Goal: Task Accomplishment & Management: Use online tool/utility

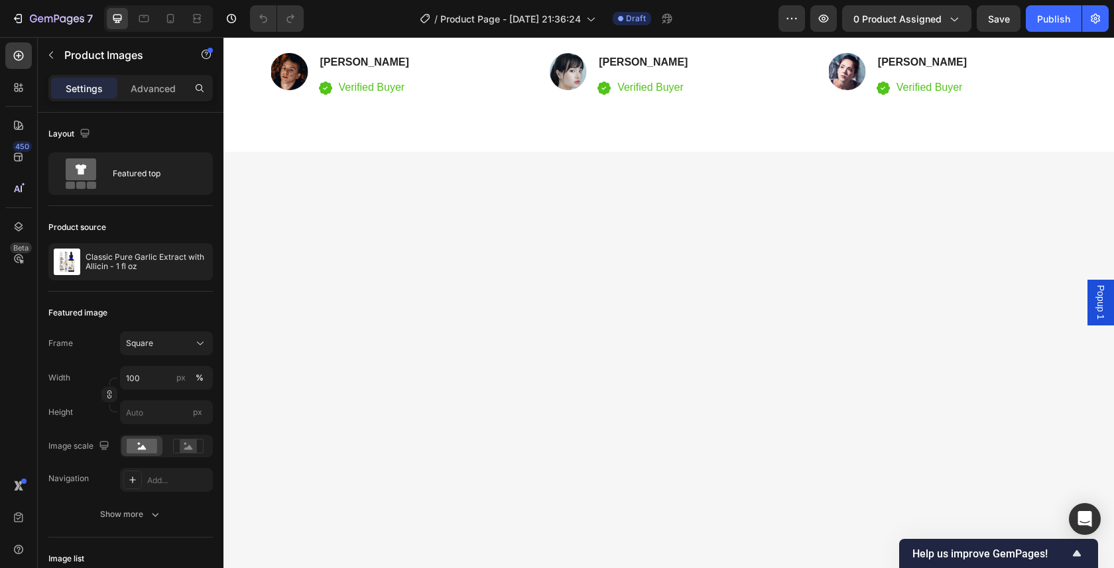
scroll to position [2323, 0]
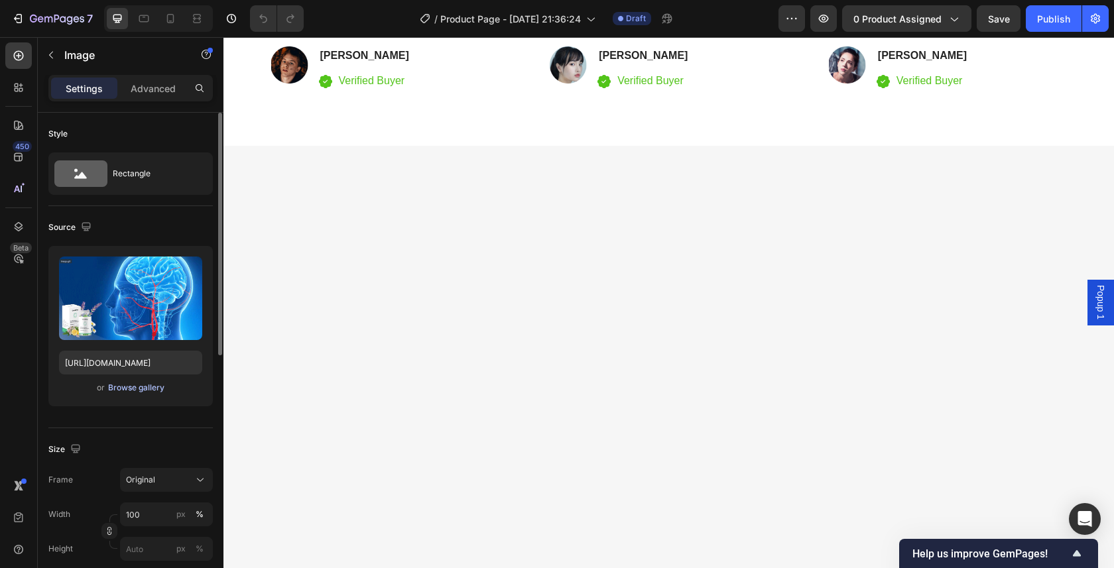
click at [137, 391] on div "Browse gallery" at bounding box center [136, 388] width 56 height 12
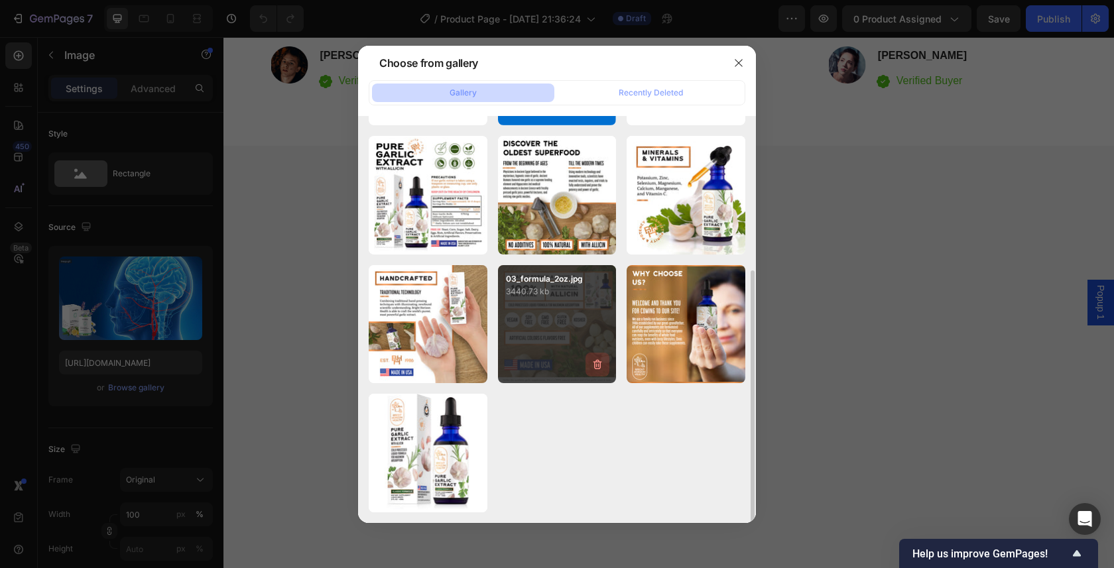
scroll to position [0, 0]
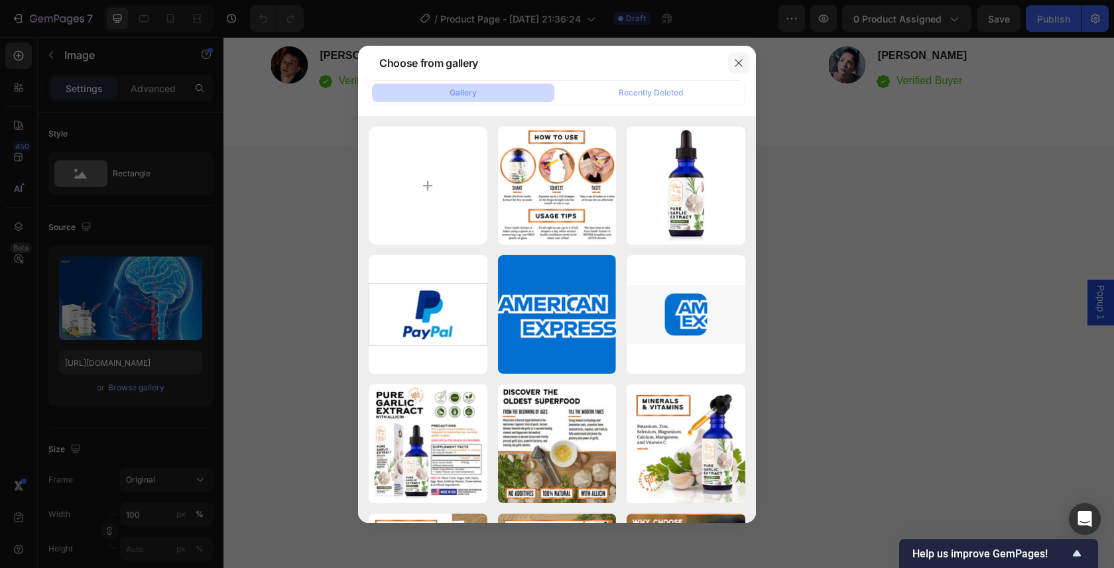
click at [744, 61] on button "button" at bounding box center [738, 62] width 21 height 21
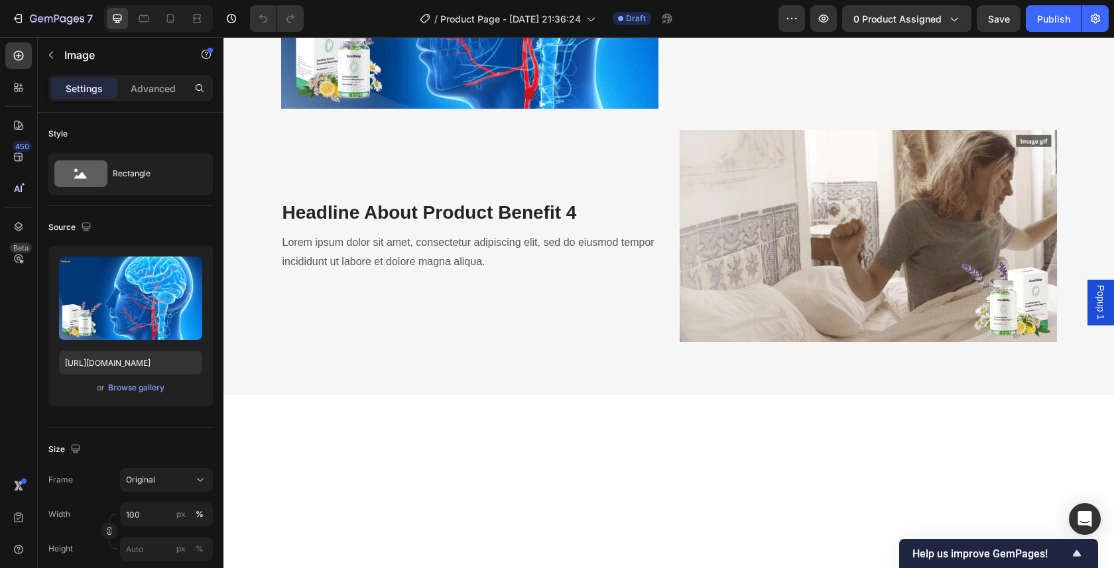
scroll to position [2082, 0]
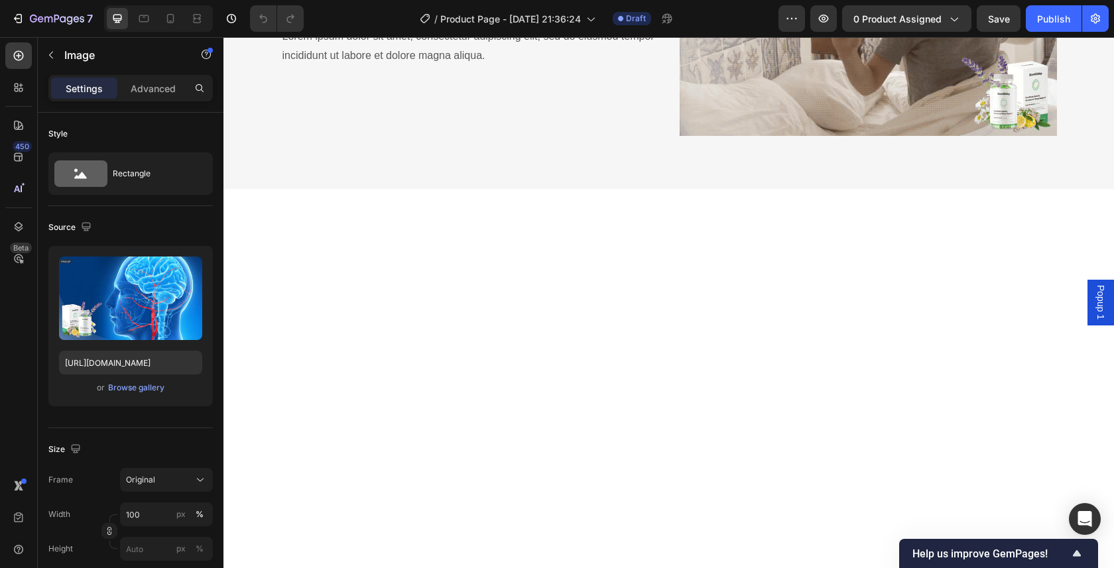
click at [131, 388] on div "Browse gallery" at bounding box center [136, 388] width 56 height 12
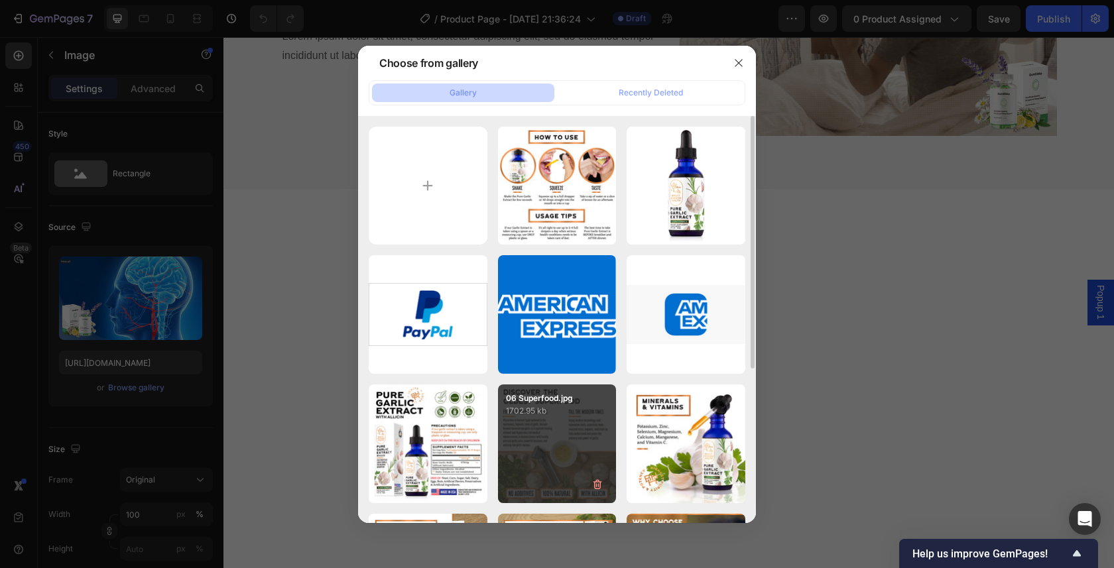
scroll to position [23, 0]
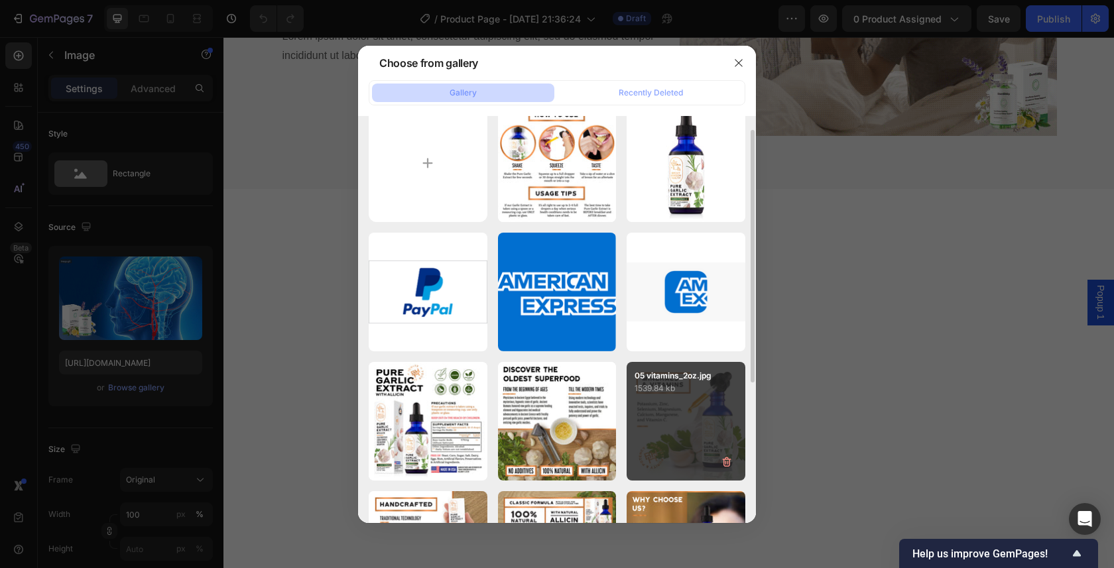
click at [683, 404] on div "05 vitamins_2oz.jpg 1539.84 kb" at bounding box center [685, 421] width 119 height 119
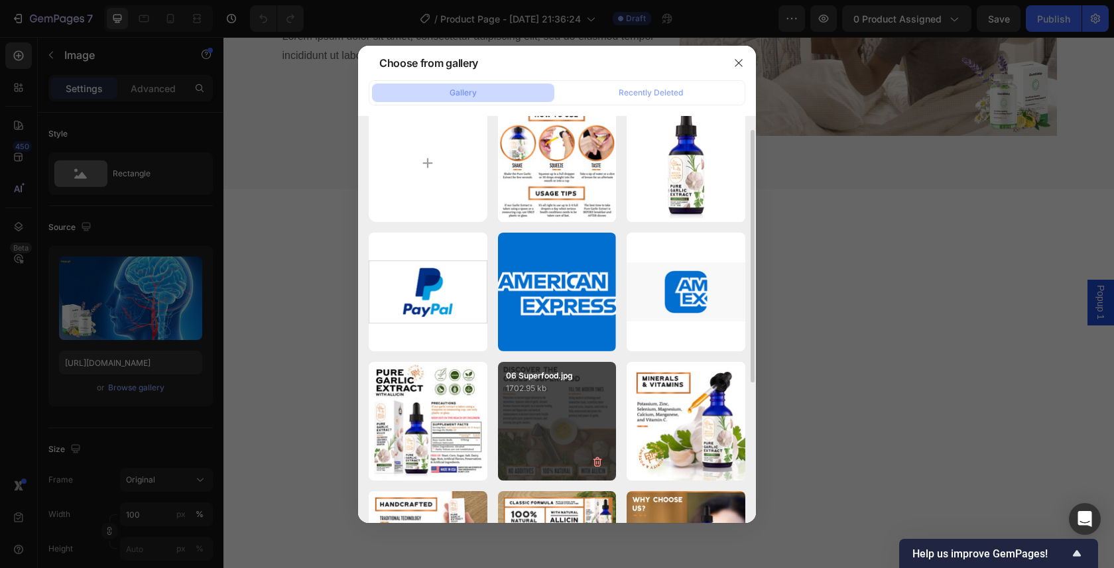
type input "[URL][DOMAIN_NAME]"
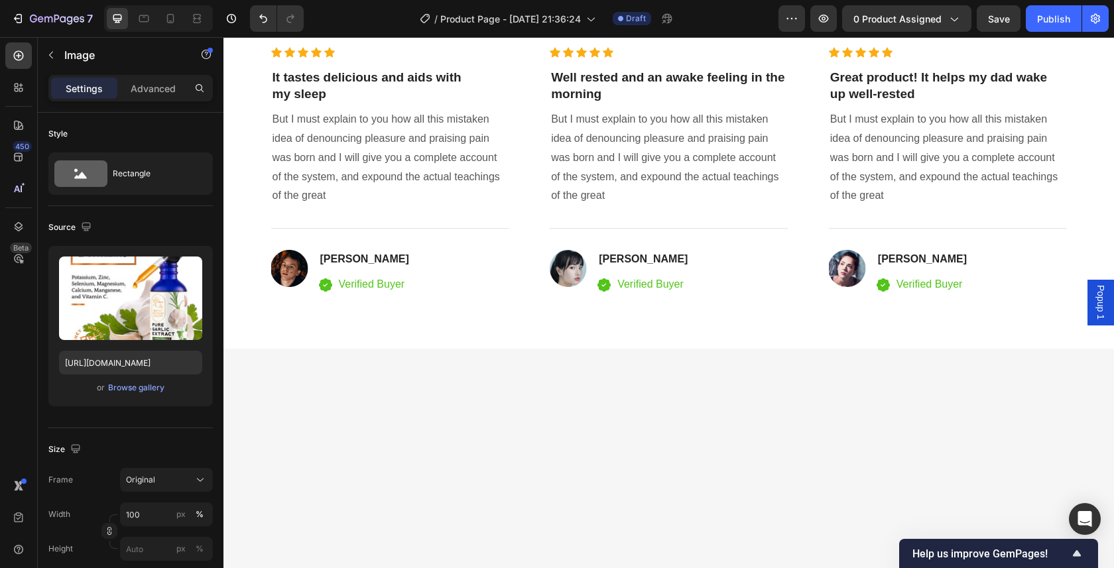
scroll to position [2626, 0]
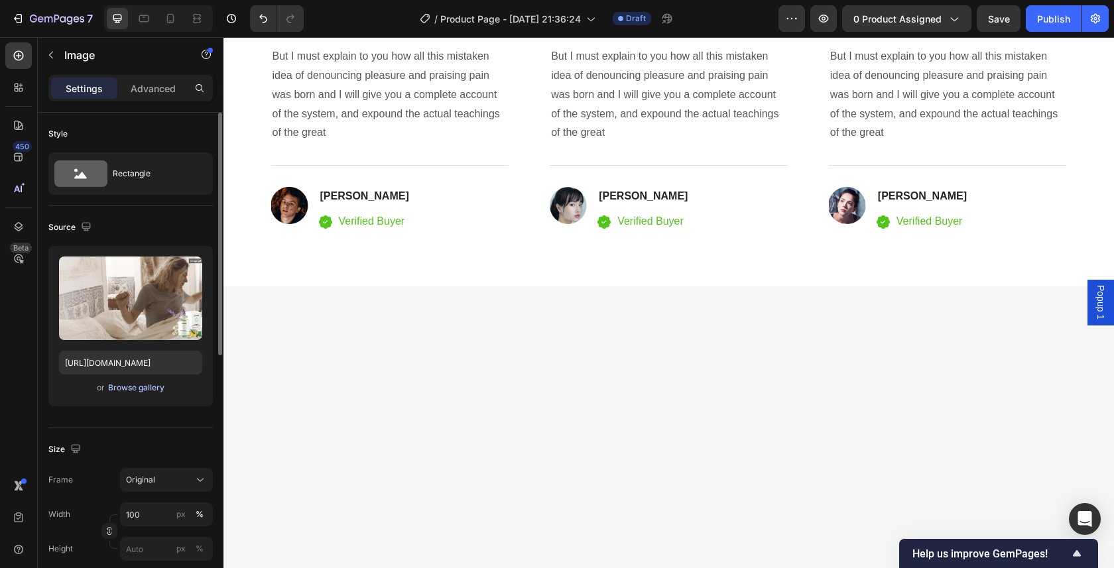
click at [135, 390] on div "Browse gallery" at bounding box center [136, 388] width 56 height 12
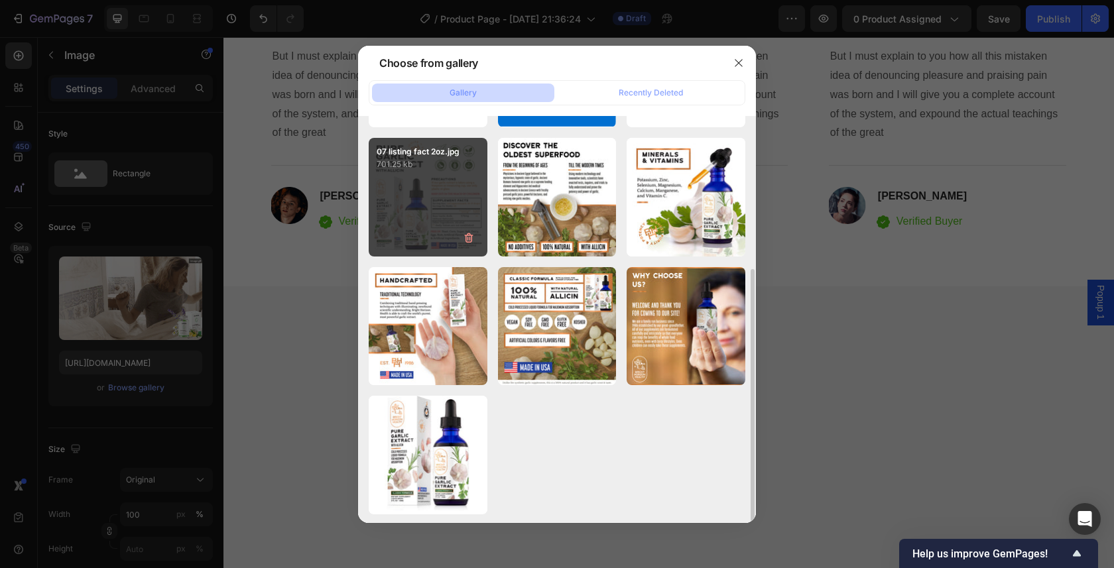
scroll to position [249, 0]
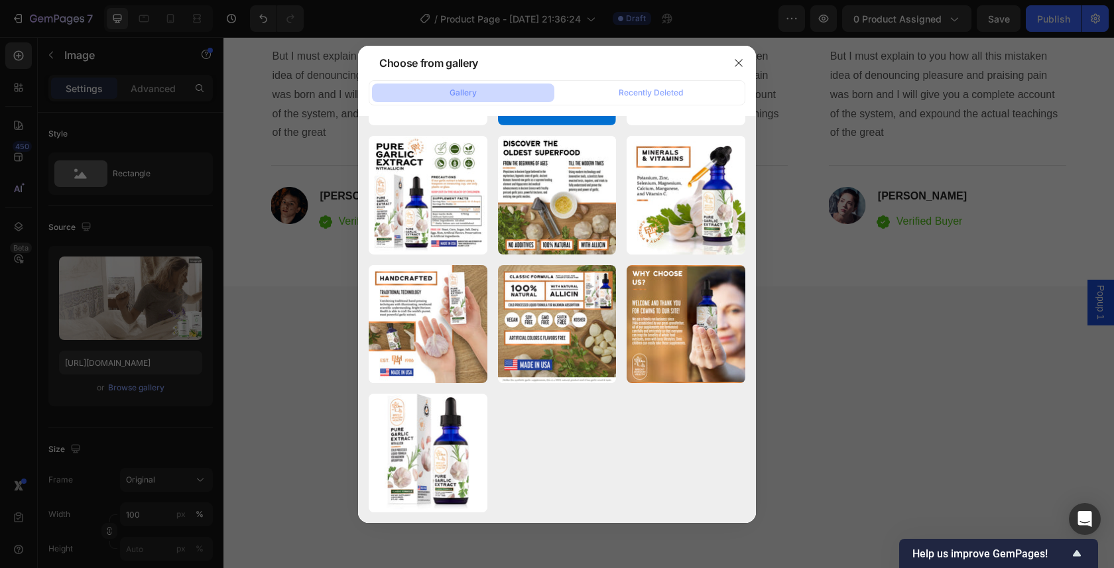
click at [813, 402] on div at bounding box center [557, 284] width 1114 height 568
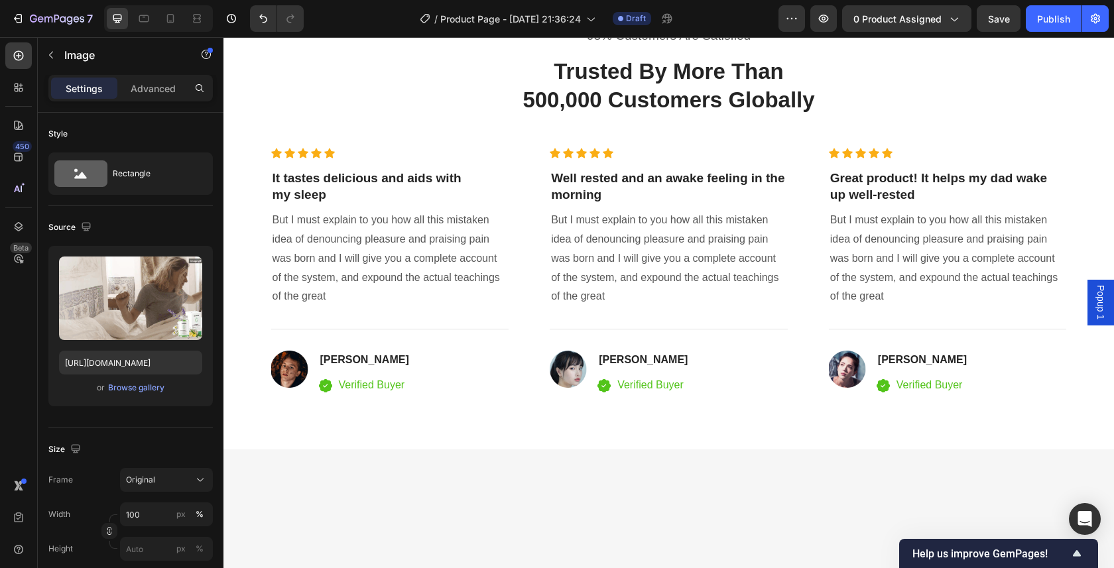
scroll to position [2576, 0]
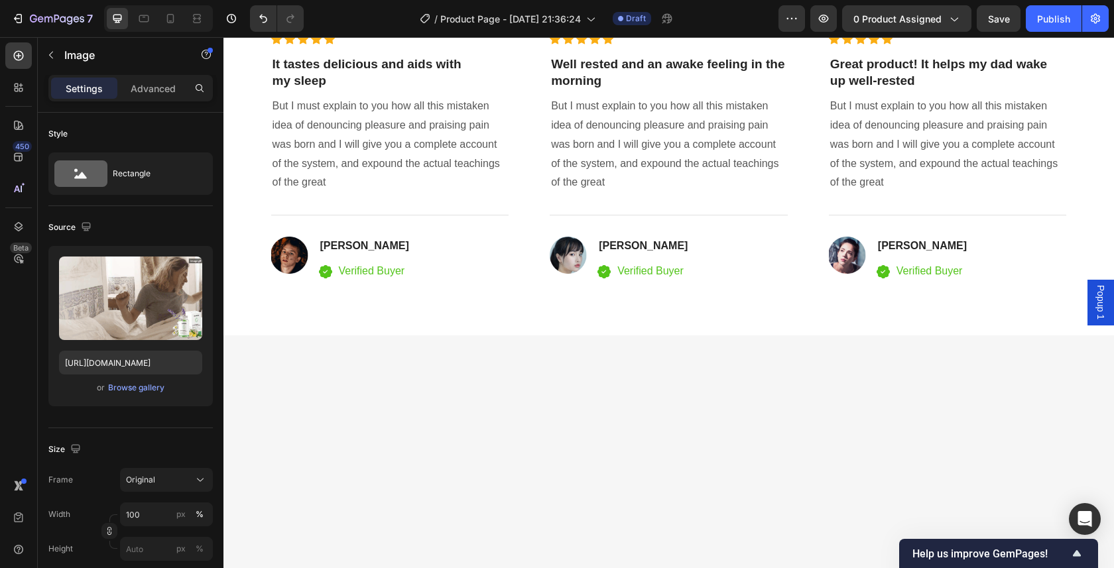
click at [125, 387] on div "Browse gallery" at bounding box center [136, 388] width 56 height 12
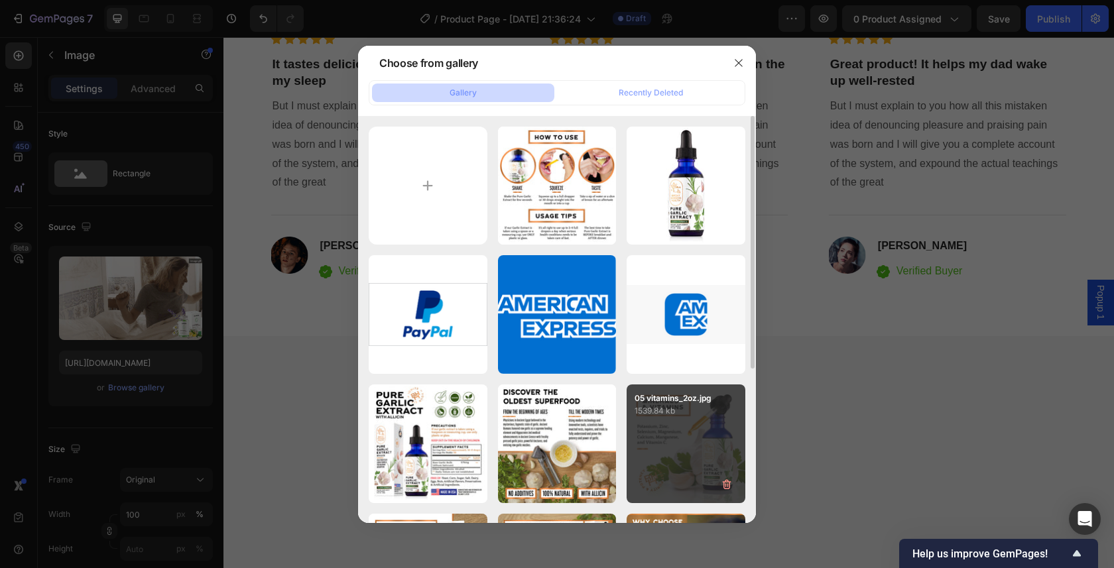
scroll to position [115, 0]
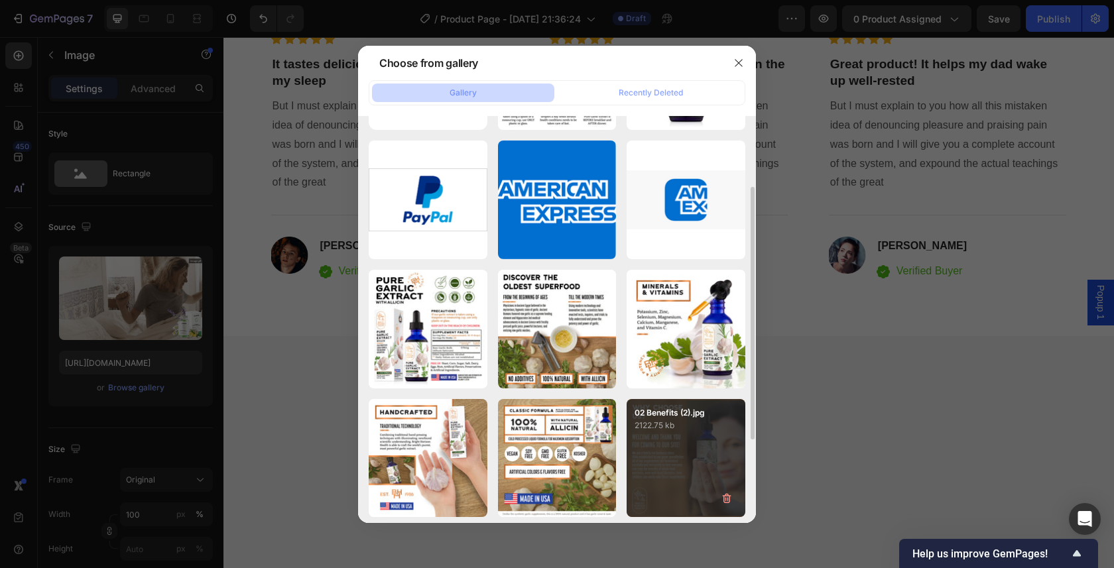
click at [666, 439] on div "02 Benefits (2).jpg 2122.75 kb" at bounding box center [685, 458] width 119 height 119
type input "[URL][DOMAIN_NAME]"
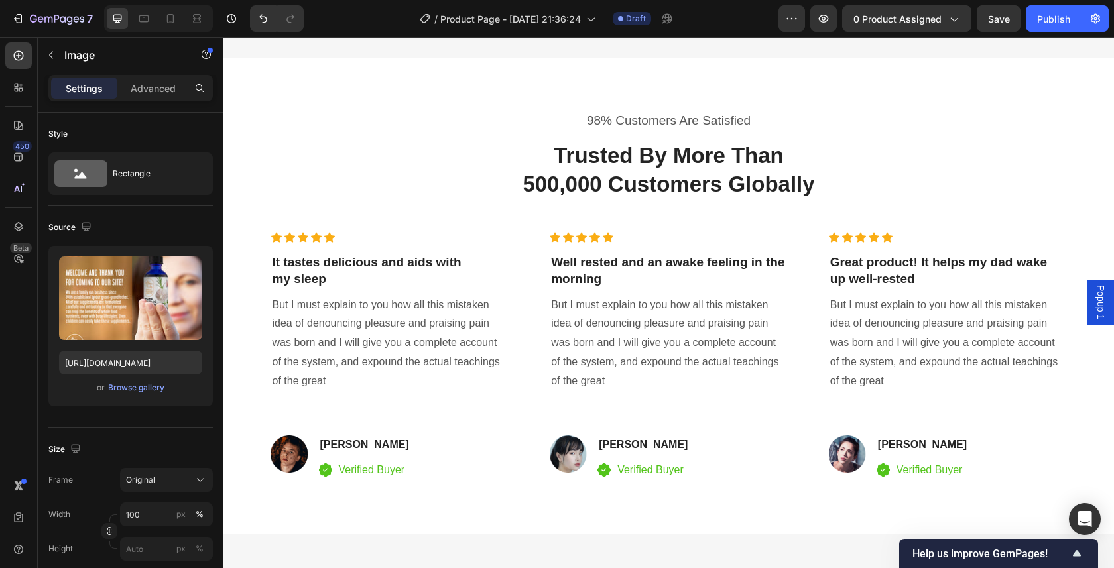
scroll to position [3148, 0]
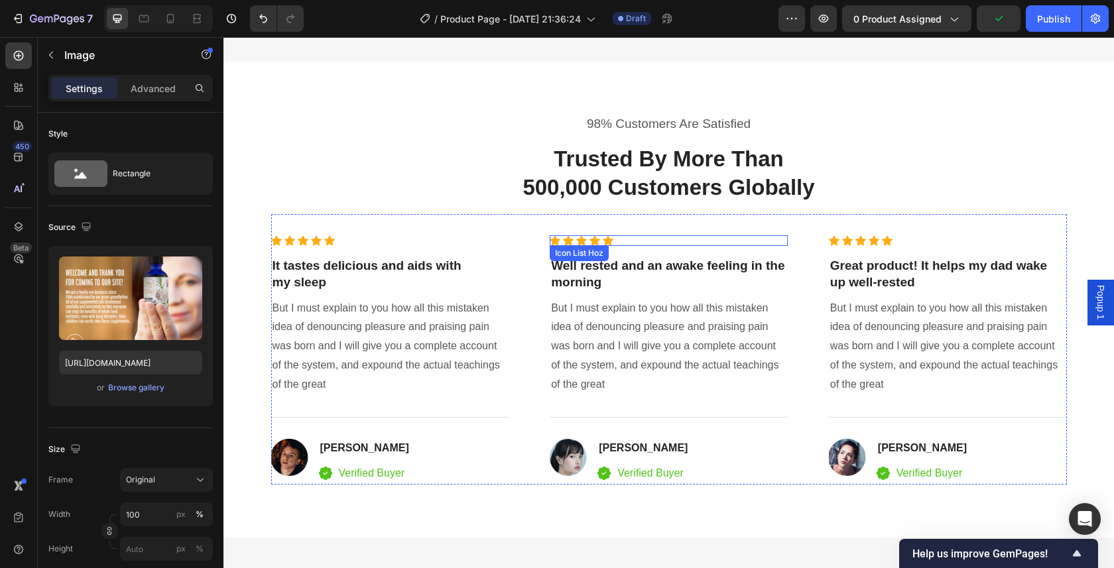
click at [708, 237] on div "Icon Icon Icon Icon Icon" at bounding box center [668, 240] width 238 height 11
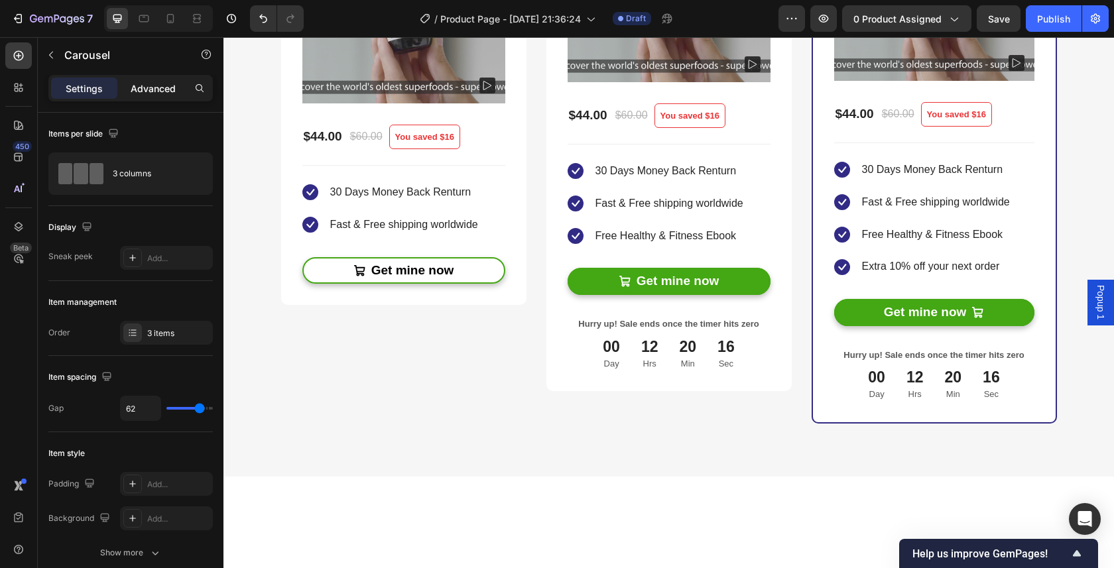
click at [150, 89] on p "Advanced" at bounding box center [153, 89] width 45 height 14
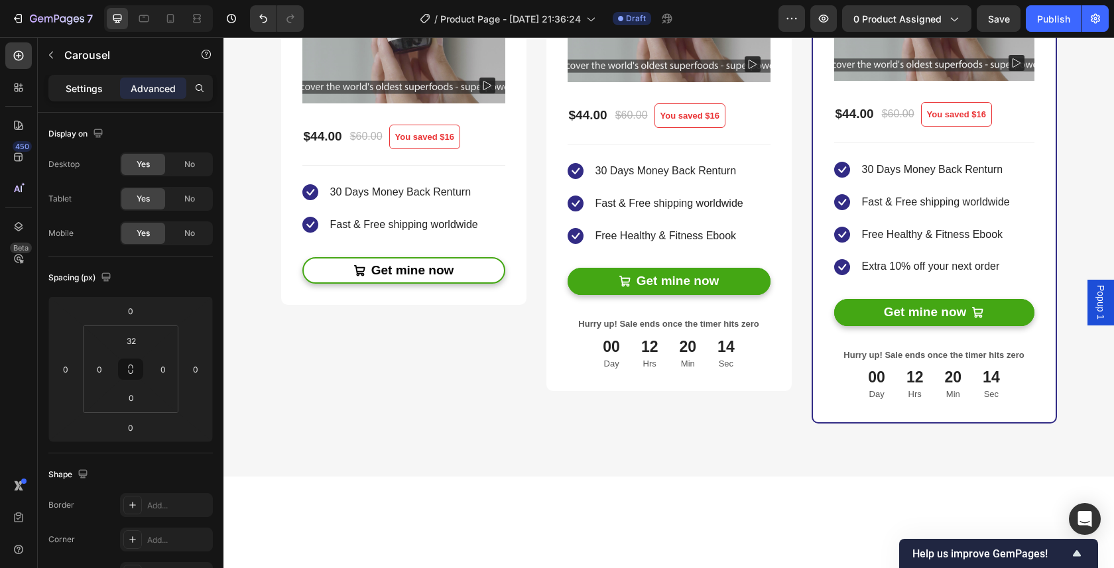
click at [84, 85] on p "Settings" at bounding box center [84, 89] width 37 height 14
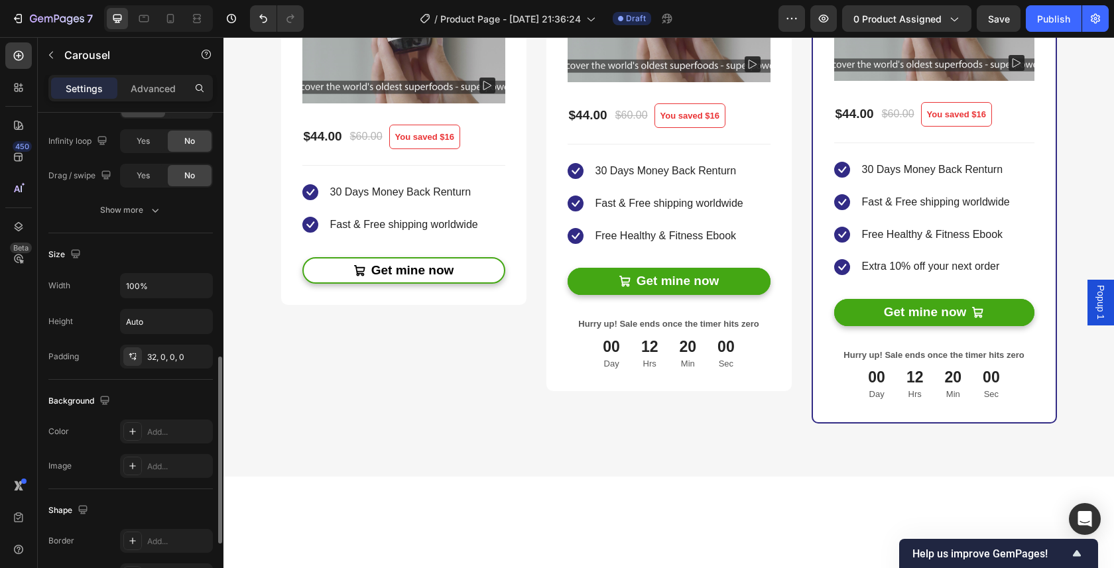
scroll to position [545, 0]
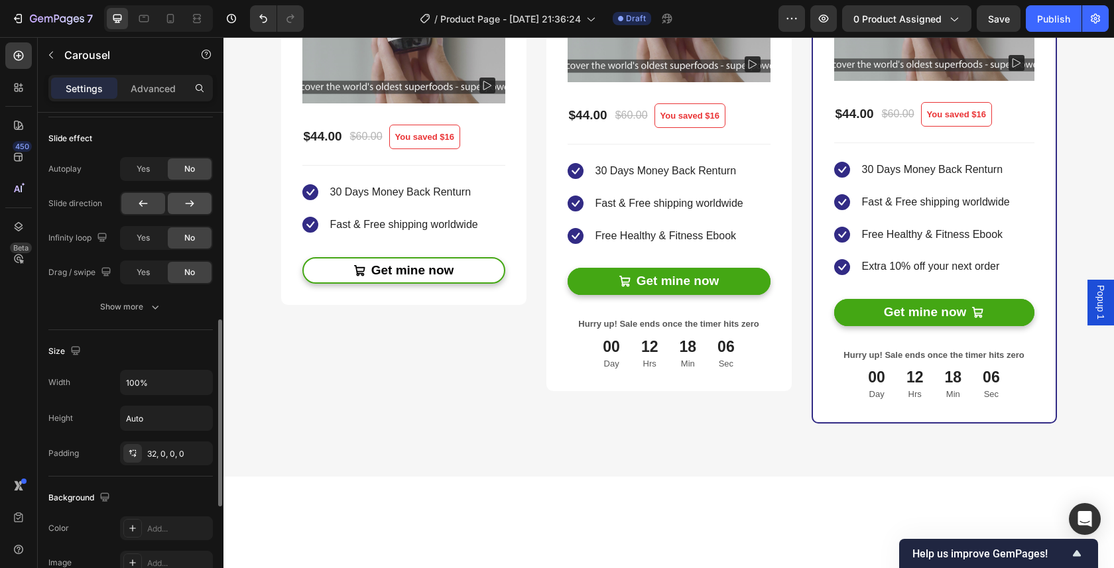
click at [186, 202] on icon at bounding box center [189, 203] width 13 height 13
click at [147, 208] on icon at bounding box center [143, 203] width 13 height 13
click at [171, 202] on div at bounding box center [190, 203] width 44 height 21
click at [186, 204] on icon at bounding box center [189, 203] width 13 height 13
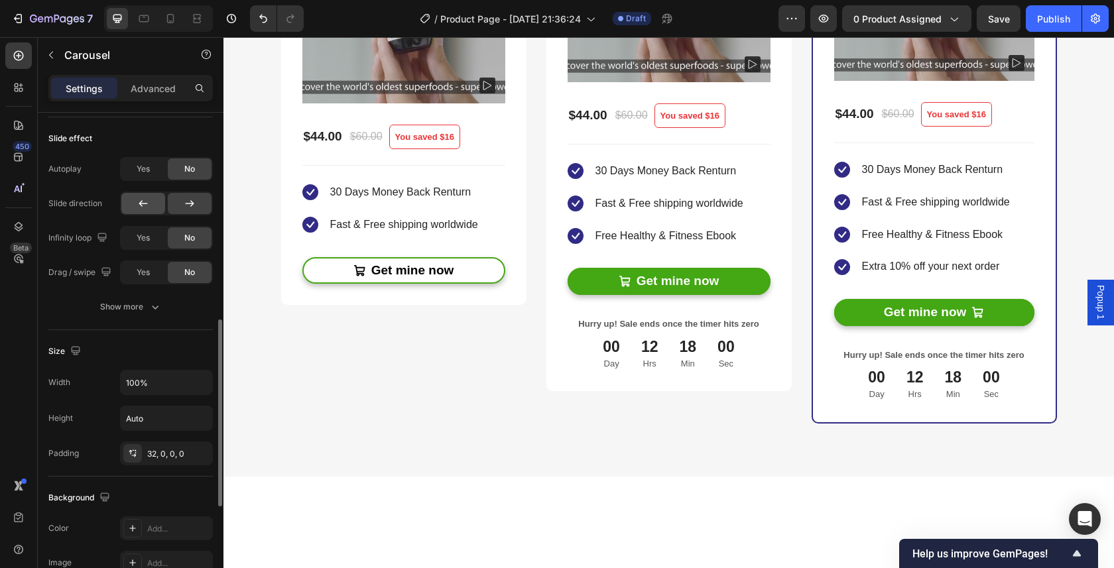
click at [144, 209] on icon at bounding box center [143, 203] width 13 height 13
click at [154, 173] on div "Yes" at bounding box center [143, 168] width 44 height 21
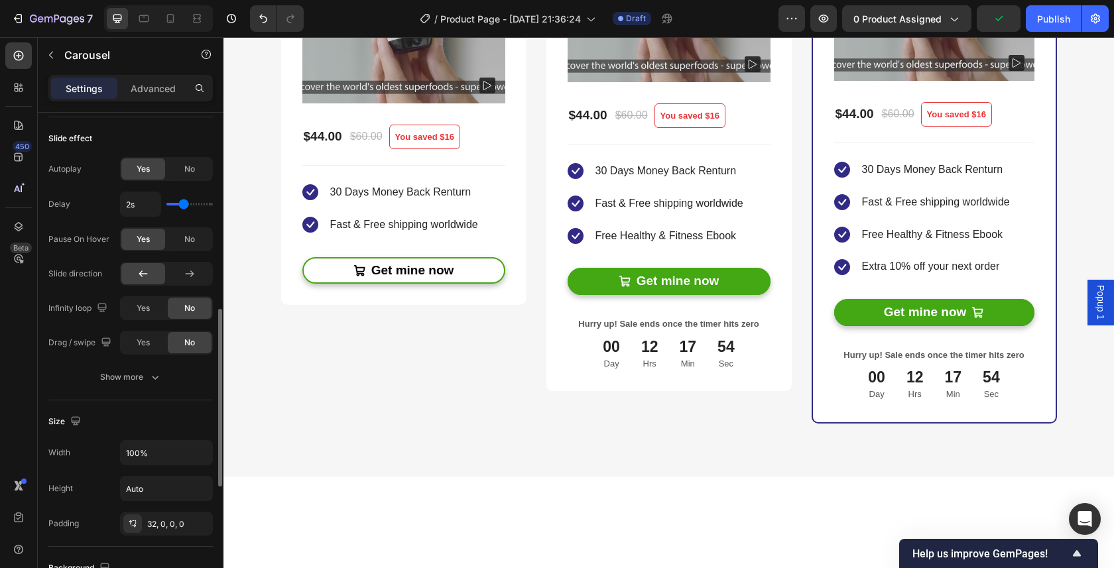
type input "3.9s"
type input "3.9"
type input "4s"
type input "4"
type input "2.9s"
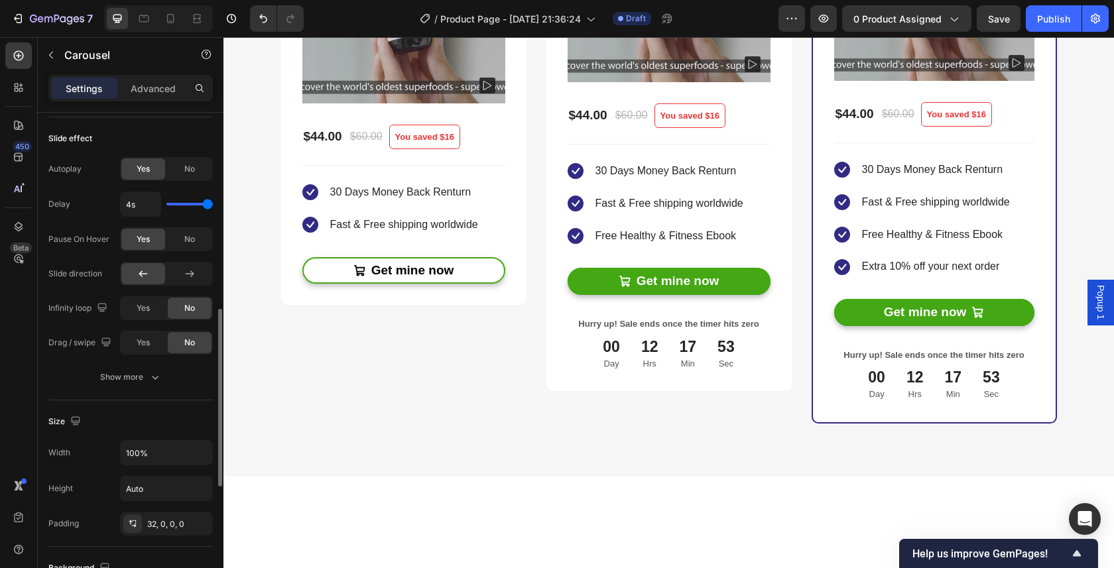
type input "2.9"
type input "2.8s"
type input "2.8"
type input "1.7s"
drag, startPoint x: 205, startPoint y: 205, endPoint x: 179, endPoint y: 203, distance: 26.6
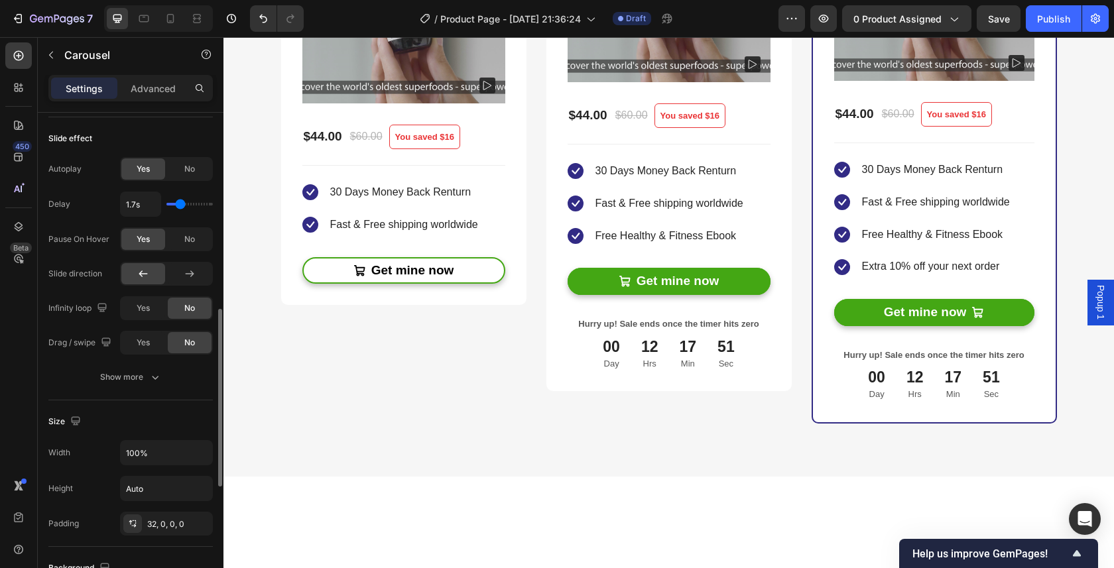
type input "1.7"
click at [179, 203] on input "range" at bounding box center [189, 204] width 46 height 3
click at [179, 168] on div "No" at bounding box center [190, 168] width 44 height 21
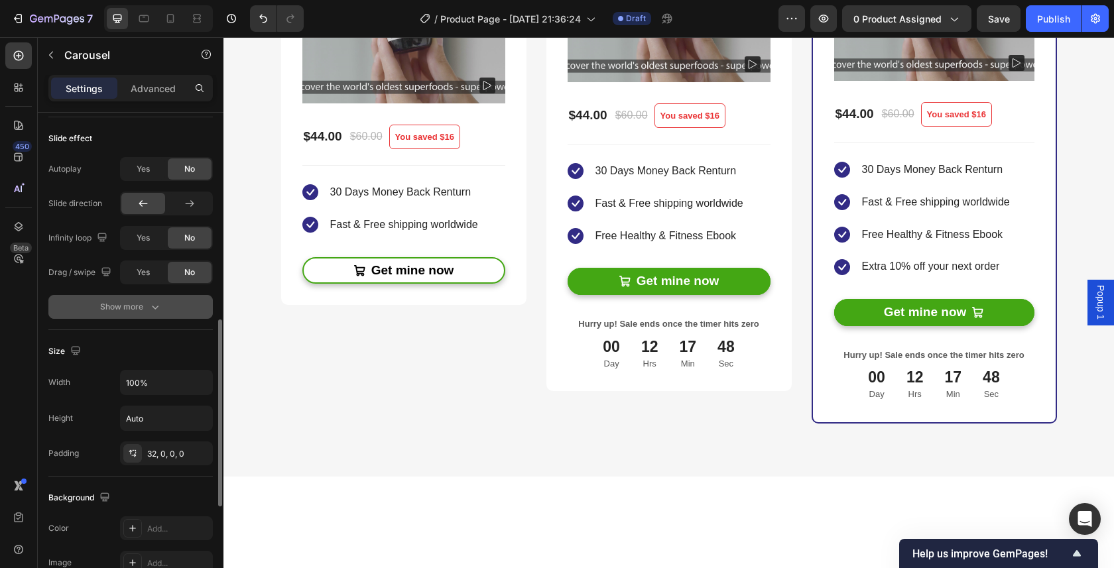
click at [134, 304] on div "Show more" at bounding box center [131, 306] width 62 height 13
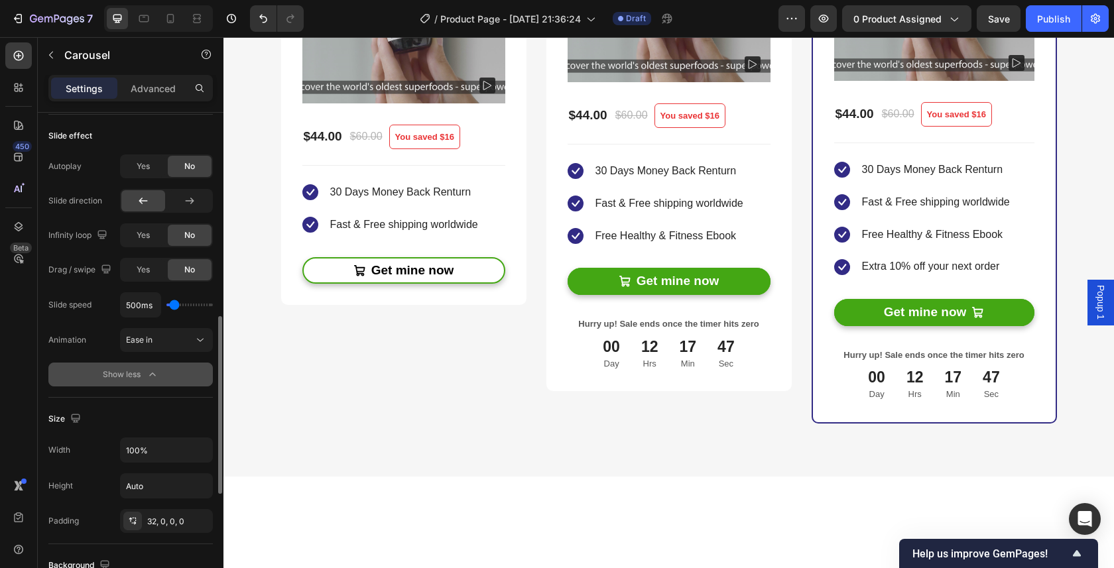
scroll to position [569, 0]
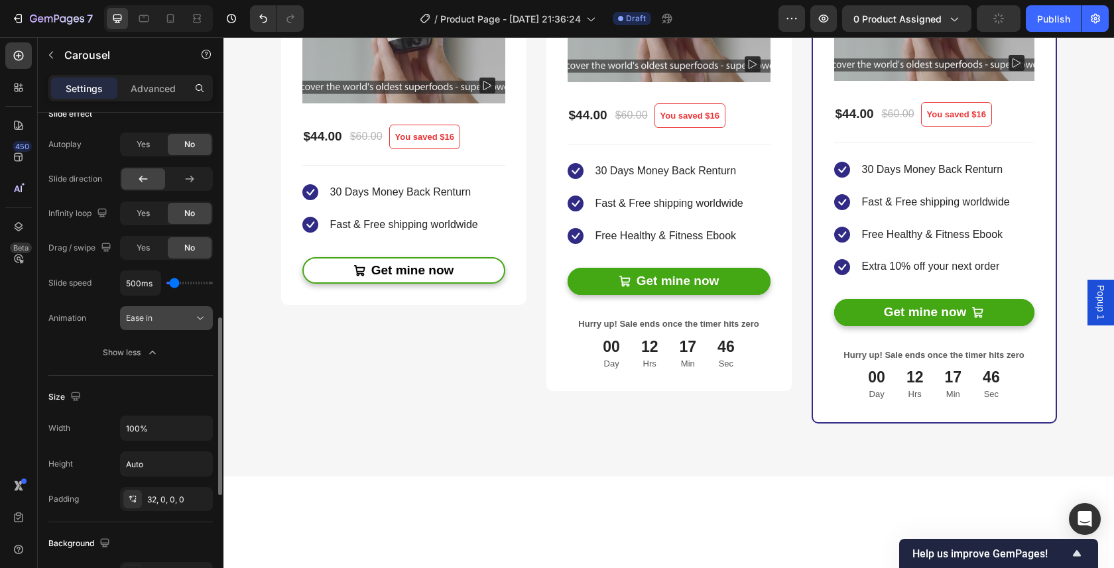
click at [200, 323] on icon at bounding box center [200, 318] width 13 height 13
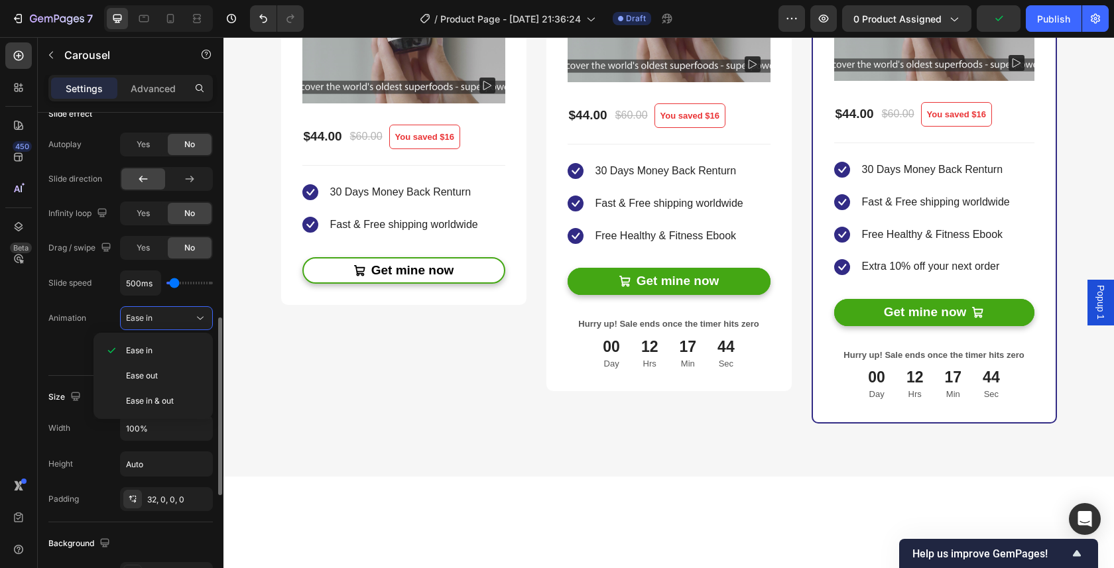
click at [98, 318] on div "Animation Ease in" at bounding box center [130, 318] width 164 height 24
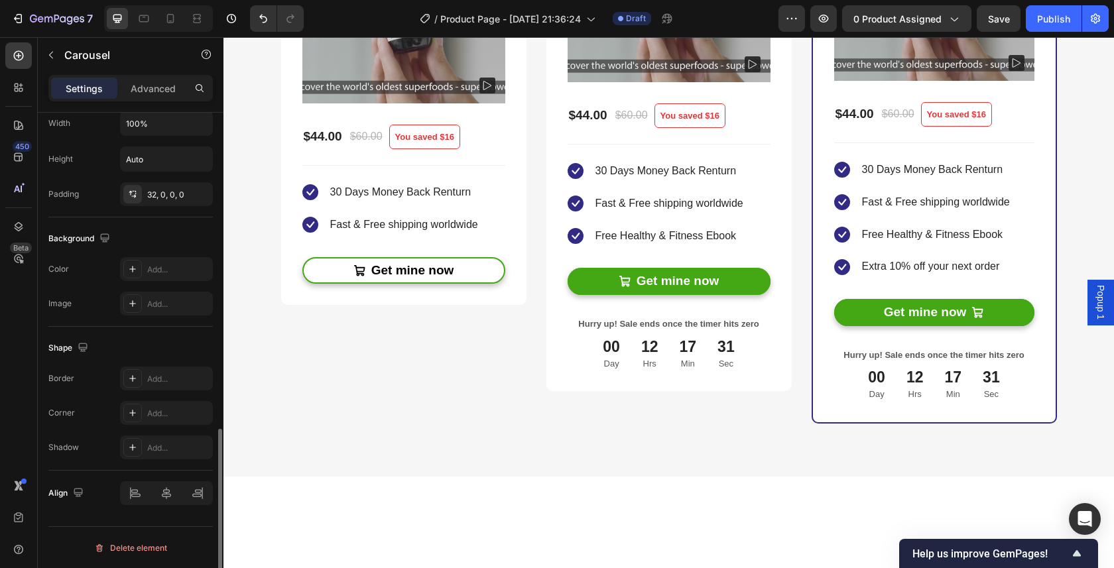
scroll to position [875, 0]
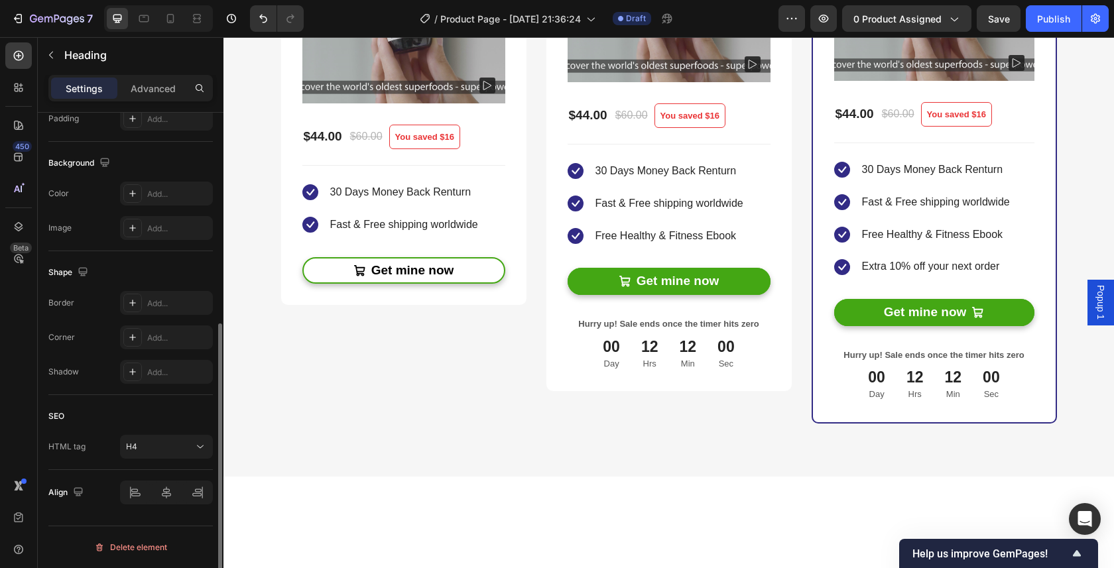
scroll to position [0, 0]
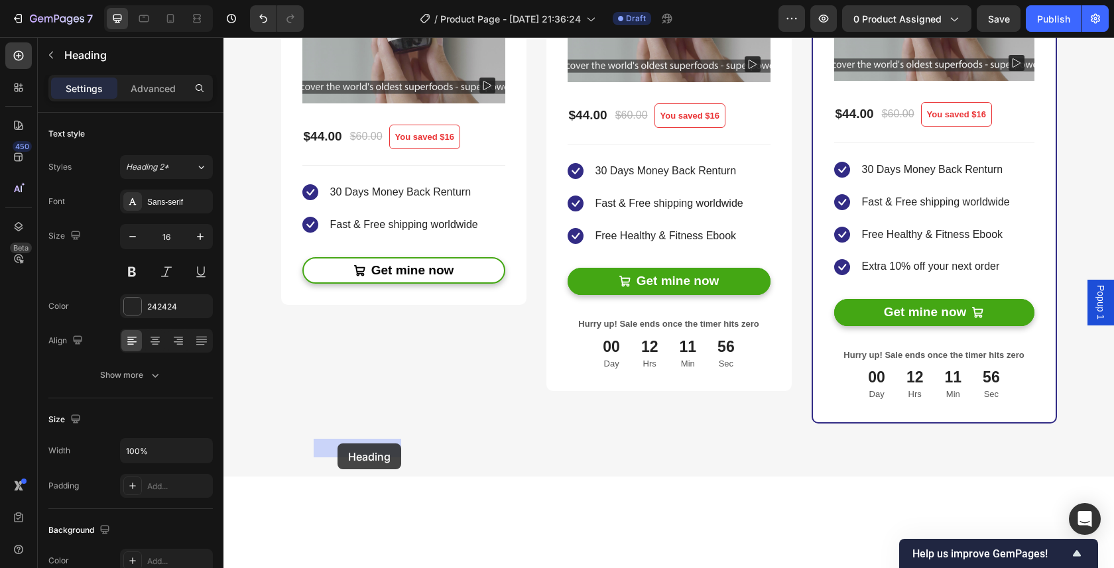
drag, startPoint x: 375, startPoint y: 444, endPoint x: 394, endPoint y: 453, distance: 20.5
drag, startPoint x: 362, startPoint y: 445, endPoint x: 343, endPoint y: 444, distance: 18.6
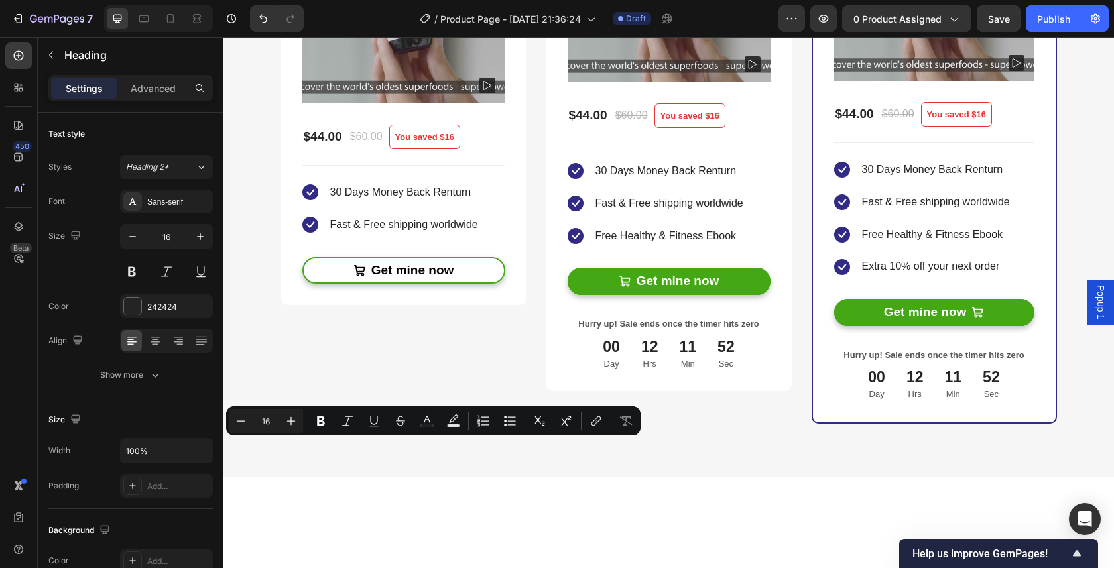
drag, startPoint x: 377, startPoint y: 446, endPoint x: 314, endPoint y: 446, distance: 63.0
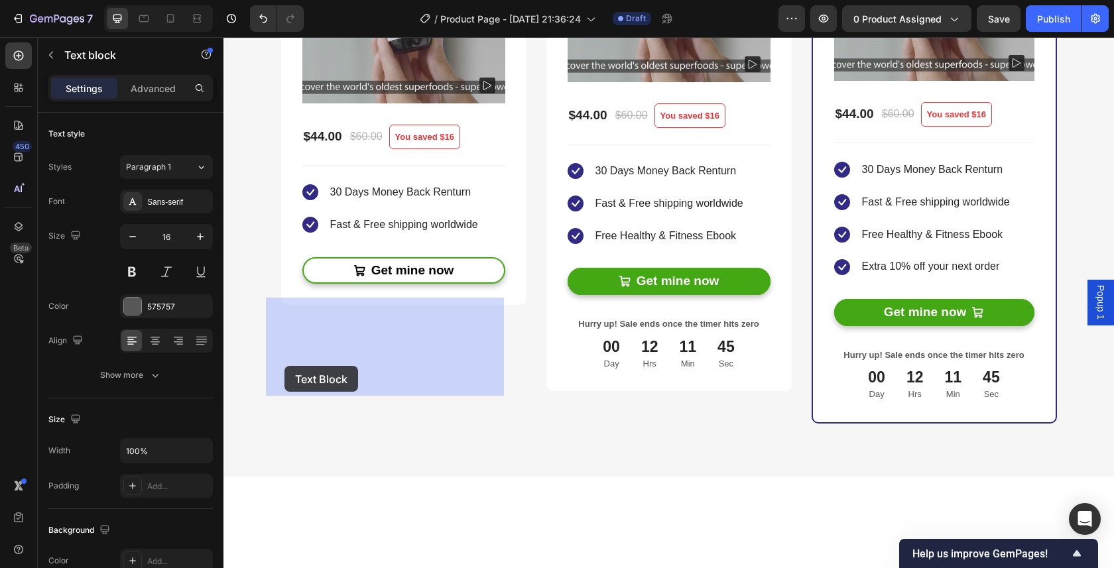
drag, startPoint x: 333, startPoint y: 374, endPoint x: 284, endPoint y: 366, distance: 49.0
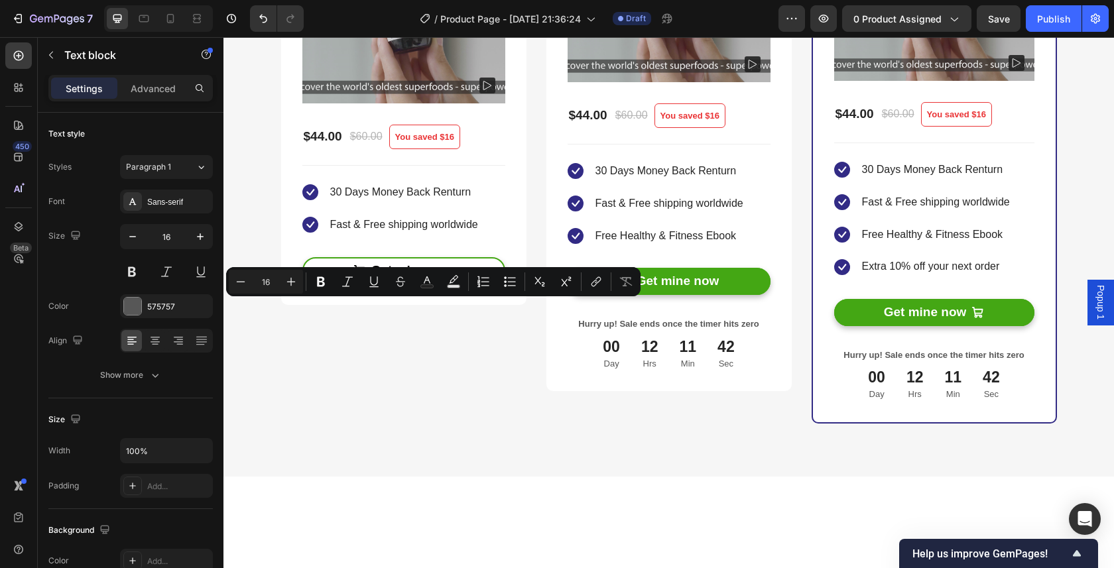
drag, startPoint x: 268, startPoint y: 308, endPoint x: 398, endPoint y: 382, distance: 150.2
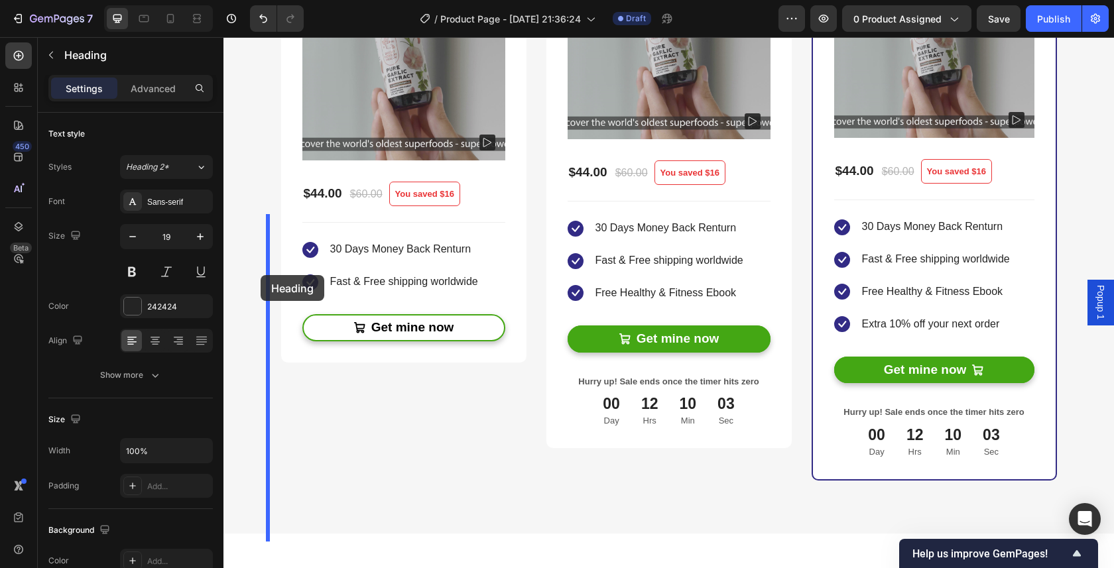
drag, startPoint x: 361, startPoint y: 277, endPoint x: 453, endPoint y: 284, distance: 91.8
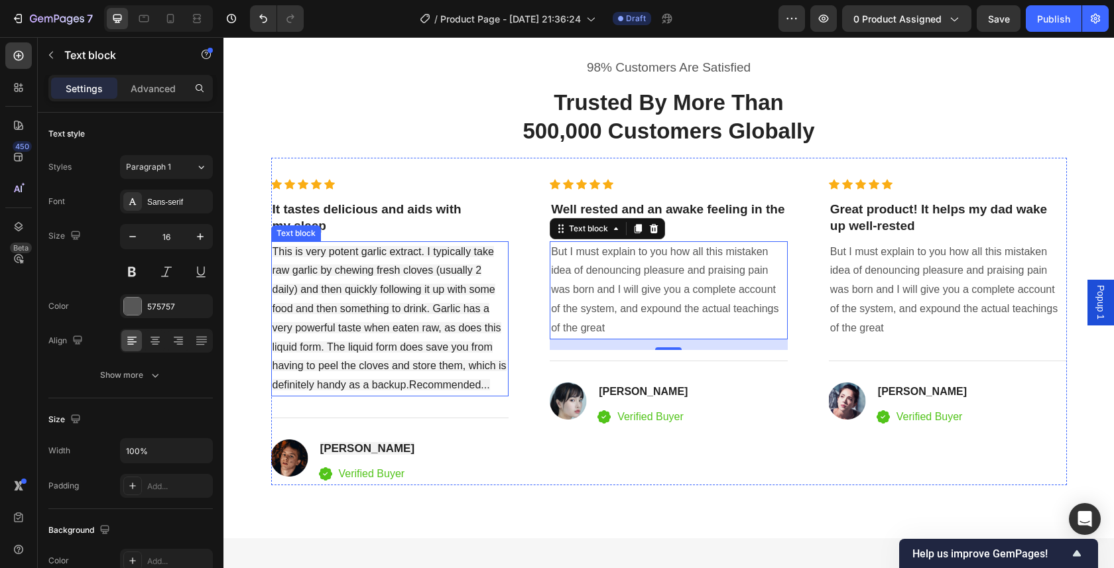
scroll to position [3205, 0]
click at [287, 461] on img at bounding box center [289, 457] width 37 height 37
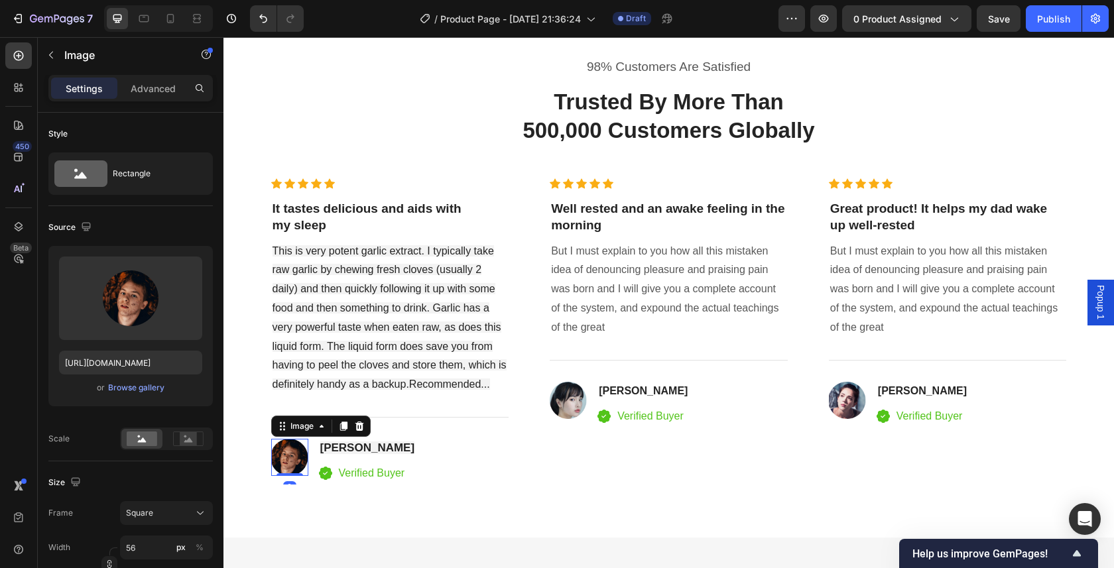
click at [356, 422] on icon at bounding box center [359, 426] width 11 height 11
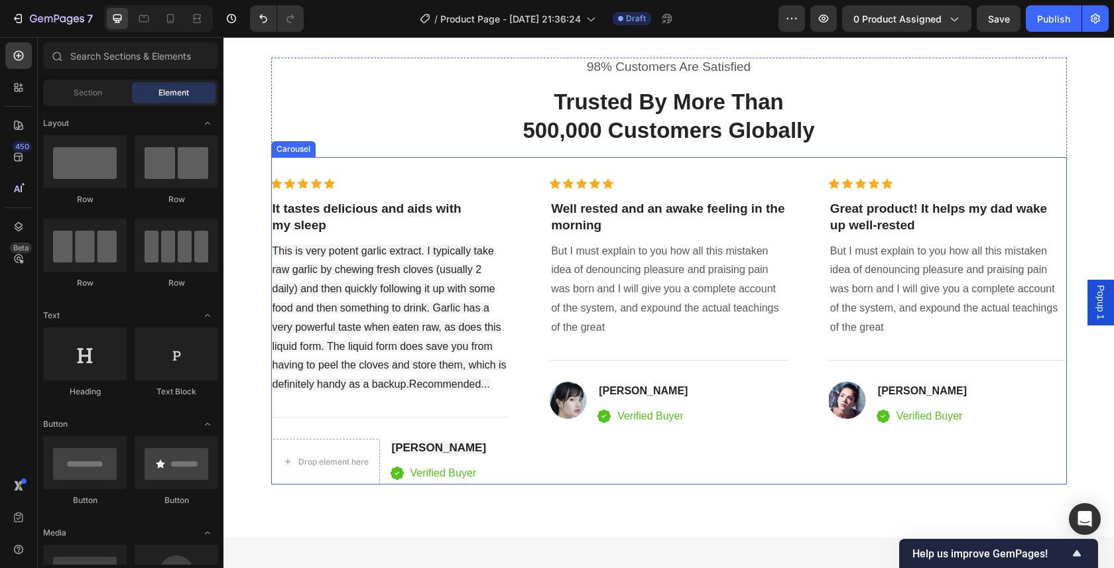
click at [577, 444] on div "Icon Icon Icon Icon Icon Icon List Hoz Well rested and an awake feeling in the …" at bounding box center [668, 331] width 238 height 306
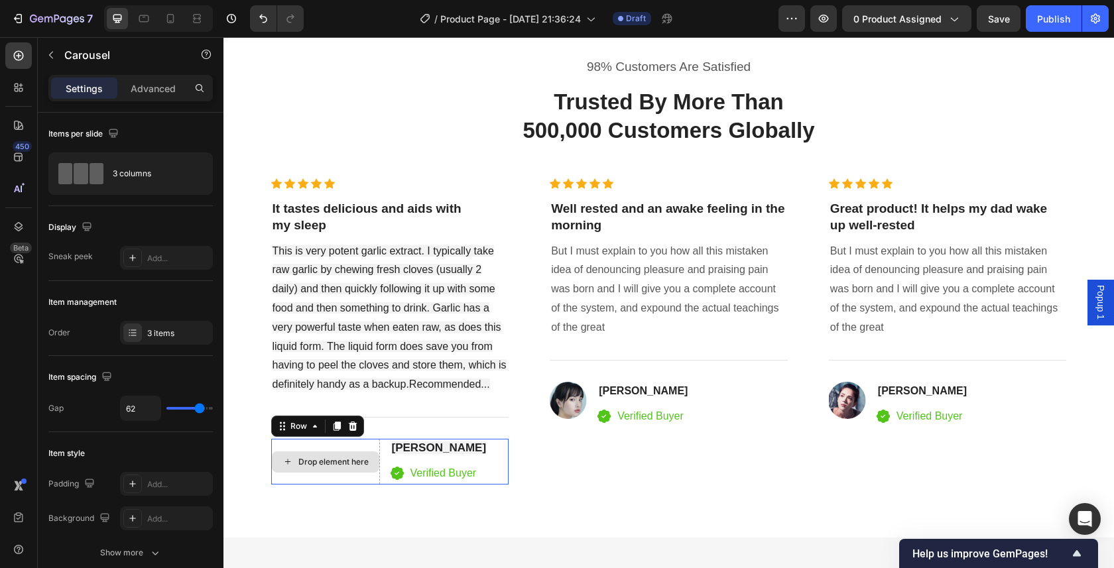
click at [355, 448] on div "Drop element here" at bounding box center [325, 462] width 109 height 46
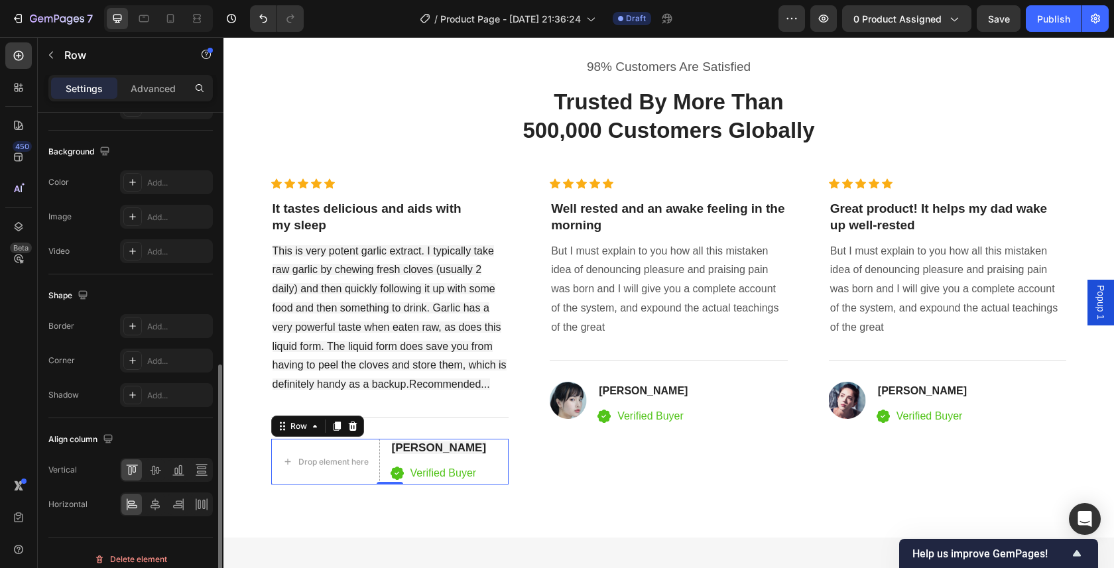
scroll to position [467, 0]
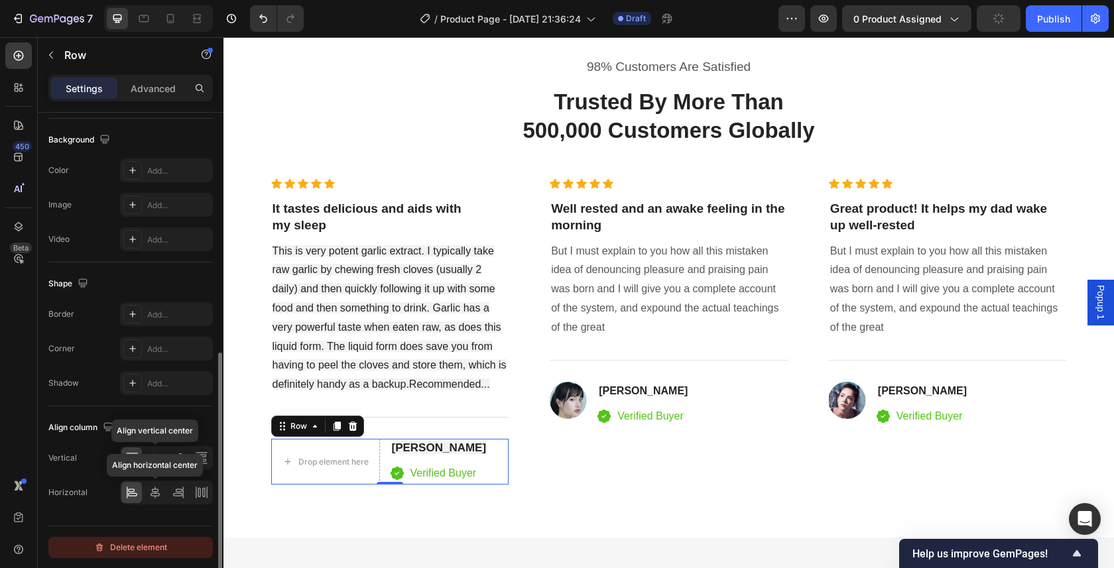
click at [136, 550] on div "Delete element" at bounding box center [130, 548] width 73 height 16
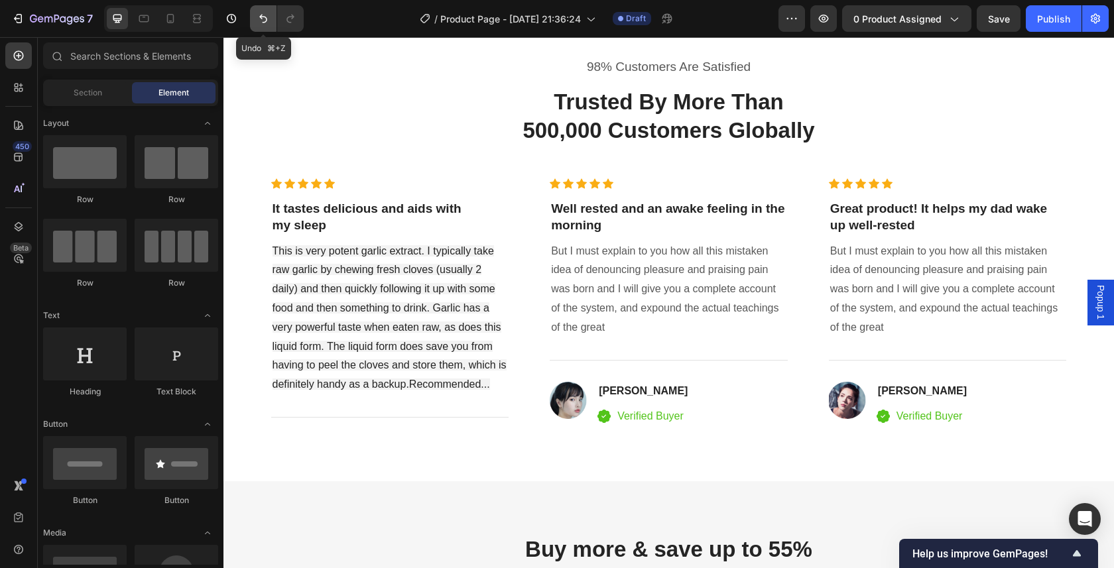
click at [262, 17] on icon "Undo/Redo" at bounding box center [263, 18] width 13 height 13
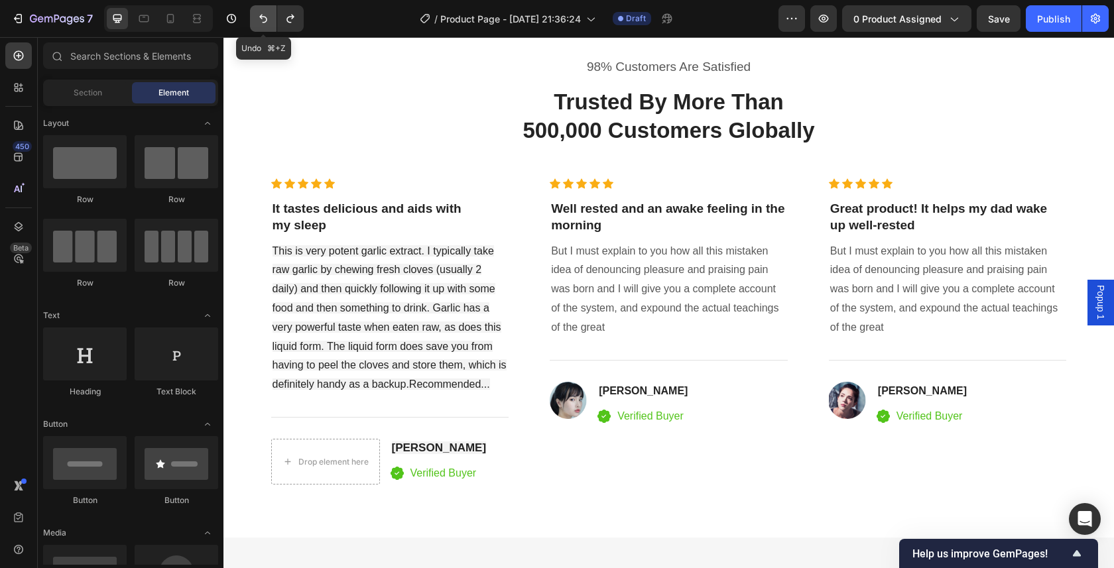
click at [262, 17] on icon "Undo/Redo" at bounding box center [263, 18] width 13 height 13
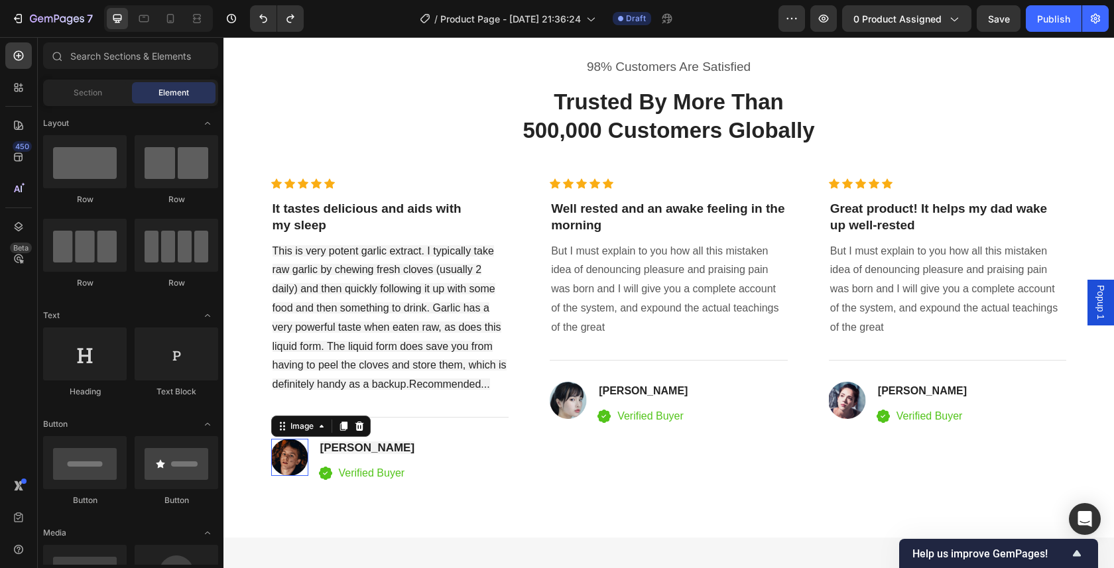
click at [282, 453] on img at bounding box center [289, 457] width 37 height 37
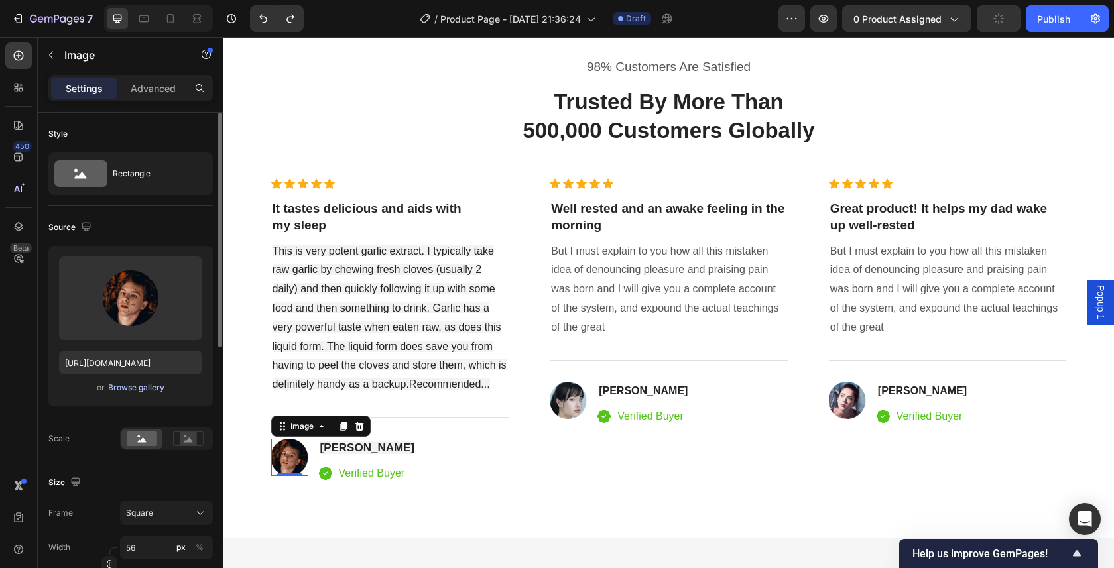
click at [125, 384] on div "Browse gallery" at bounding box center [136, 388] width 56 height 12
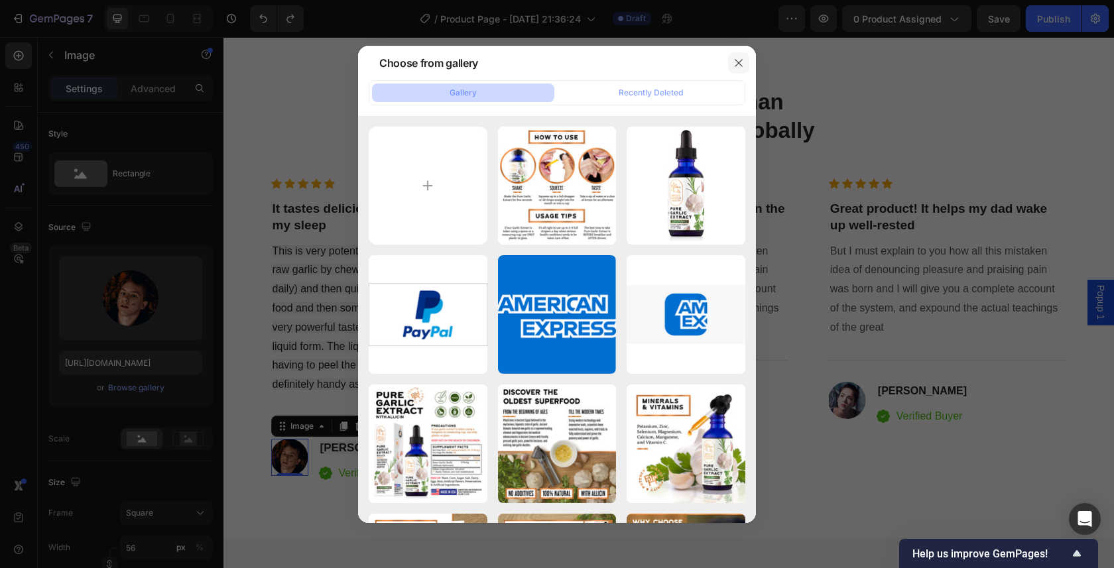
click at [747, 60] on button "button" at bounding box center [738, 62] width 21 height 21
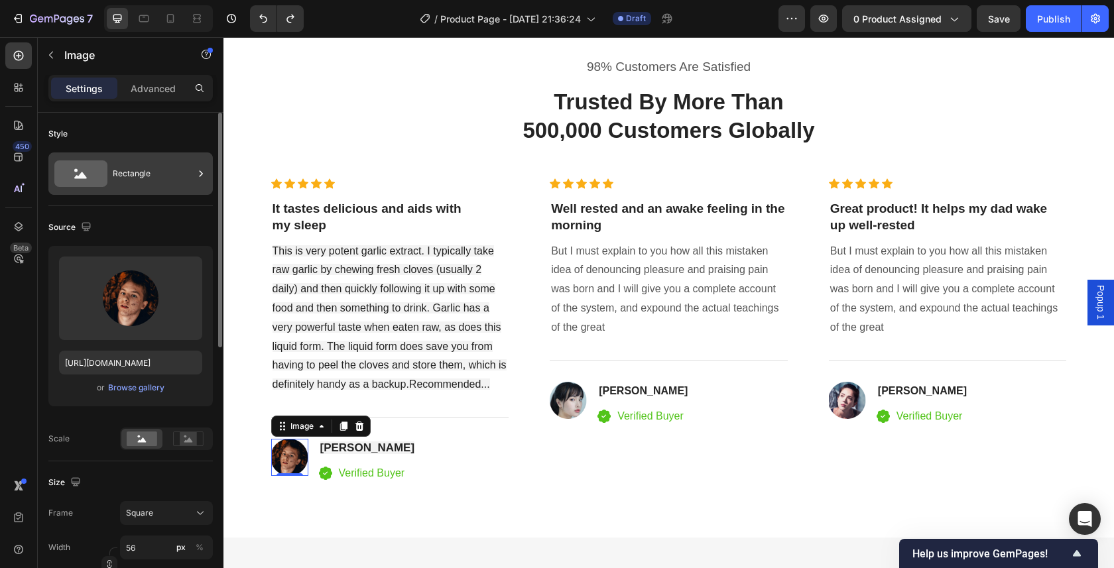
click at [146, 167] on div "Rectangle" at bounding box center [153, 173] width 81 height 30
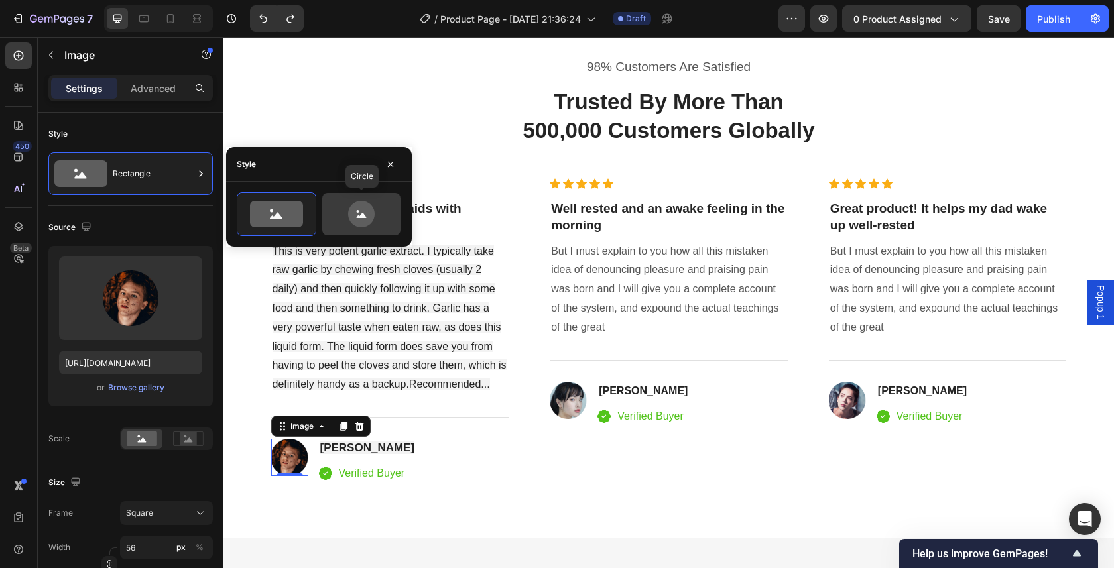
click at [365, 214] on icon at bounding box center [361, 214] width 27 height 27
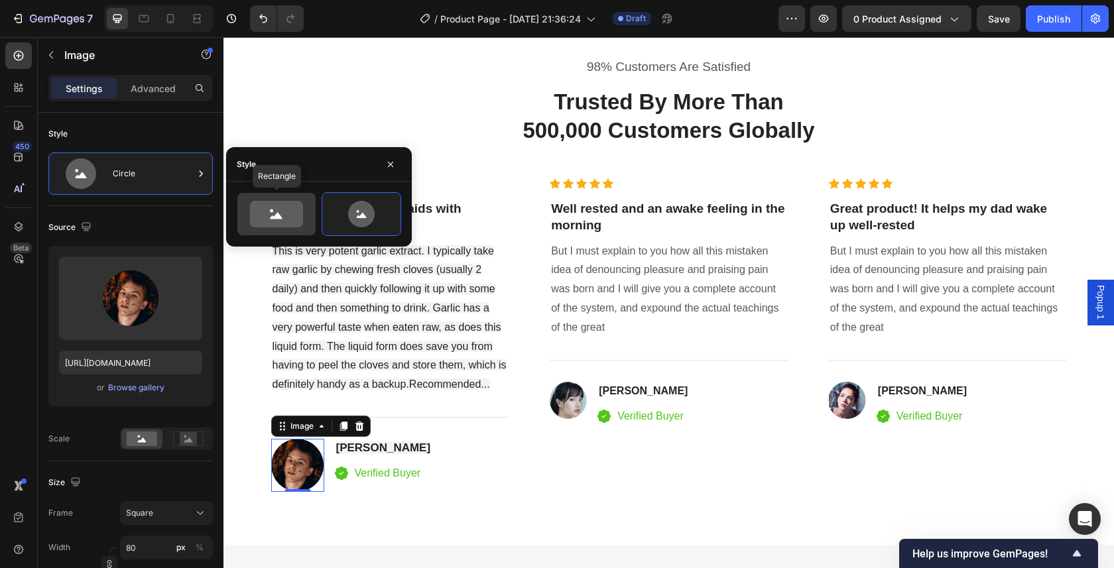
click at [280, 231] on div at bounding box center [276, 214] width 78 height 42
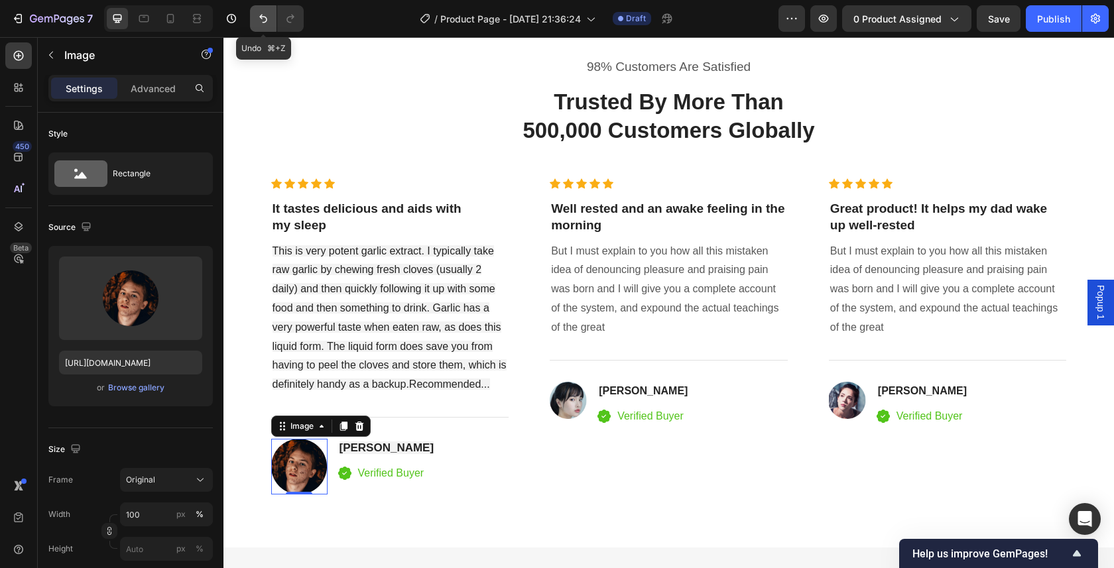
click at [262, 11] on button "Undo/Redo" at bounding box center [263, 18] width 27 height 27
type input "56"
click at [262, 11] on button "Undo/Redo" at bounding box center [263, 18] width 27 height 27
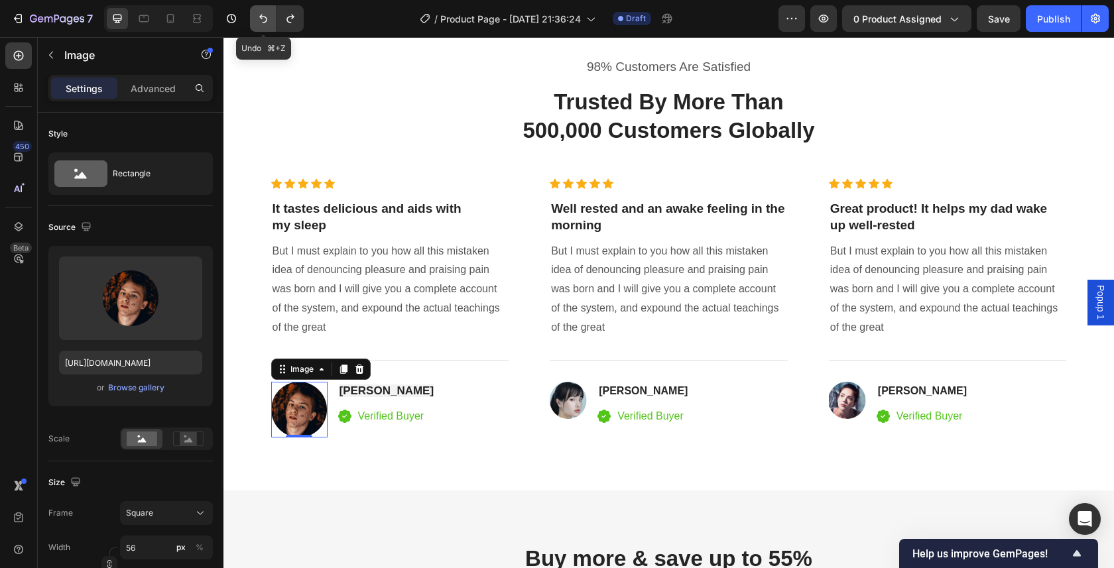
click at [262, 11] on button "Undo/Redo" at bounding box center [263, 18] width 27 height 27
click at [288, 12] on icon "Undo/Redo" at bounding box center [290, 18] width 13 height 13
click at [288, 13] on icon "Undo/Redo" at bounding box center [290, 18] width 13 height 13
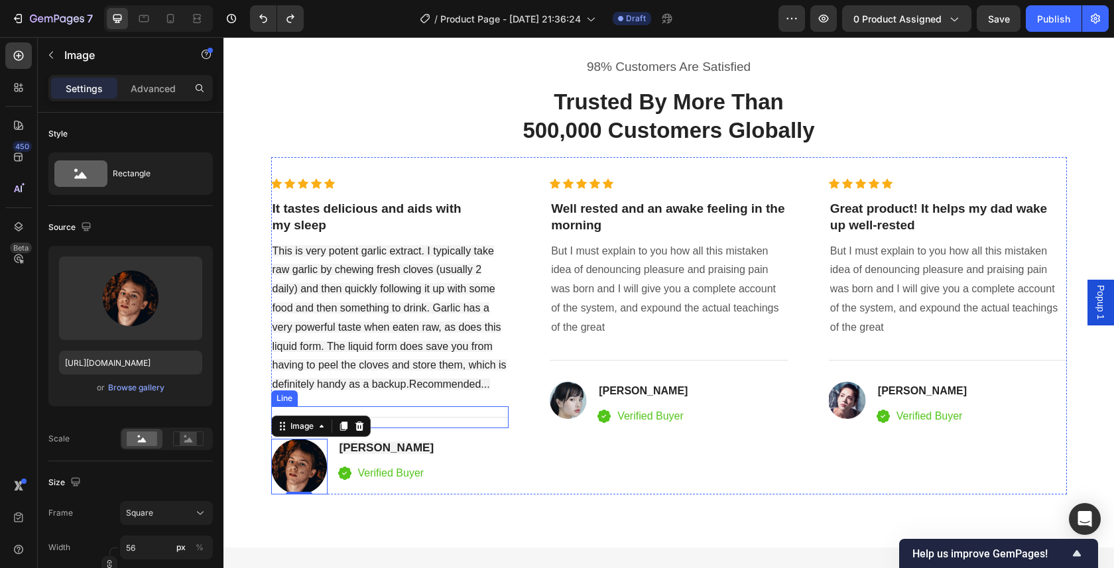
click at [489, 443] on div "Image 0 [PERSON_NAME] Heading Icon Verified Buyer Text block Icon List Row" at bounding box center [390, 467] width 238 height 56
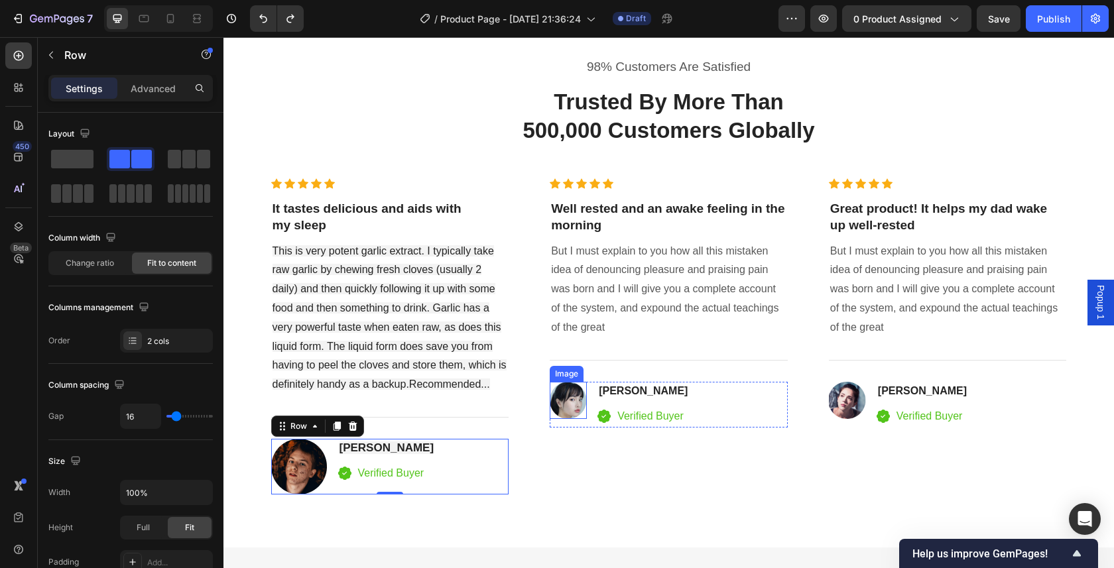
click at [568, 391] on img at bounding box center [567, 400] width 37 height 37
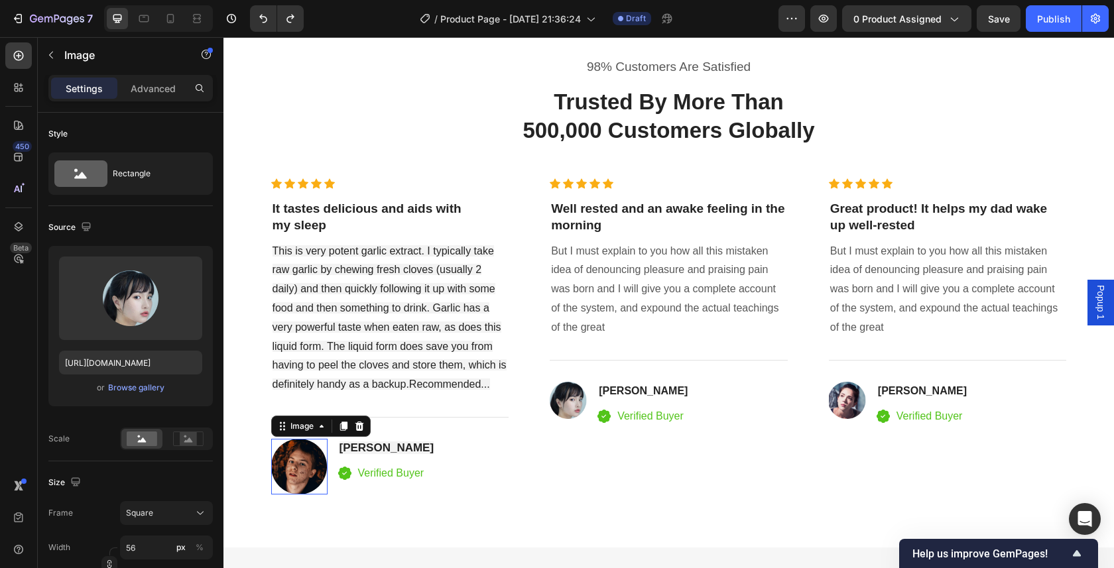
click at [296, 460] on img at bounding box center [299, 467] width 56 height 56
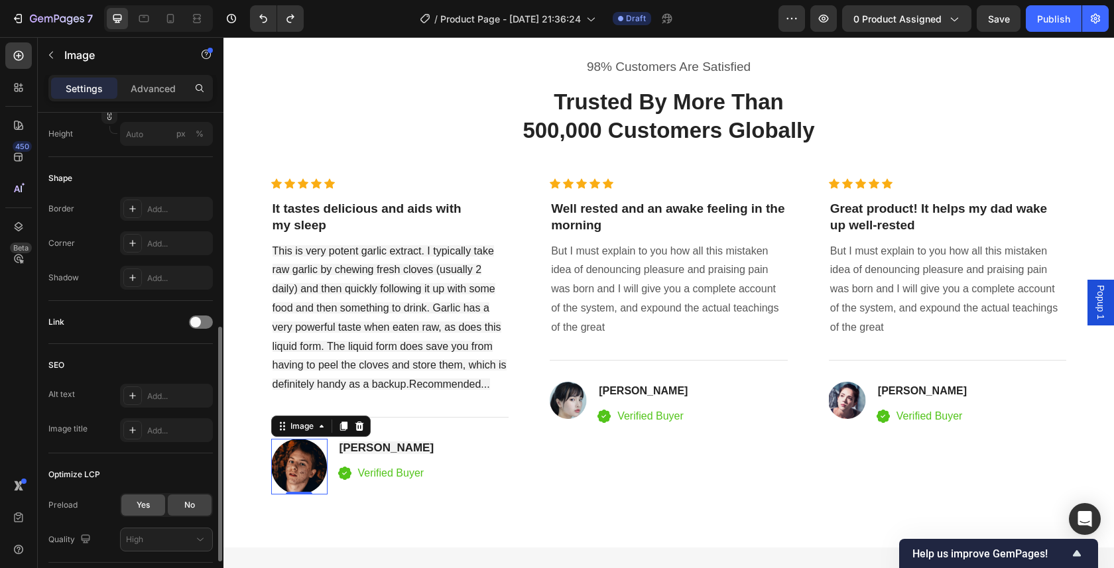
click at [151, 500] on div "Yes" at bounding box center [143, 504] width 44 height 21
click at [190, 504] on span "No" at bounding box center [189, 505] width 11 height 12
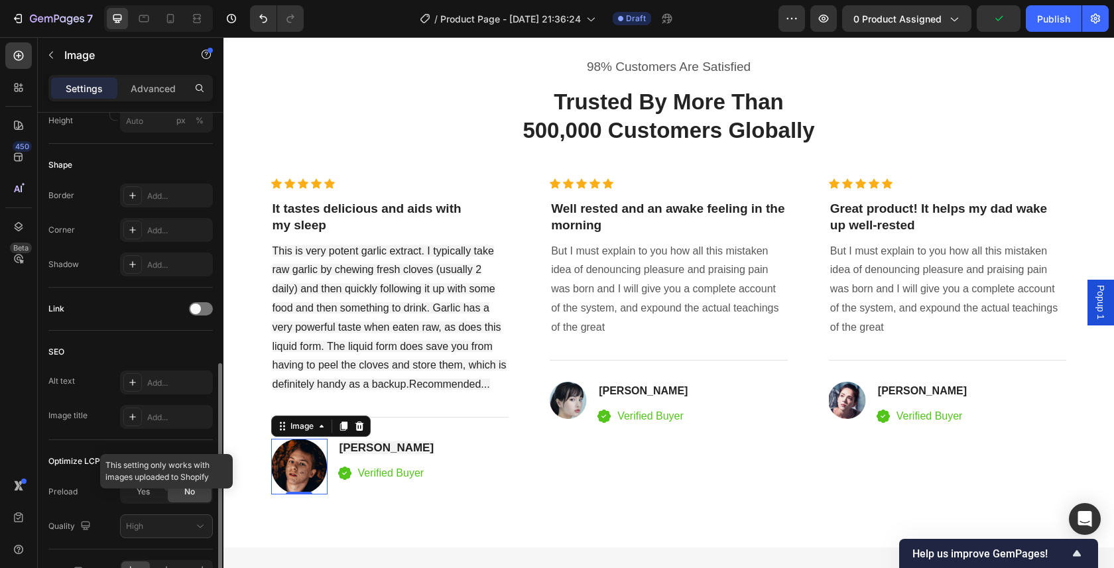
scroll to position [541, 0]
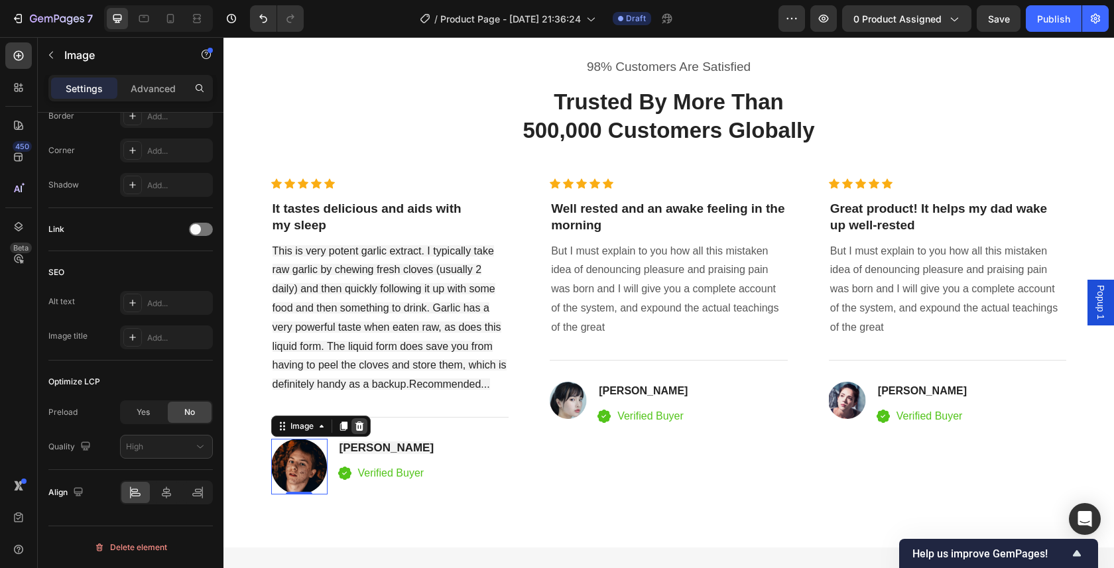
click at [355, 425] on icon at bounding box center [359, 426] width 9 height 9
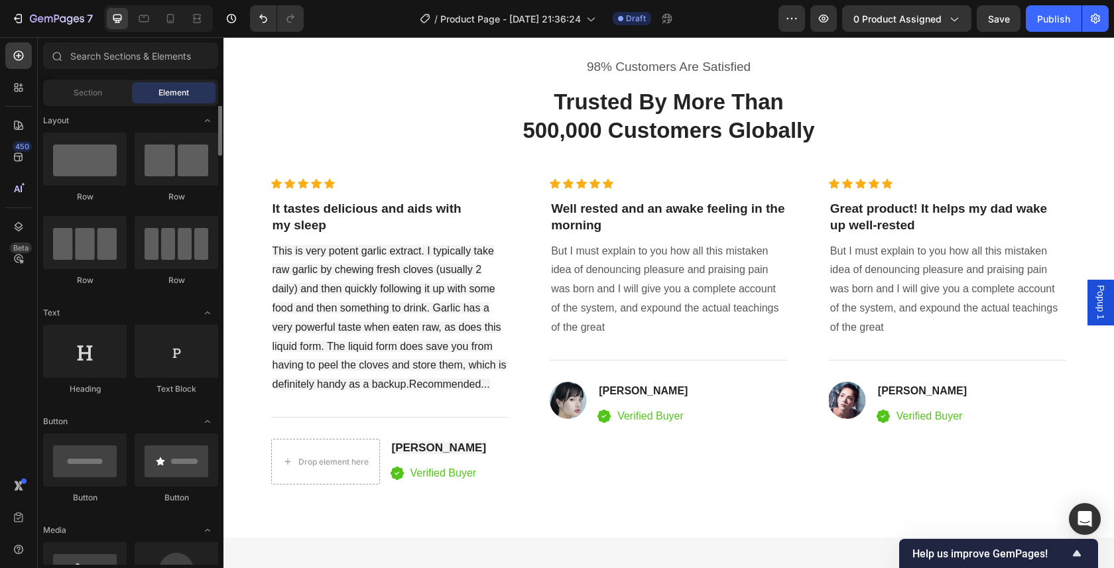
scroll to position [0, 0]
click at [90, 54] on input "text" at bounding box center [130, 55] width 175 height 27
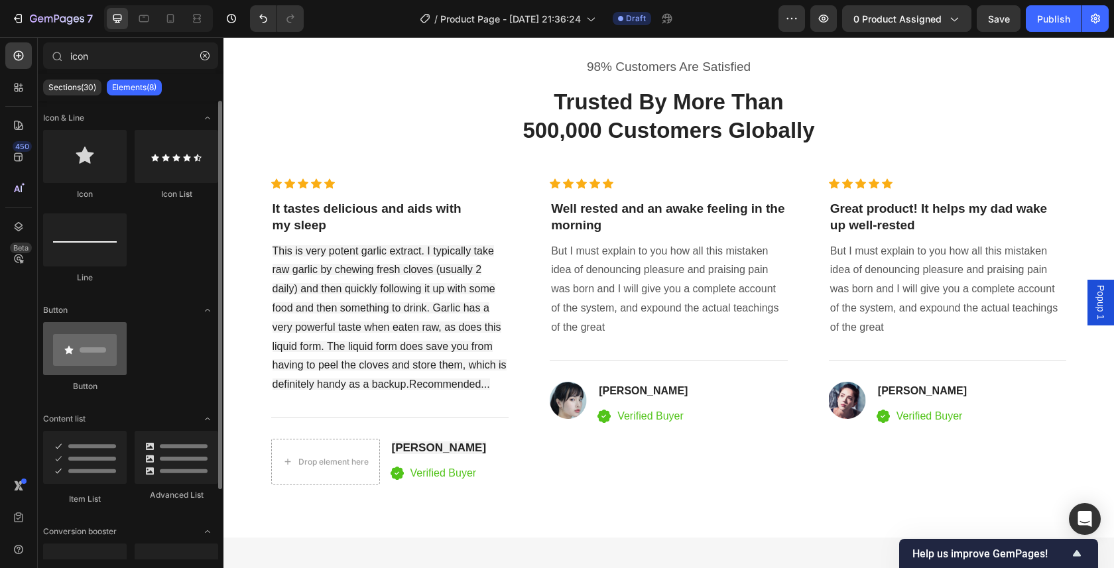
click at [82, 362] on div at bounding box center [85, 348] width 84 height 53
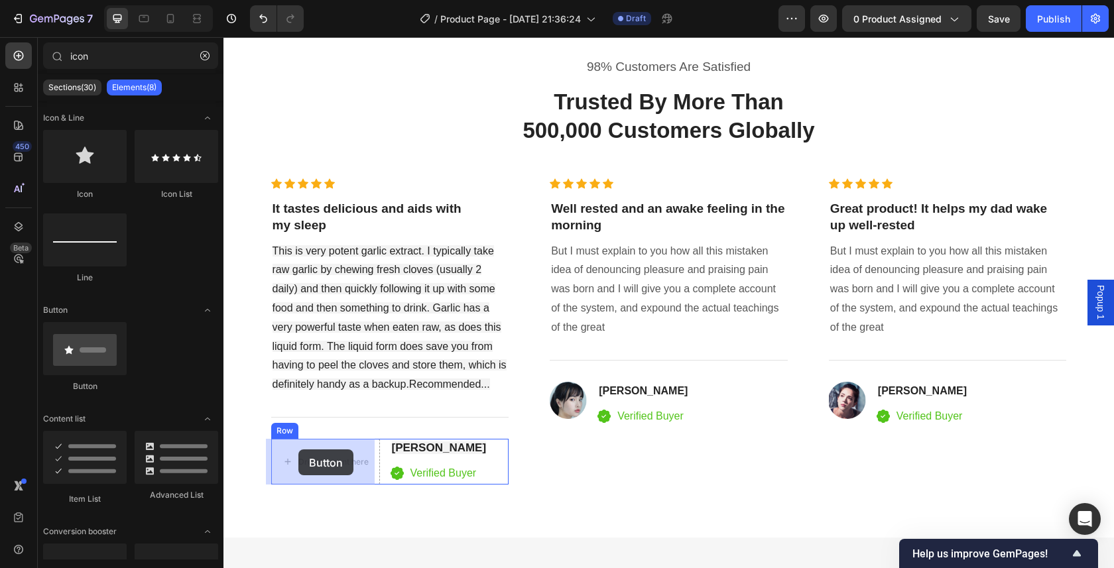
drag, startPoint x: 305, startPoint y: 398, endPoint x: 298, endPoint y: 449, distance: 51.5
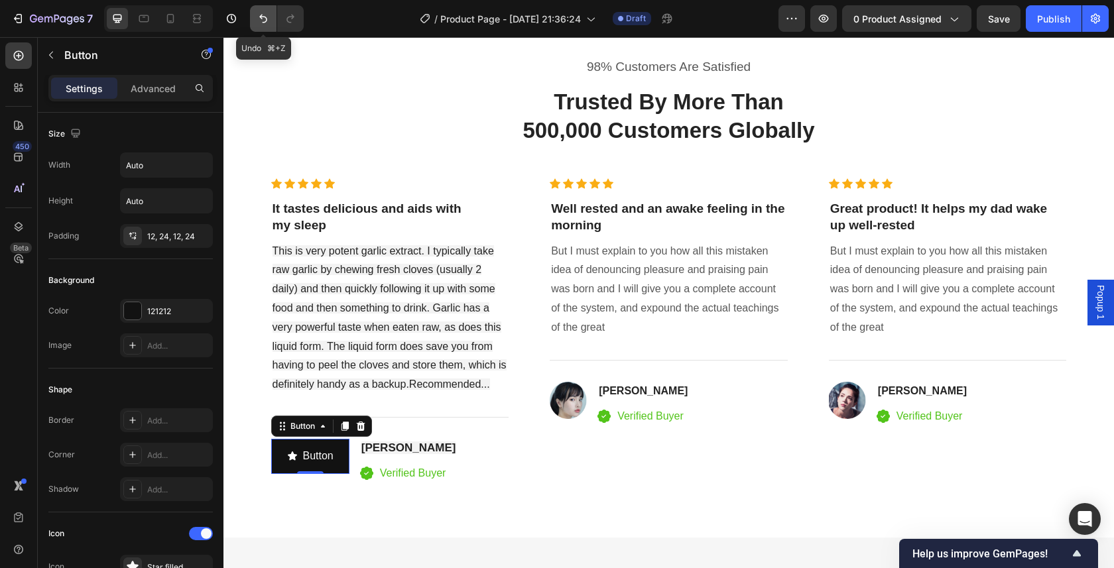
click at [260, 10] on button "Undo/Redo" at bounding box center [263, 18] width 27 height 27
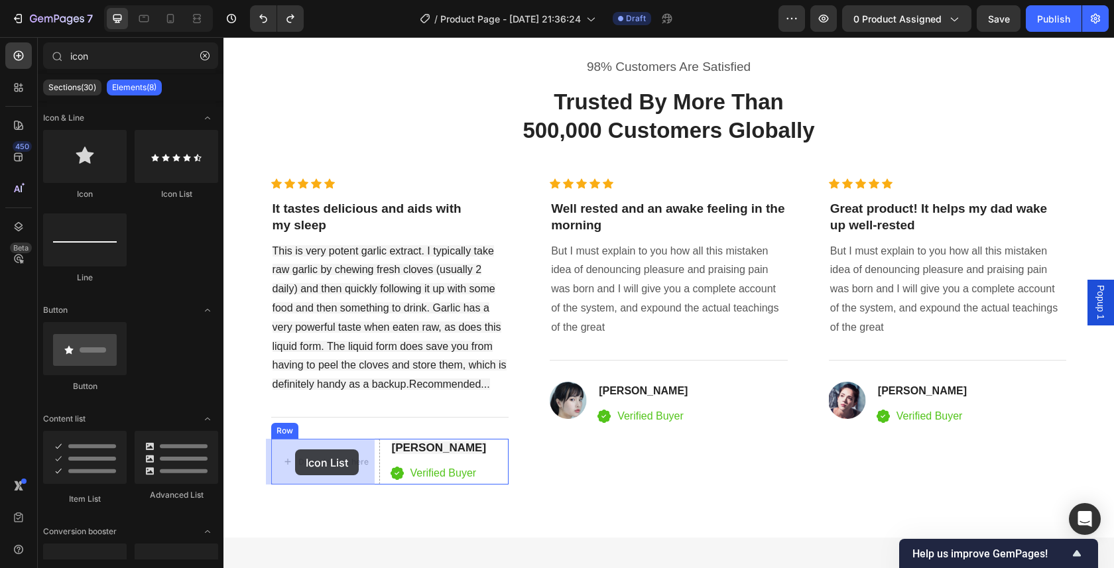
drag, startPoint x: 403, startPoint y: 198, endPoint x: 292, endPoint y: 449, distance: 275.4
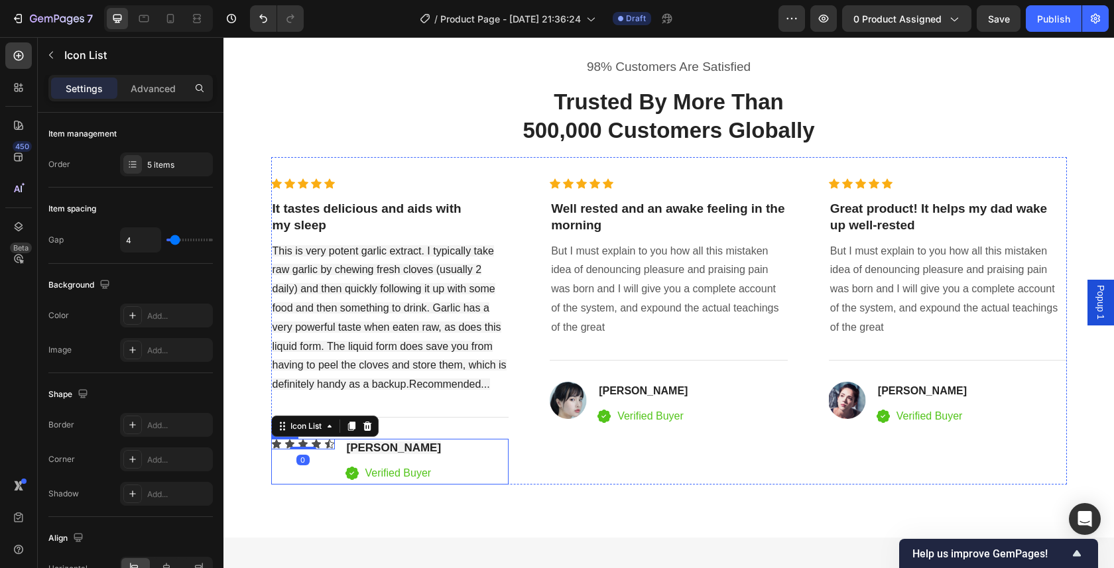
click at [451, 445] on div "Icon Icon Icon Icon Icon Icon List 0 [PERSON_NAME] Heading Icon Verified Buyer …" at bounding box center [390, 462] width 238 height 46
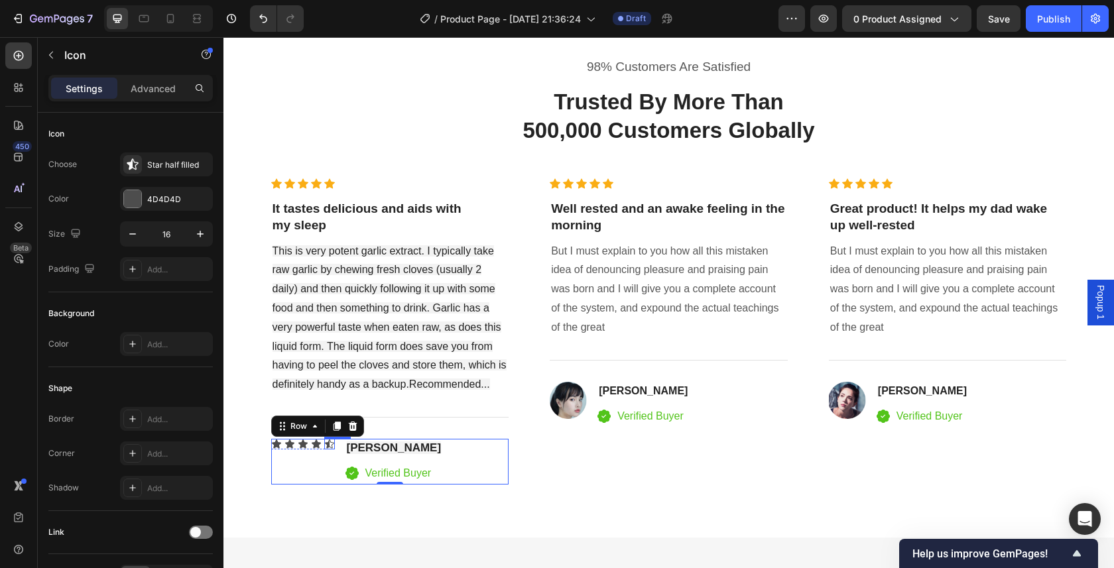
click at [325, 444] on div "Icon" at bounding box center [329, 444] width 11 height 11
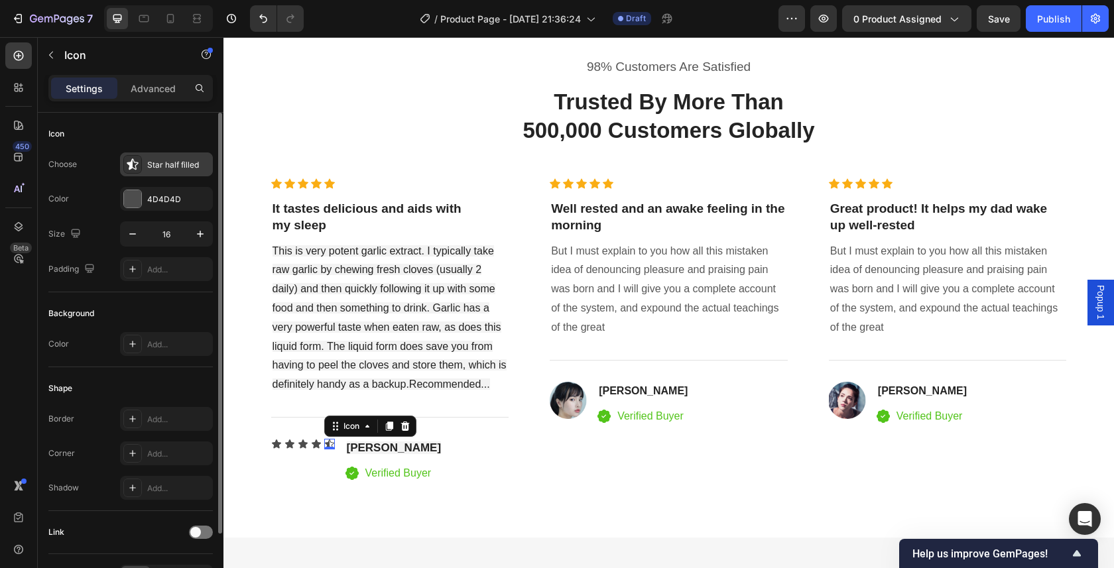
click at [135, 166] on icon at bounding box center [132, 164] width 13 height 13
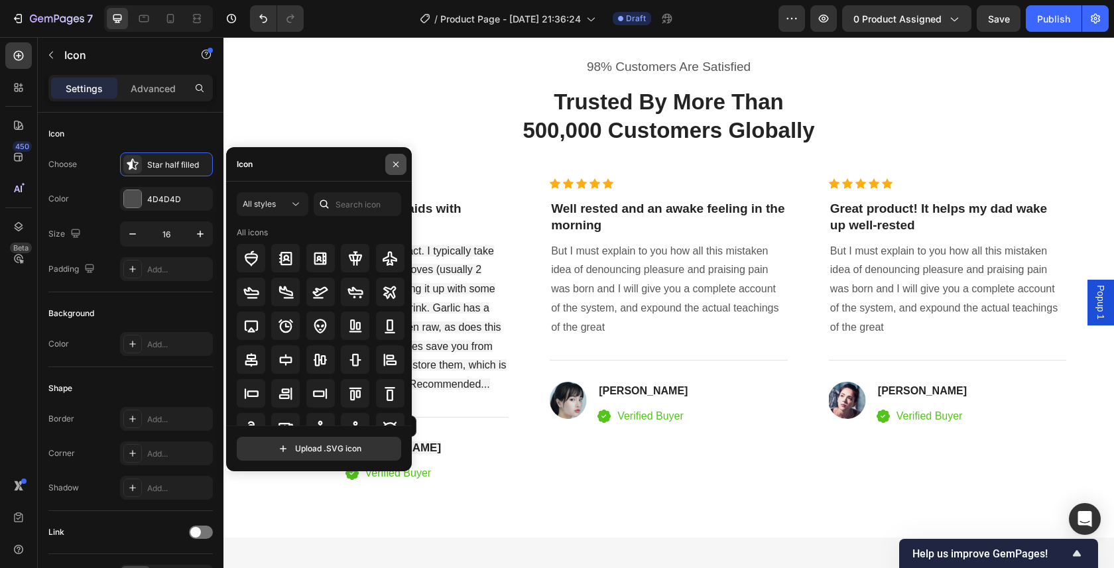
click at [394, 164] on icon "button" at bounding box center [395, 164] width 11 height 11
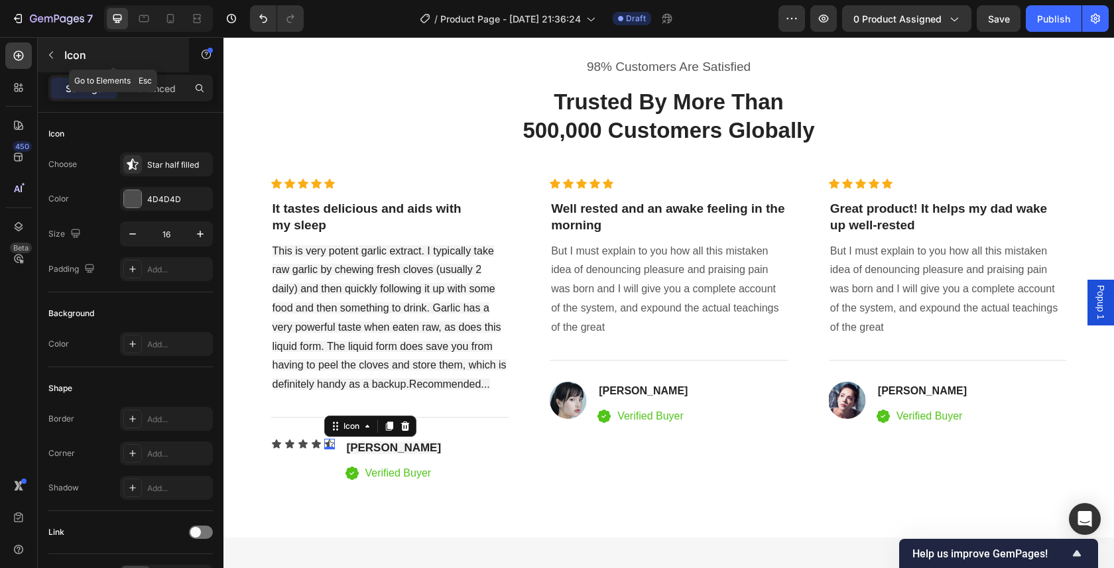
click at [45, 52] on button "button" at bounding box center [50, 54] width 21 height 21
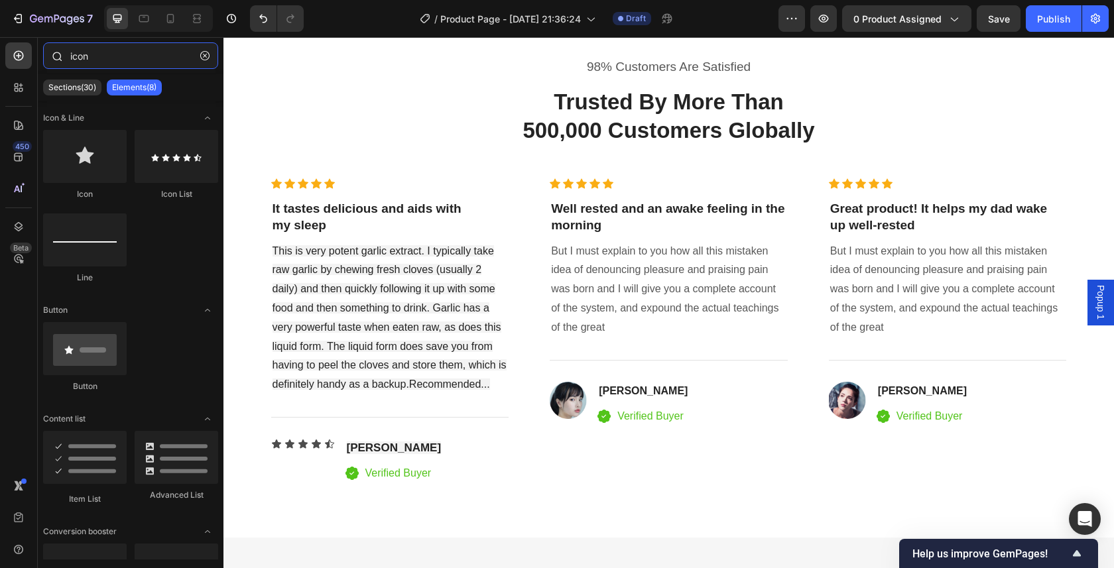
click at [124, 56] on input "icon" at bounding box center [130, 55] width 175 height 27
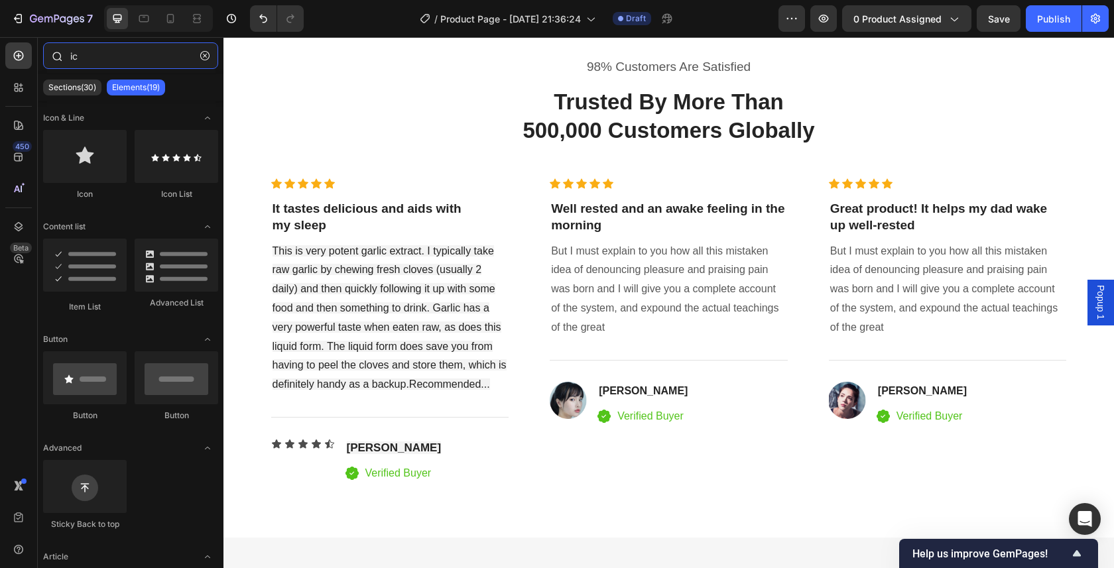
type input "i"
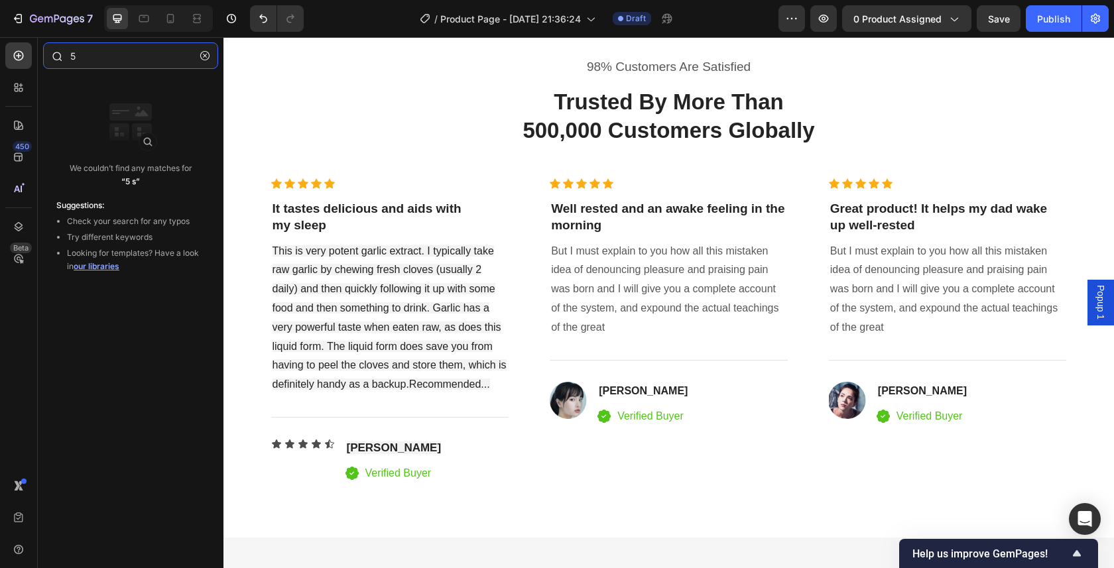
type input "5"
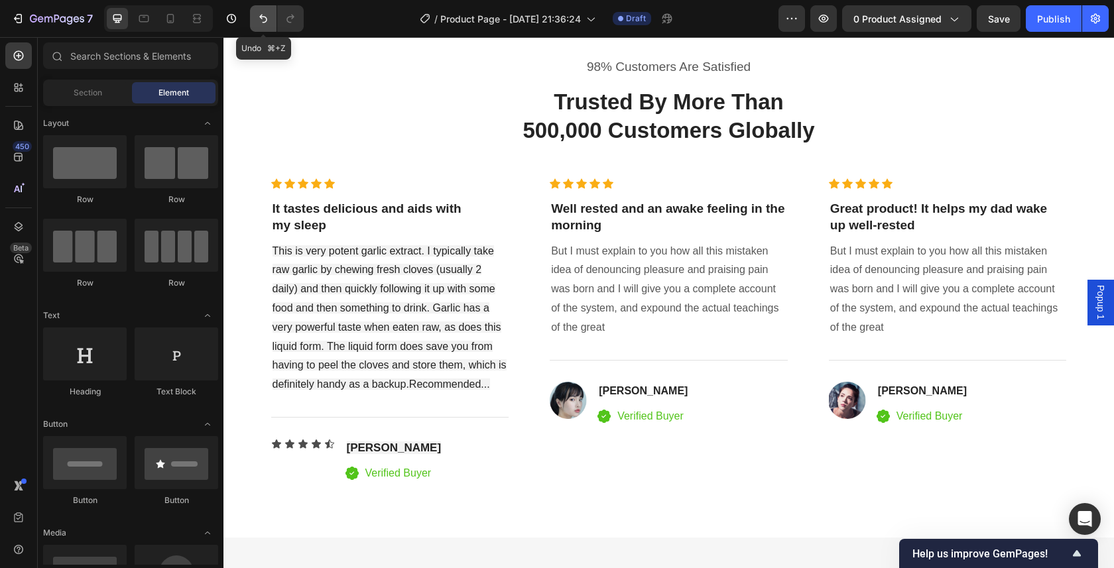
click at [266, 29] on button "Undo/Redo" at bounding box center [263, 18] width 27 height 27
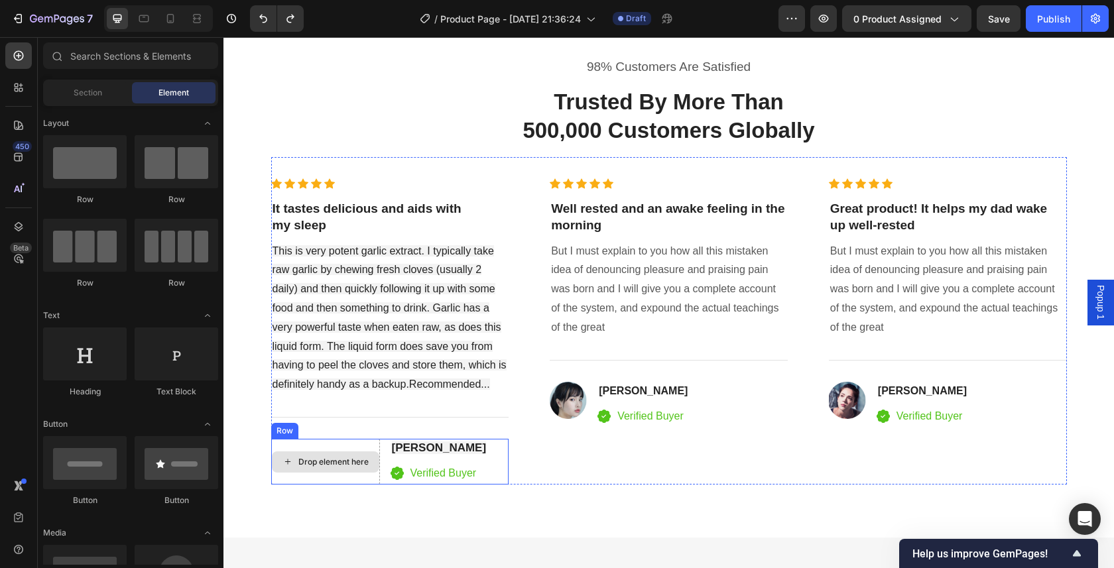
click at [332, 460] on div "Drop element here" at bounding box center [333, 462] width 70 height 11
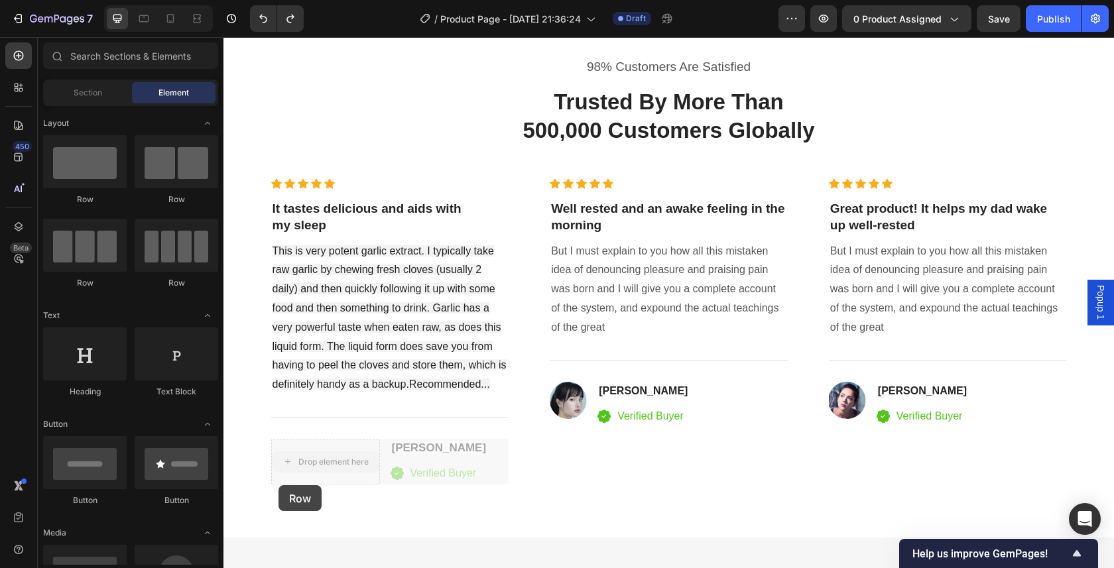
drag, startPoint x: 333, startPoint y: 457, endPoint x: 273, endPoint y: 476, distance: 62.7
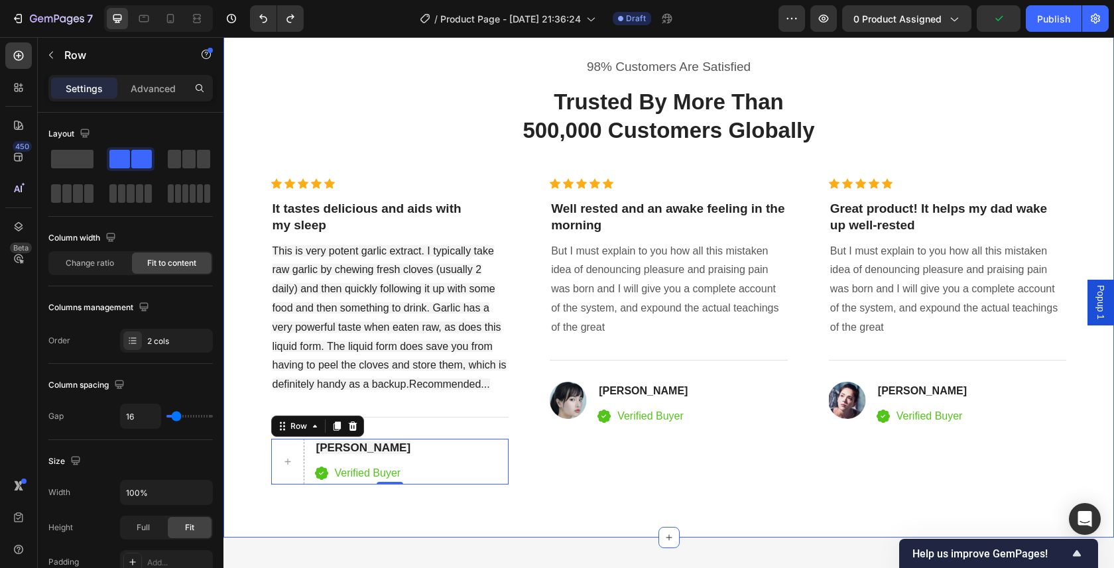
click at [516, 516] on div "98% Customers Are Satisfied Text block Trusted By More Than 500,000 Customers G…" at bounding box center [668, 272] width 890 height 534
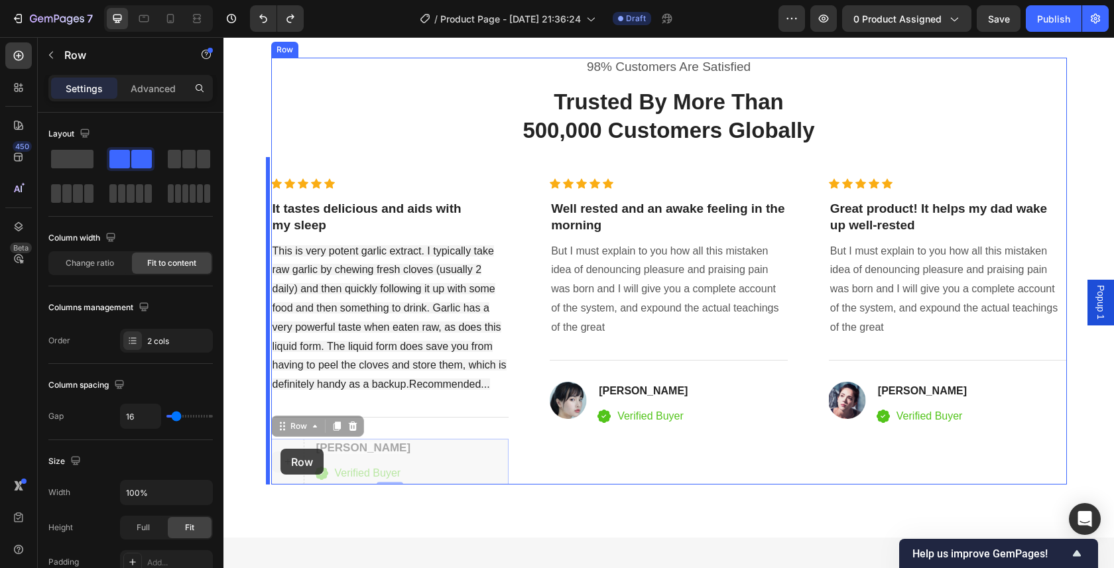
drag, startPoint x: 299, startPoint y: 449, endPoint x: 280, endPoint y: 449, distance: 18.6
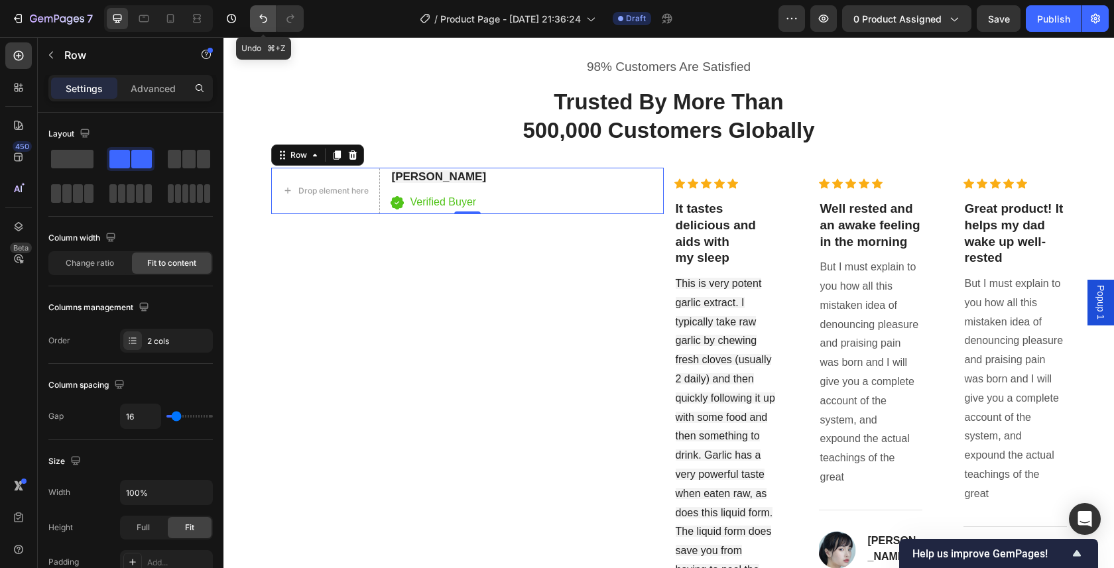
click at [261, 20] on icon "Undo/Redo" at bounding box center [263, 18] width 13 height 13
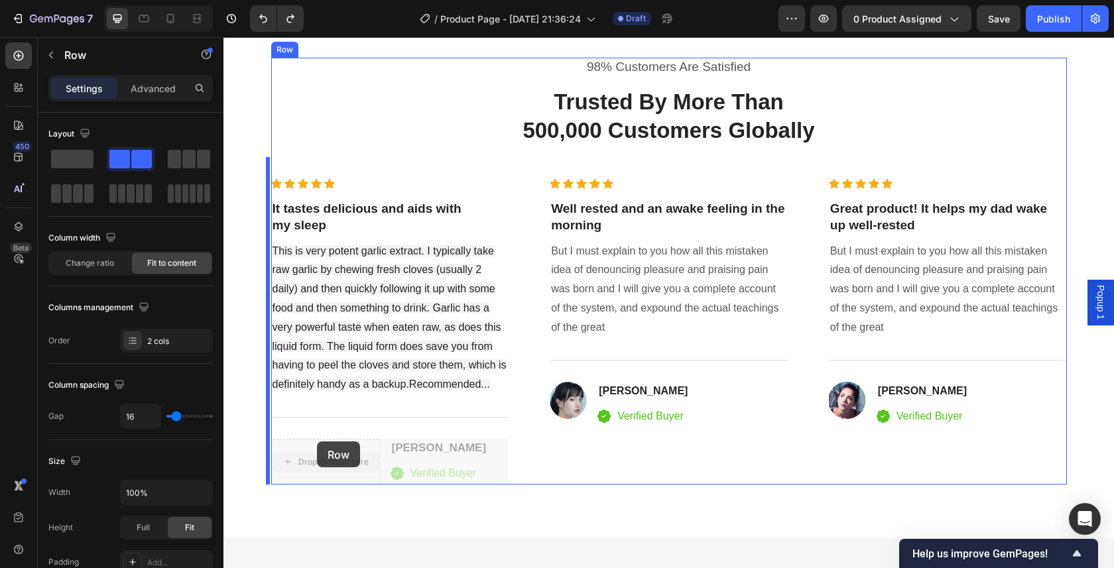
drag, startPoint x: 375, startPoint y: 445, endPoint x: 317, endPoint y: 441, distance: 58.4
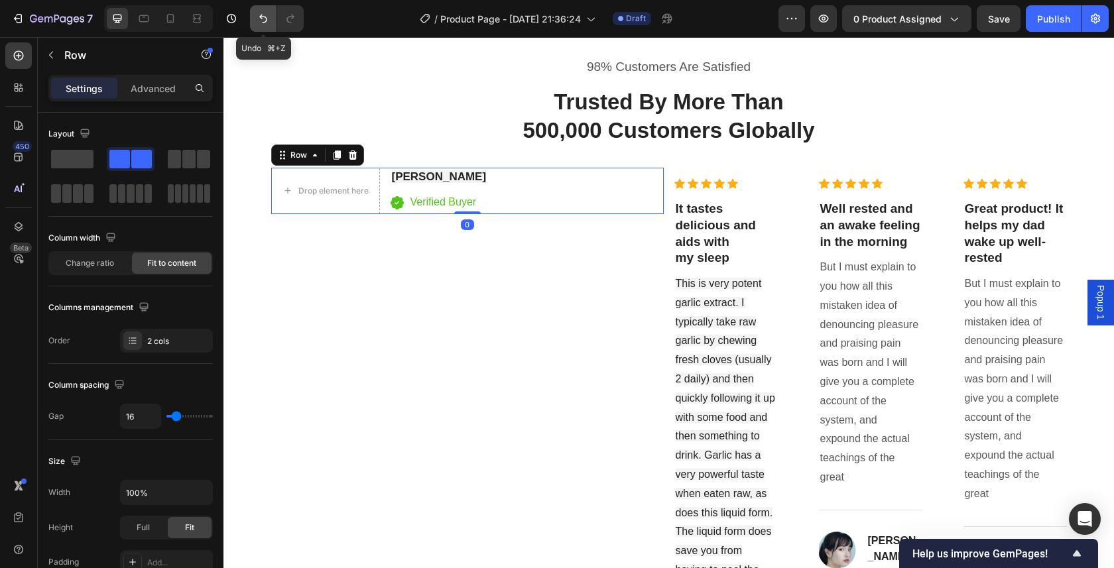
drag, startPoint x: 269, startPoint y: 19, endPoint x: 105, endPoint y: 80, distance: 174.9
click at [269, 19] on icon "Undo/Redo" at bounding box center [263, 18] width 13 height 13
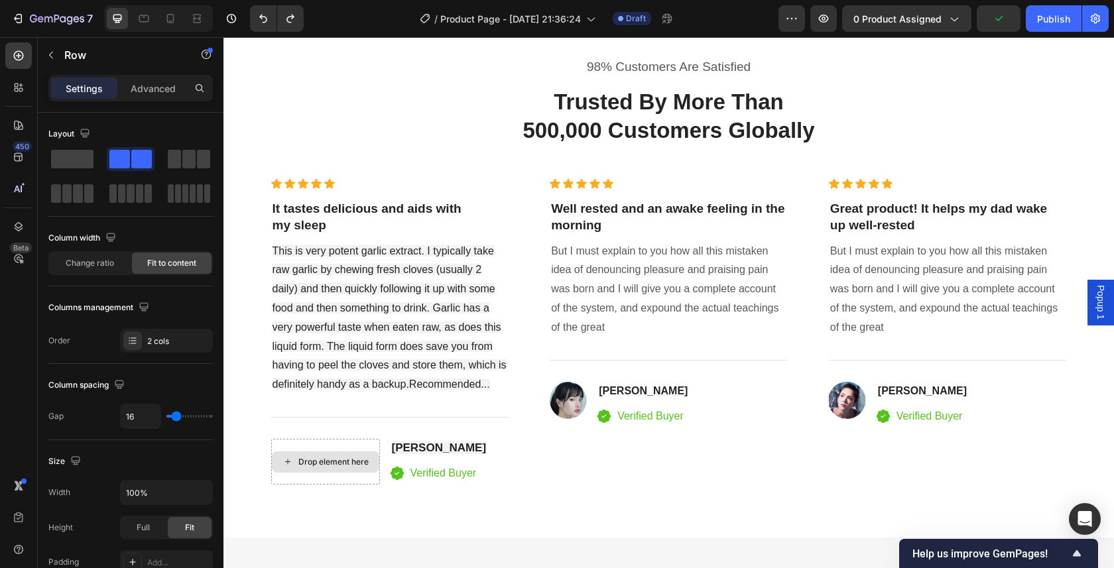
click at [342, 453] on div "Drop element here" at bounding box center [325, 461] width 107 height 21
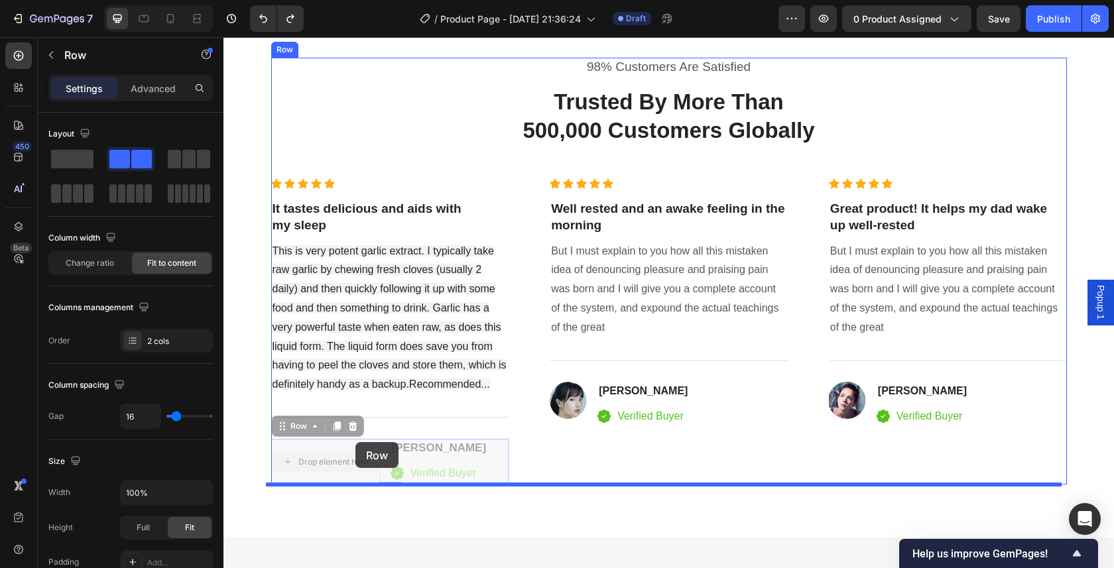
drag, startPoint x: 373, startPoint y: 441, endPoint x: 355, endPoint y: 442, distance: 17.9
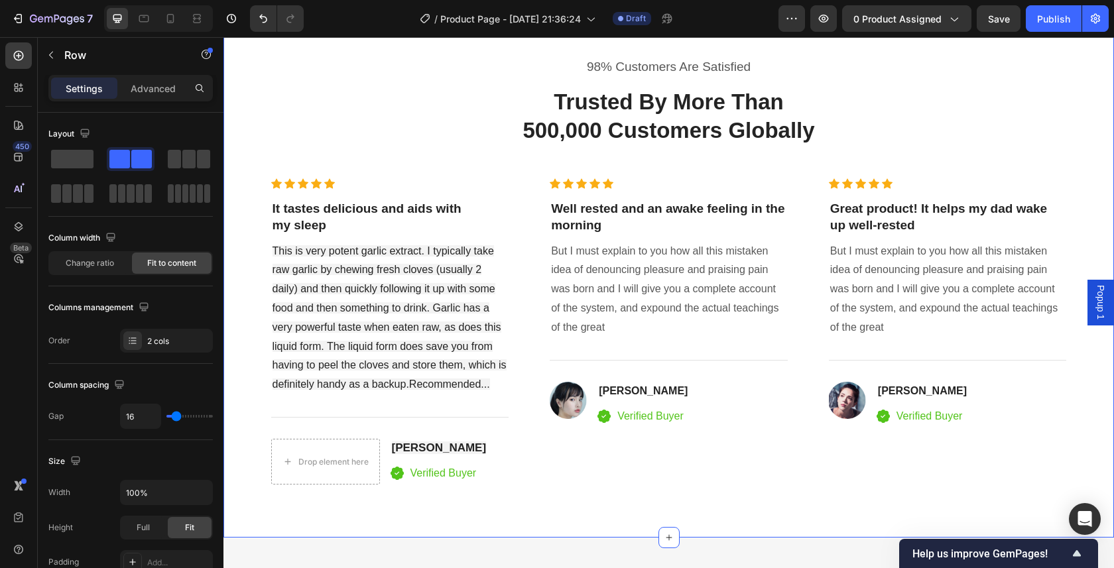
click at [414, 519] on div "98% Customers Are Satisfied Text block Trusted By More Than 500,000 Customers G…" at bounding box center [668, 272] width 890 height 534
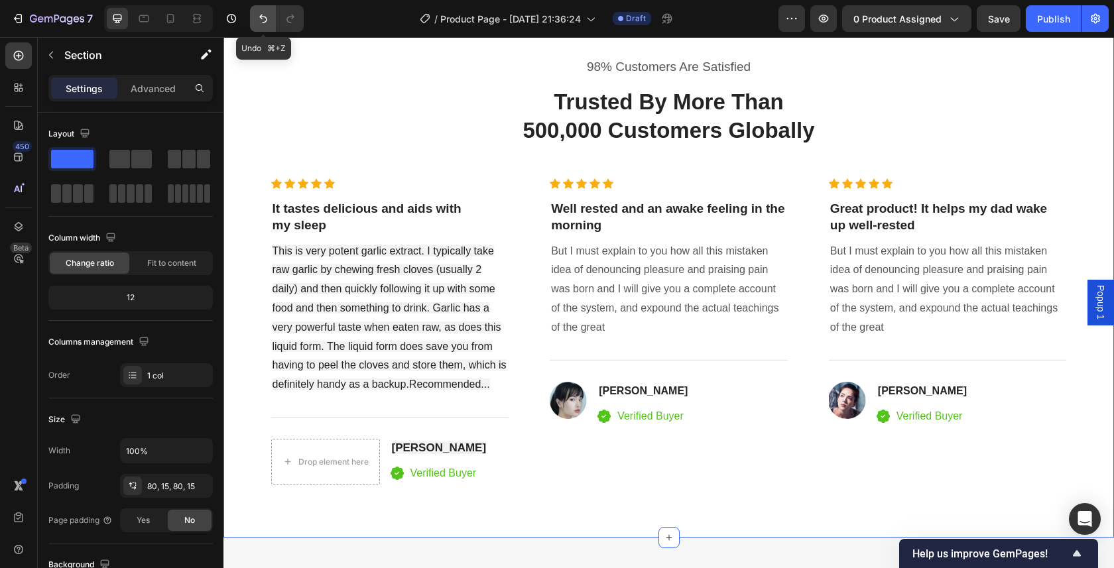
click at [255, 25] on button "Undo/Redo" at bounding box center [263, 18] width 27 height 27
click at [257, 21] on icon "Undo/Redo" at bounding box center [263, 18] width 13 height 13
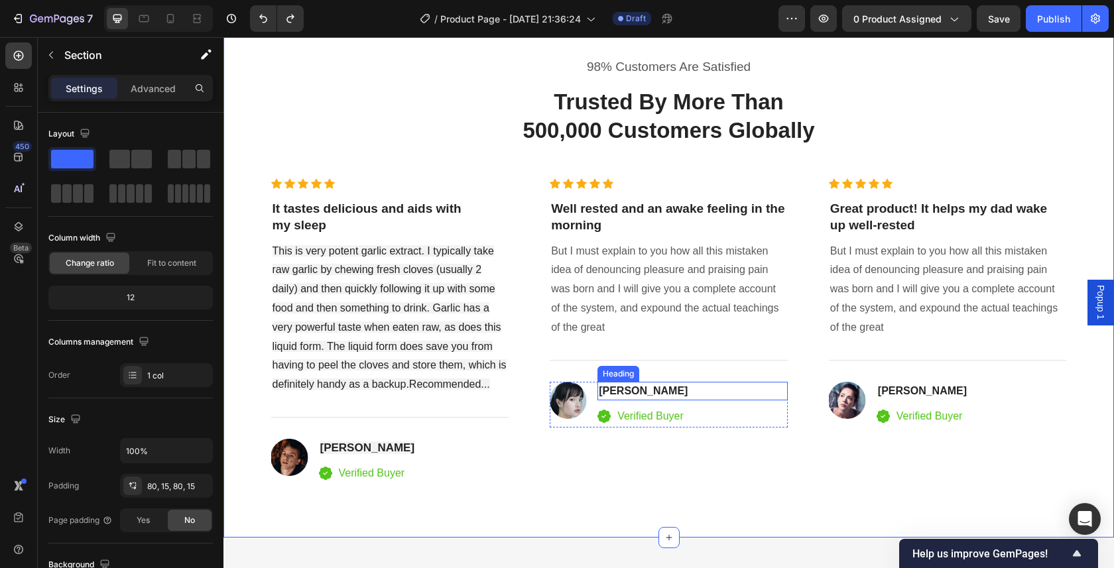
click at [707, 385] on p "[PERSON_NAME]" at bounding box center [693, 391] width 188 height 16
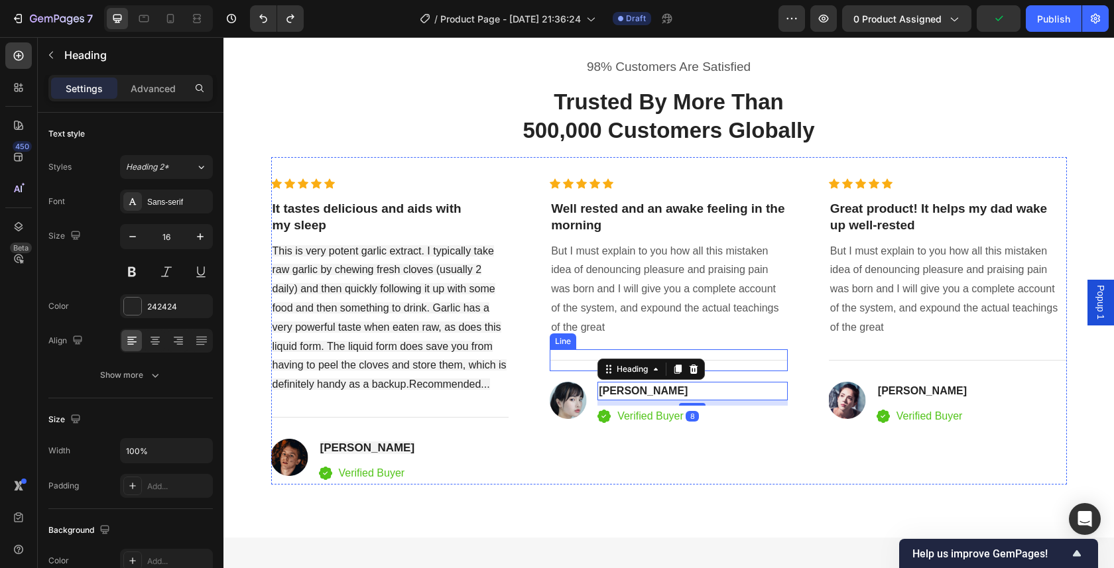
click at [699, 339] on div "Icon Icon Icon Icon Icon Icon List Hoz Well rested and an awake feeling in the …" at bounding box center [668, 331] width 238 height 306
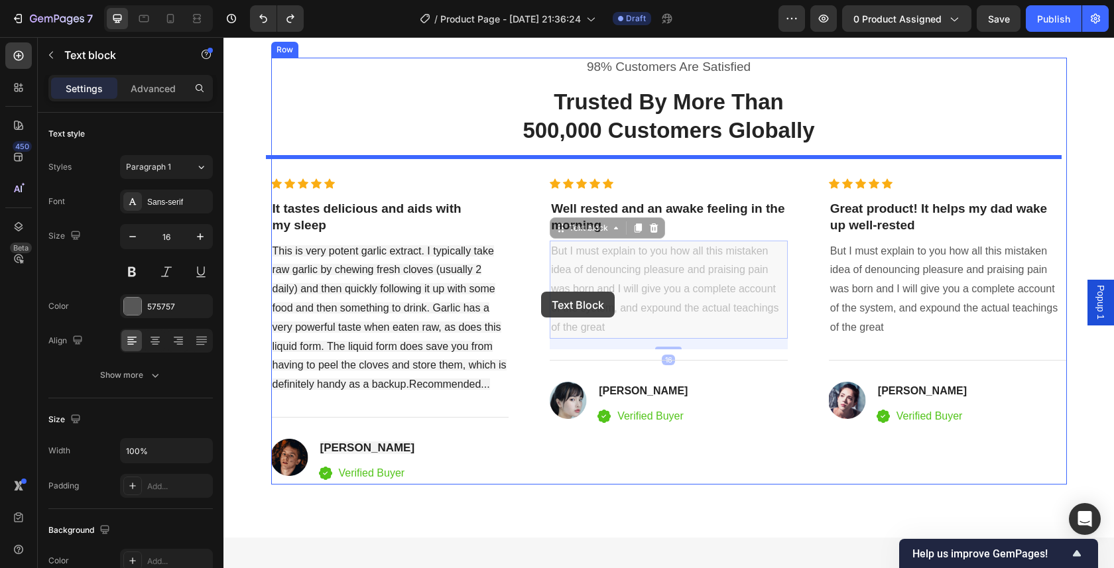
drag, startPoint x: 649, startPoint y: 329, endPoint x: 635, endPoint y: 315, distance: 19.7
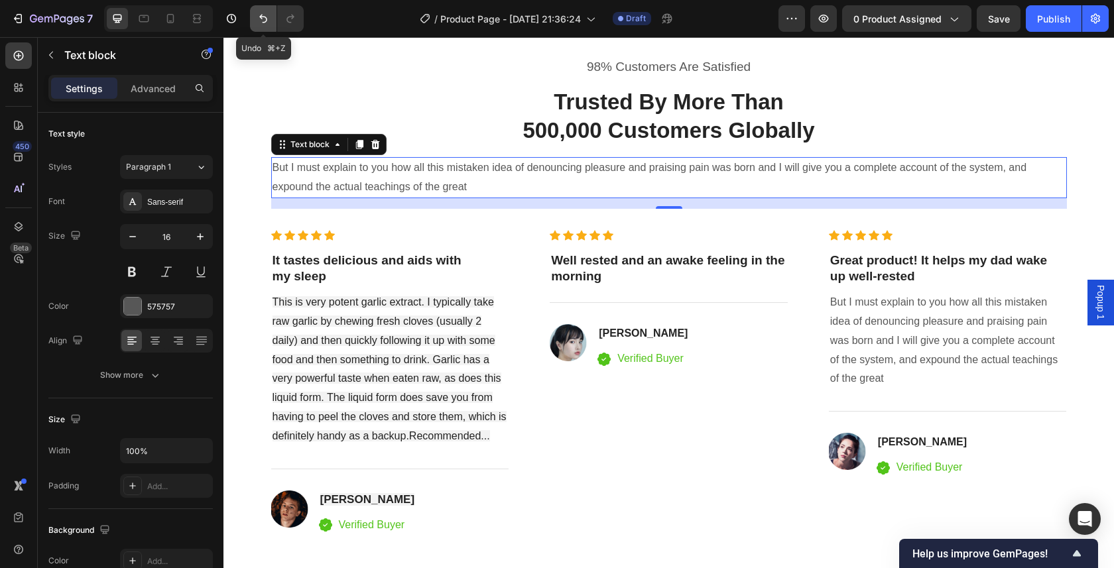
click at [253, 23] on button "Undo/Redo" at bounding box center [263, 18] width 27 height 27
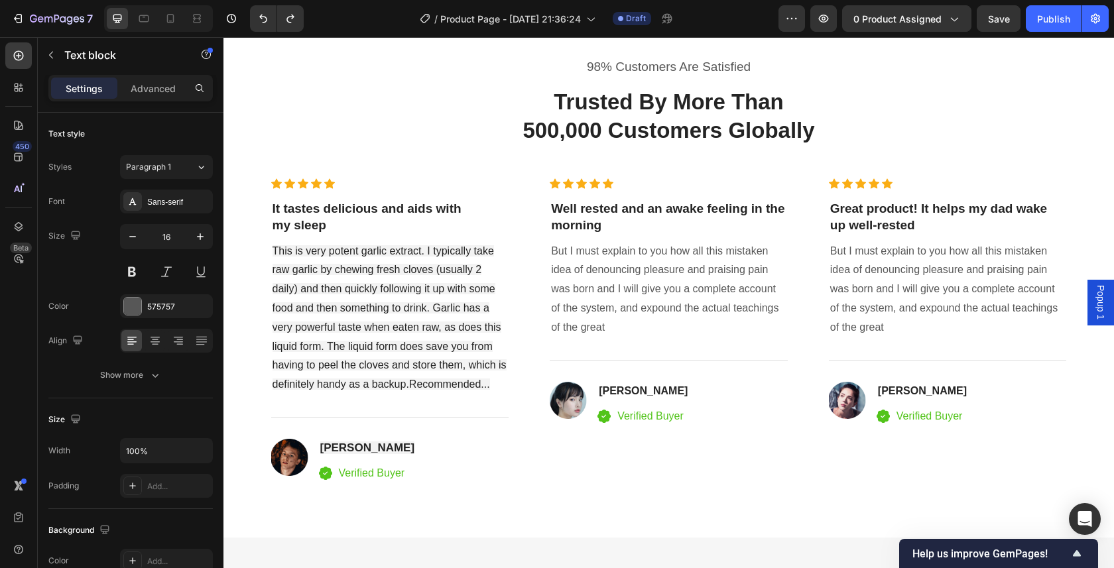
click at [575, 260] on p "But I must explain to you how all this mistaken idea of denouncing pleasure and…" at bounding box center [668, 289] width 235 height 95
click at [573, 277] on p "But I must explain to you how all this mistaken idea of denouncing pleasure and…" at bounding box center [668, 289] width 235 height 95
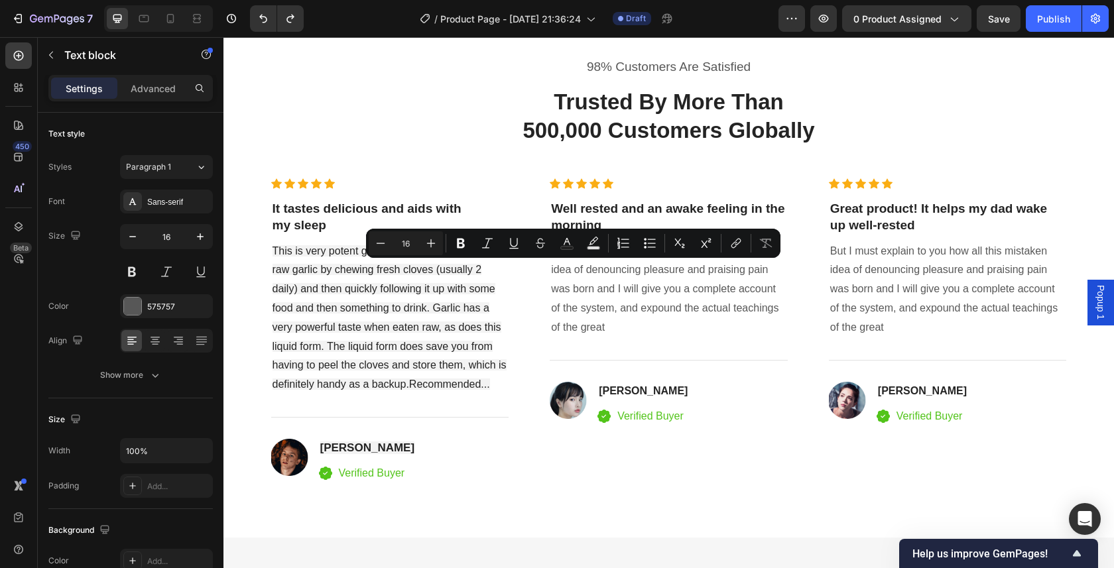
click at [608, 321] on p "But I must explain to you how all this mistaken idea of denouncing pleasure and…" at bounding box center [668, 289] width 235 height 95
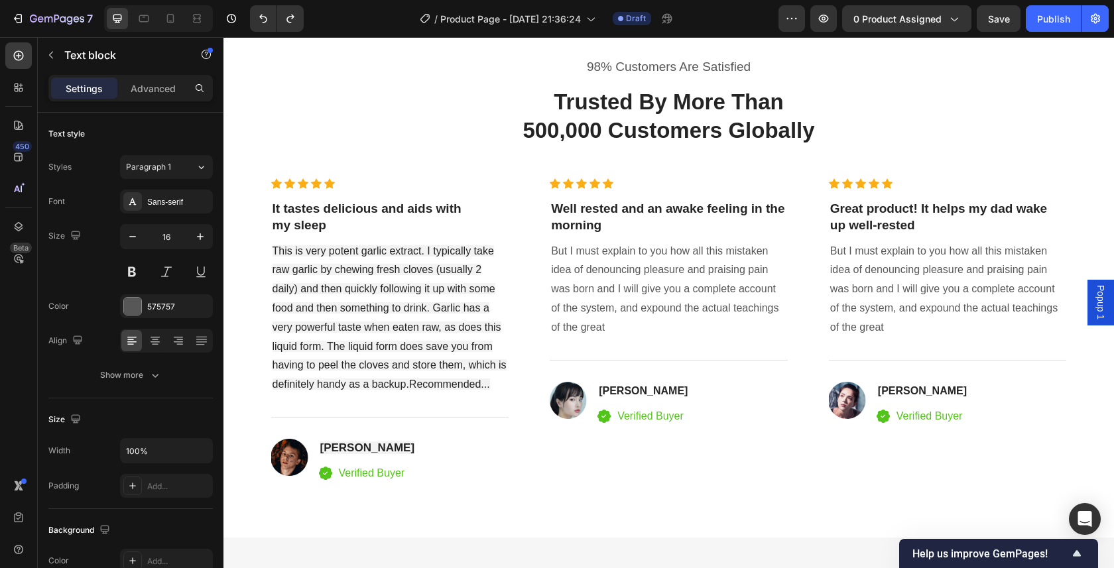
click at [661, 330] on p "But I must explain to you how all this mistaken idea of denouncing pleasure and…" at bounding box center [668, 289] width 235 height 95
click at [650, 207] on p "Well rested and an awake feeling in the morning" at bounding box center [668, 217] width 235 height 32
click at [640, 287] on p "But I must explain to you how all this mistaken idea of denouncing pleasure and…" at bounding box center [668, 289] width 235 height 95
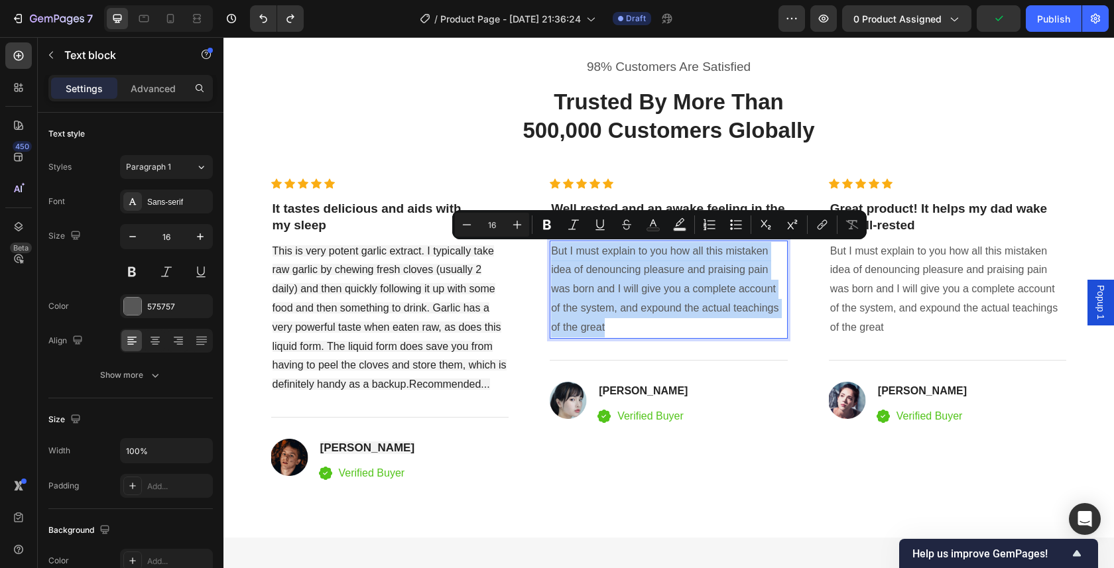
drag, startPoint x: 548, startPoint y: 248, endPoint x: 660, endPoint y: 302, distance: 124.5
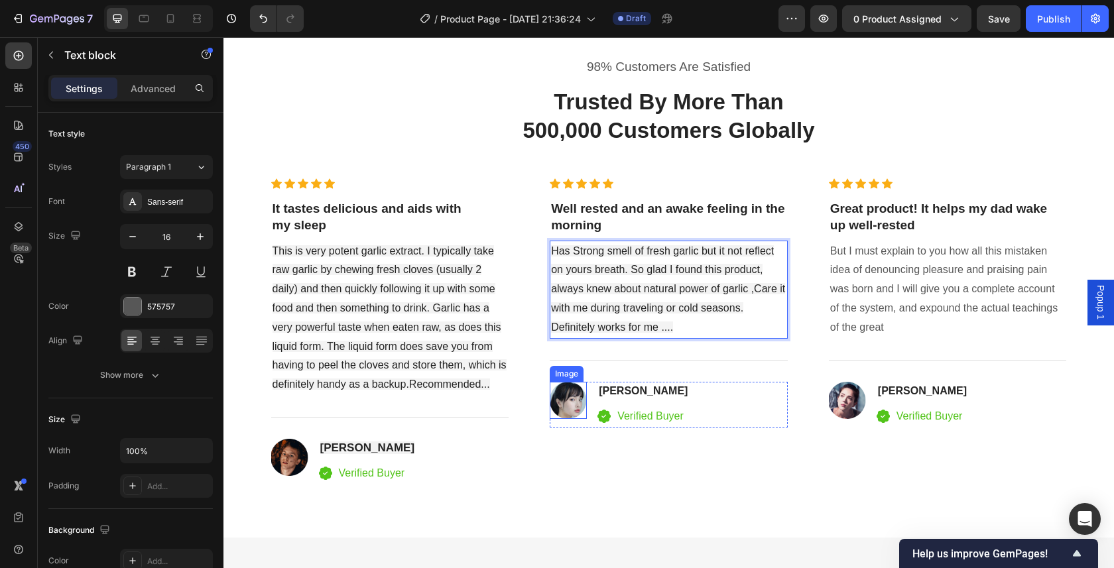
click at [573, 397] on img at bounding box center [567, 400] width 37 height 37
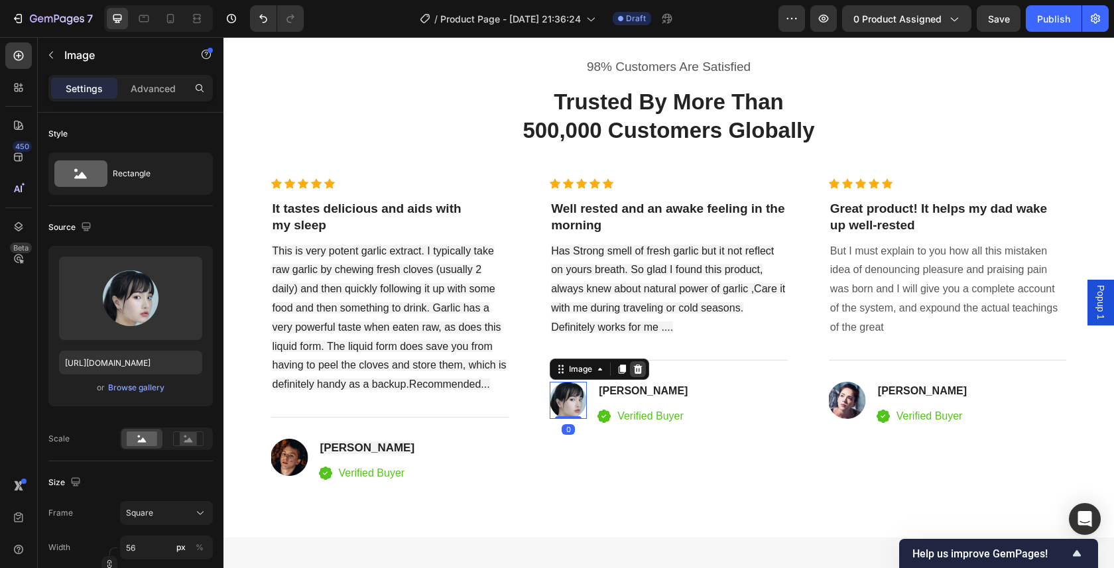
click at [639, 365] on div at bounding box center [638, 369] width 16 height 16
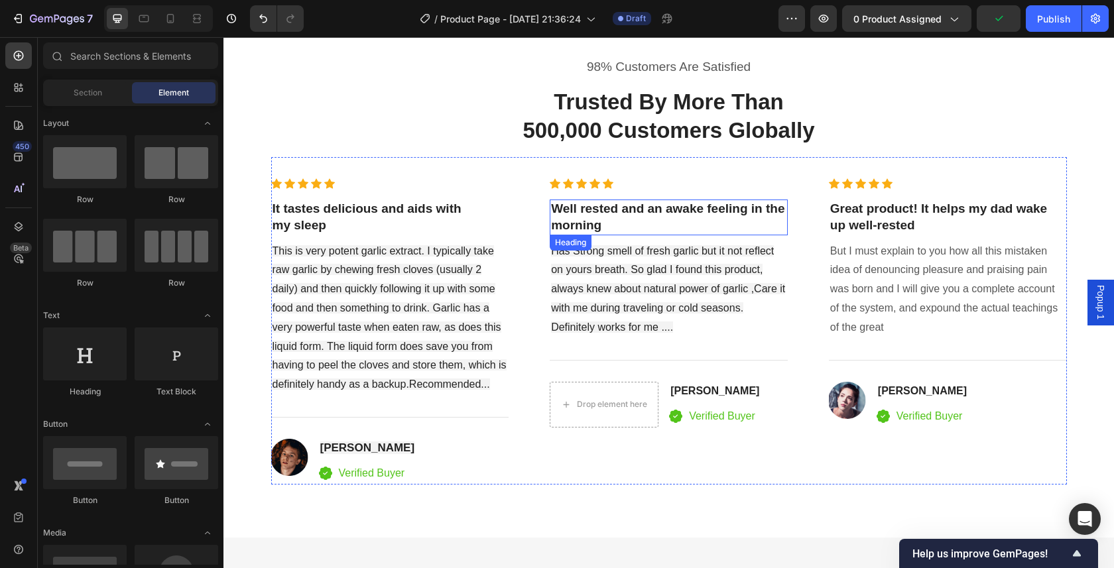
click at [602, 215] on p "Well rested and an awake feeling in the morning" at bounding box center [668, 217] width 235 height 32
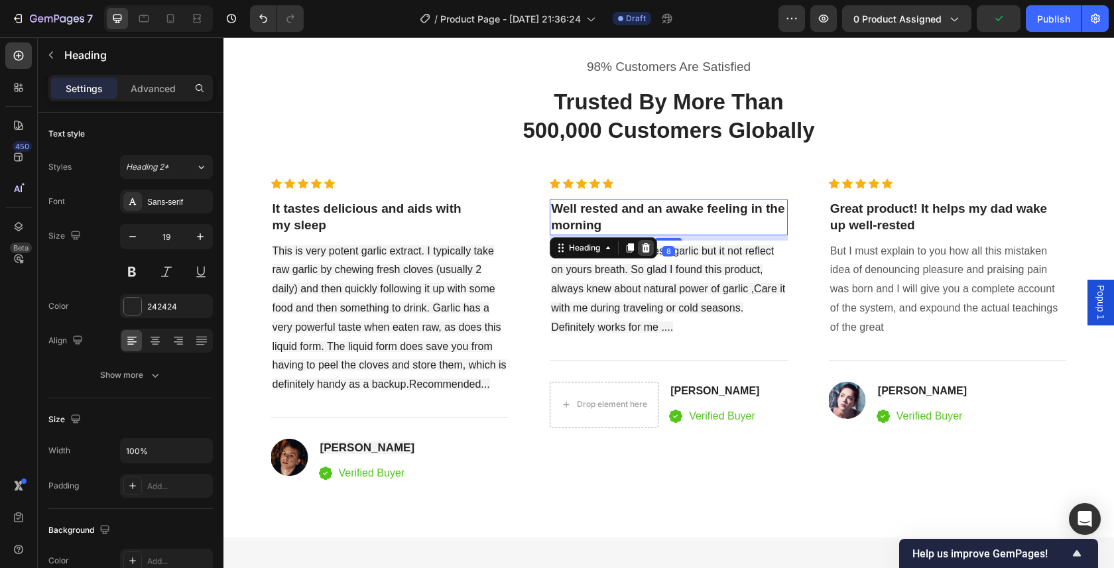
click at [644, 247] on icon at bounding box center [646, 247] width 9 height 9
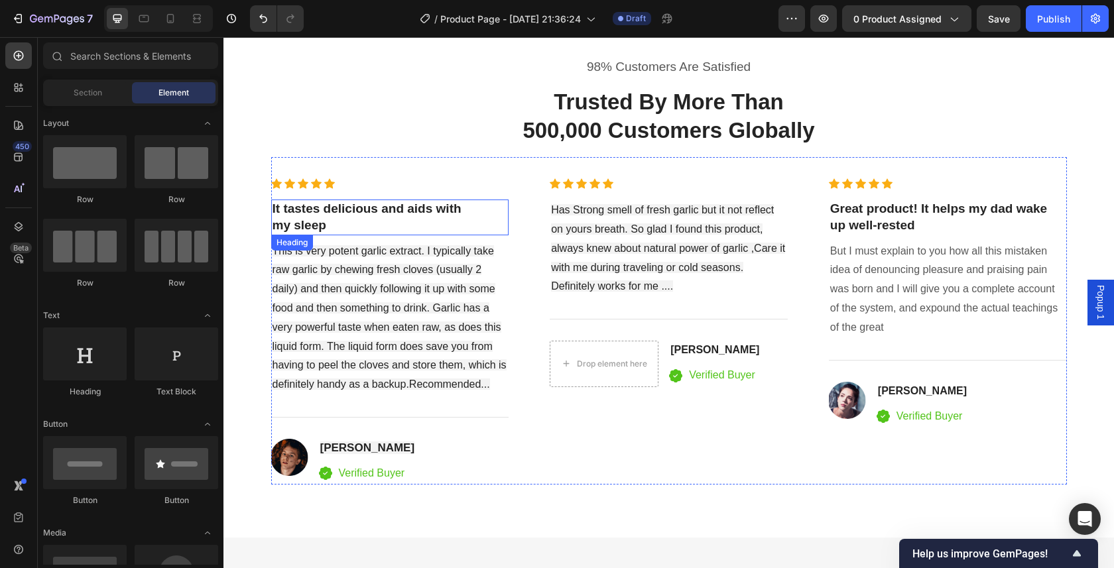
click at [361, 205] on p "It tastes delicious and aids with my sleep" at bounding box center [389, 217] width 235 height 32
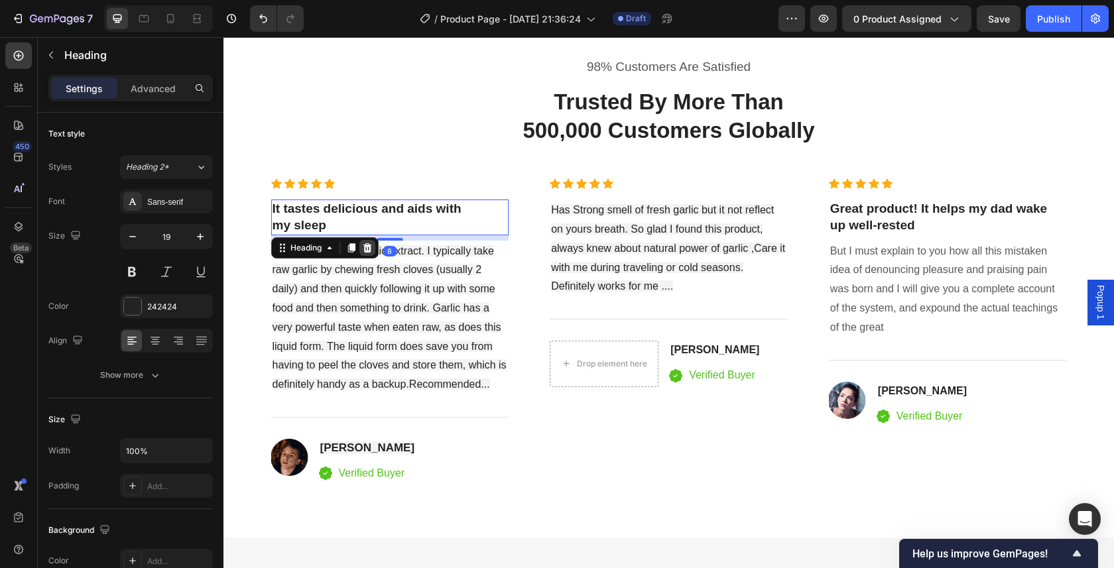
click at [363, 245] on icon at bounding box center [367, 247] width 9 height 9
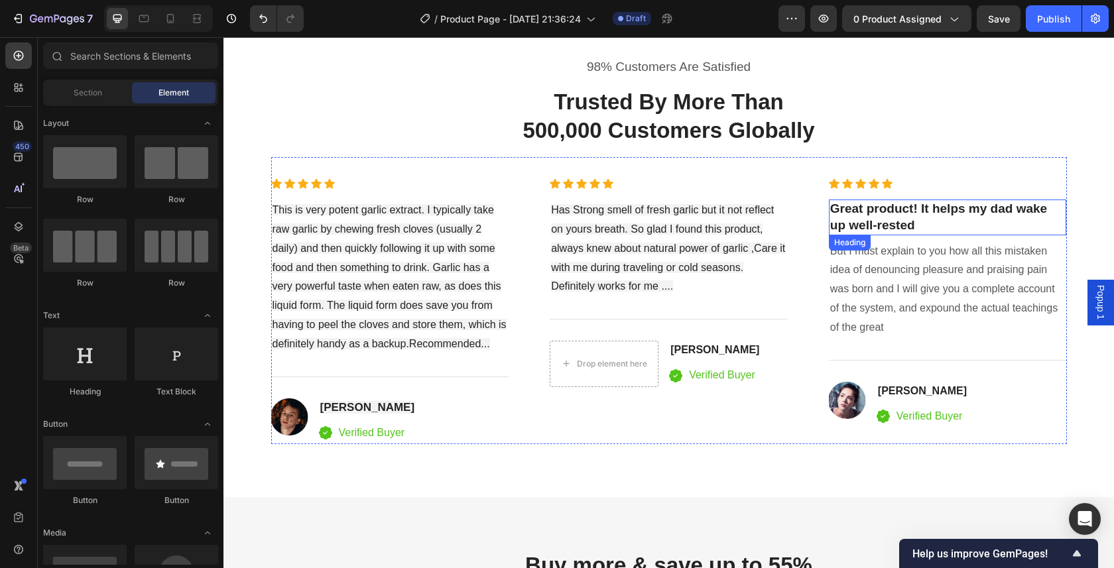
click at [922, 217] on p "Great product! It helps my dad wake up well-rested" at bounding box center [947, 217] width 235 height 32
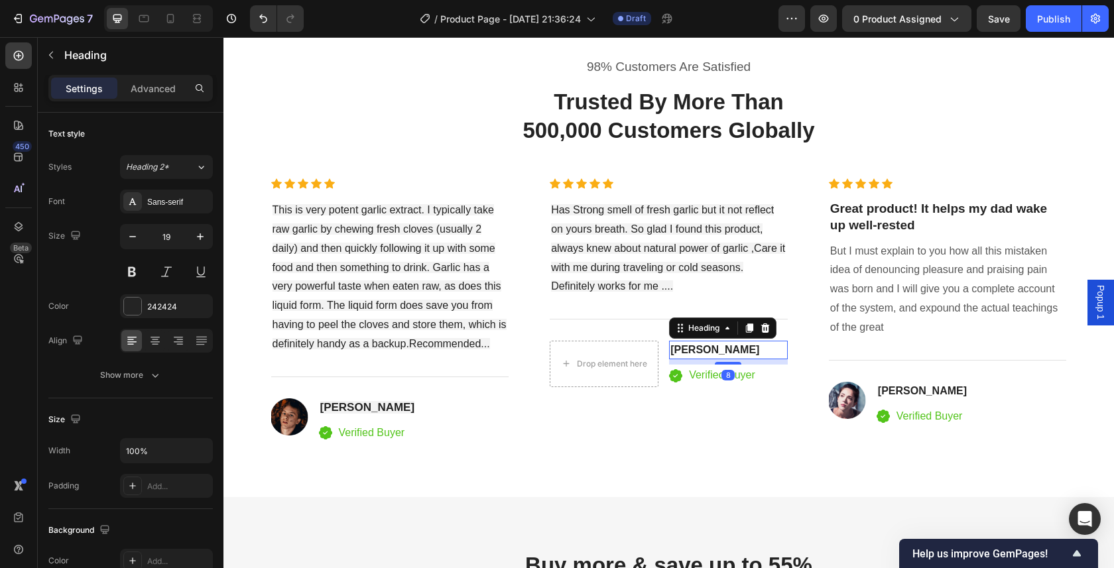
scroll to position [367, 0]
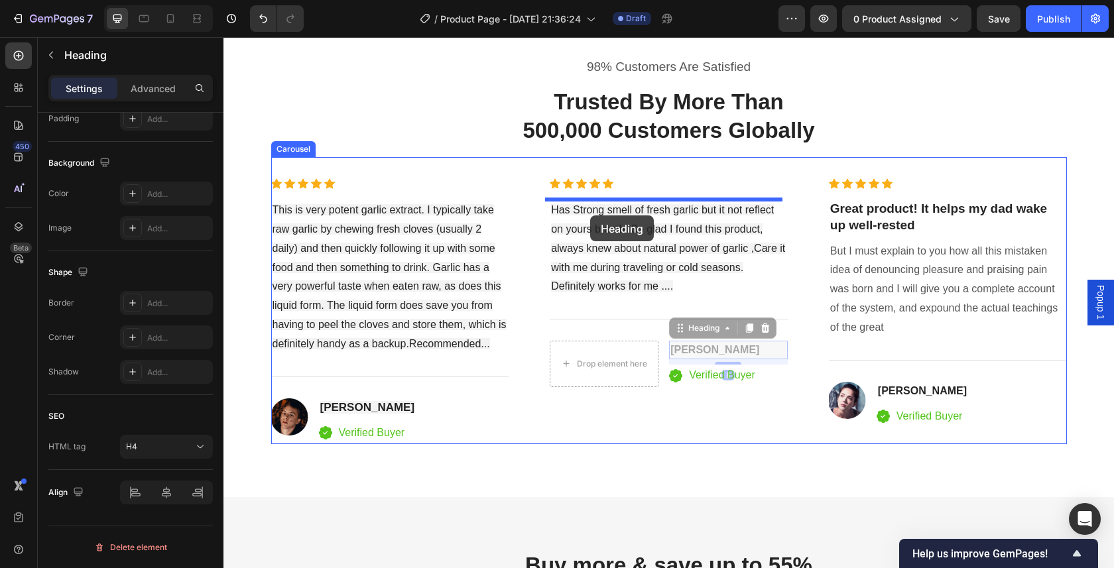
drag, startPoint x: 714, startPoint y: 350, endPoint x: 590, endPoint y: 215, distance: 182.9
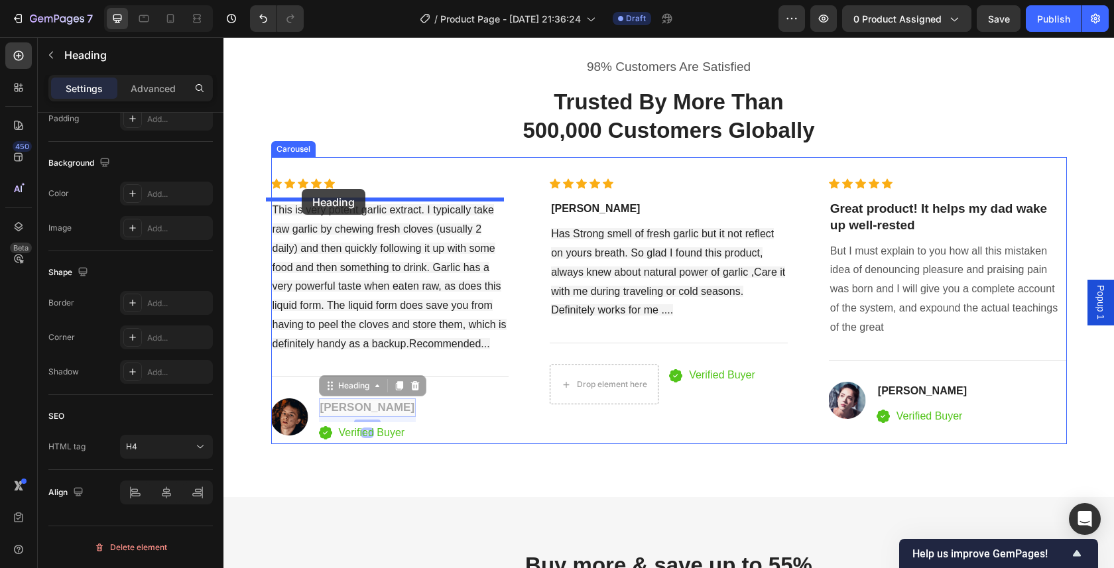
drag, startPoint x: 347, startPoint y: 408, endPoint x: 302, endPoint y: 189, distance: 224.0
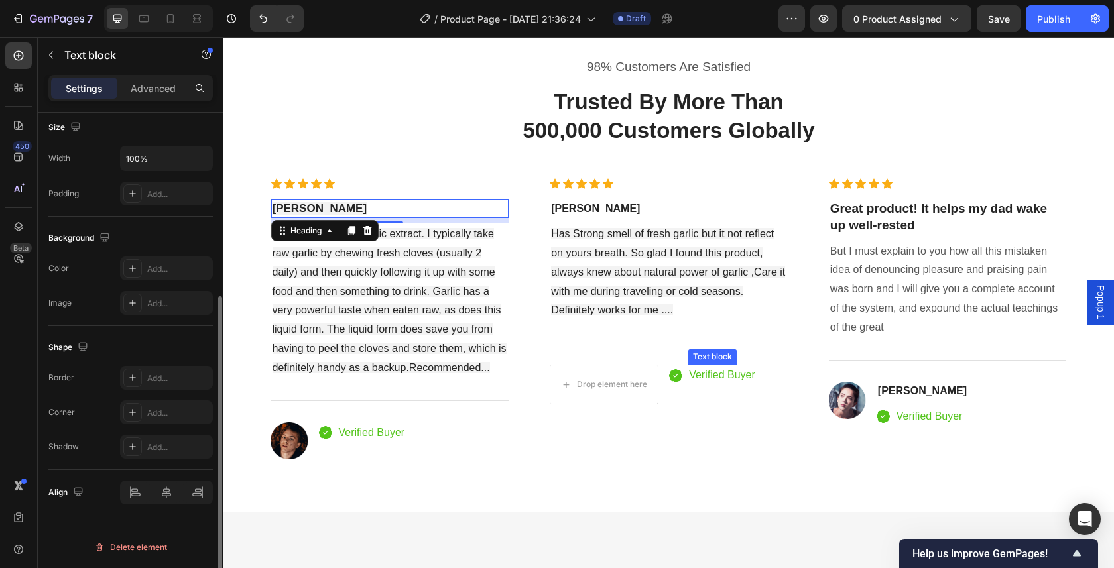
scroll to position [0, 0]
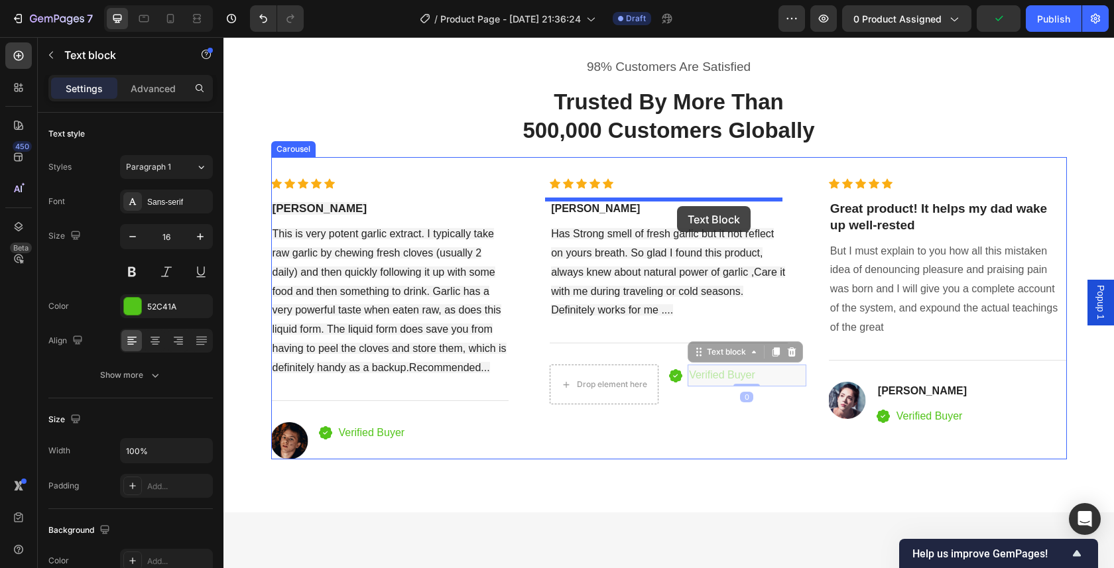
drag, startPoint x: 715, startPoint y: 377, endPoint x: 677, endPoint y: 206, distance: 175.1
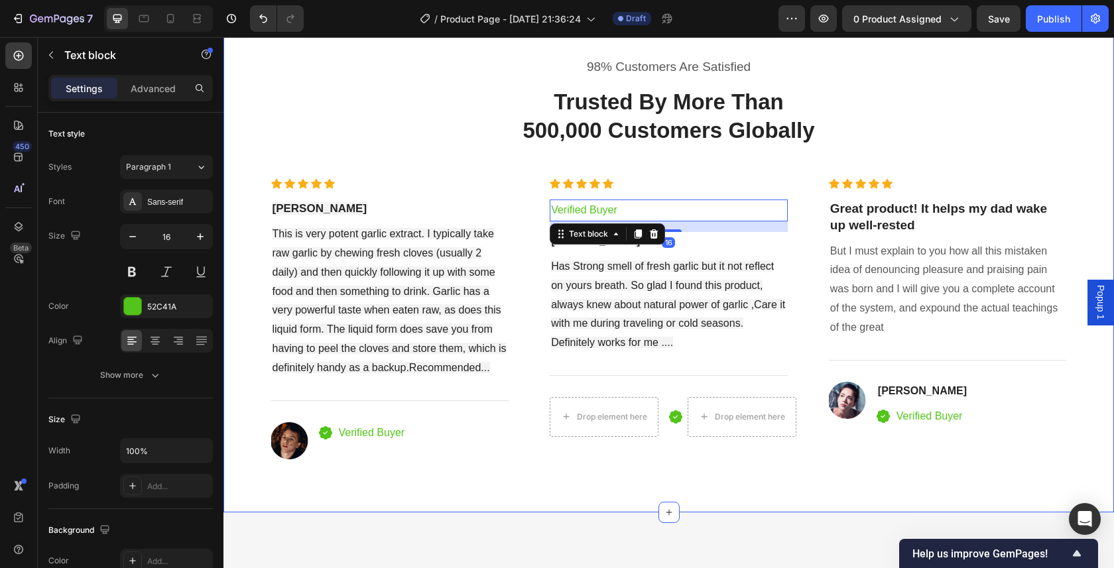
click at [616, 465] on div "98% Customers Are Satisfied Text block Trusted By More Than 500,000 Customers G…" at bounding box center [668, 259] width 890 height 508
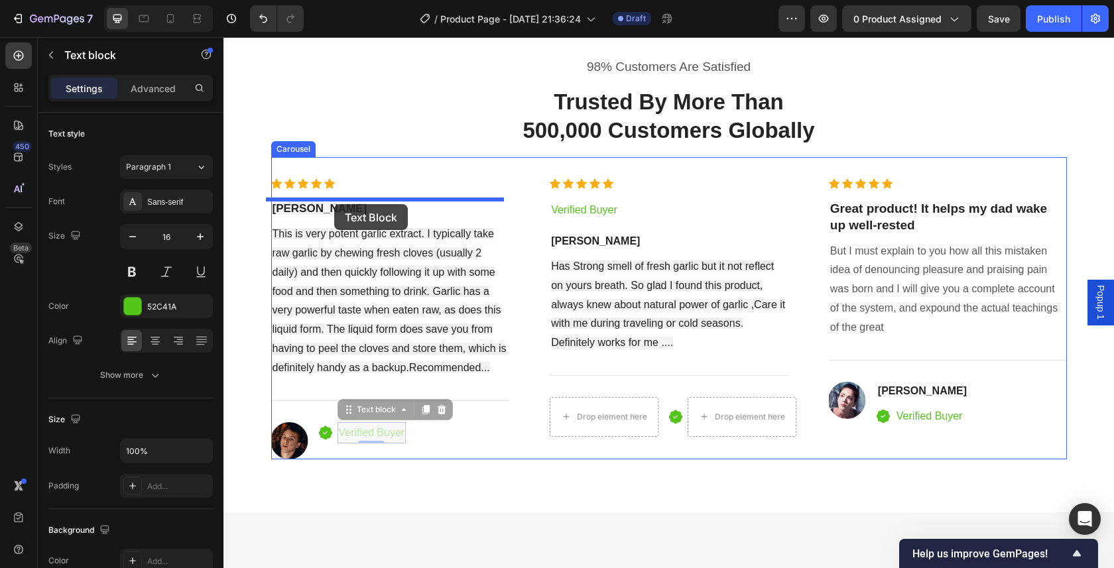
drag, startPoint x: 352, startPoint y: 433, endPoint x: 334, endPoint y: 203, distance: 230.7
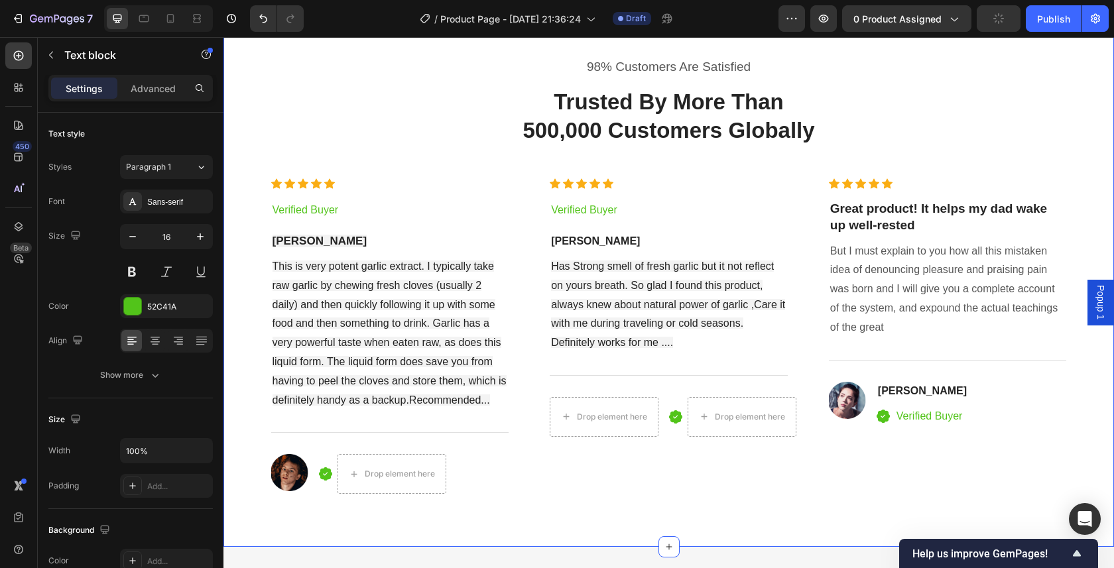
click at [603, 508] on div "98% Customers Are Satisfied Text block Trusted By More Than 500,000 Customers G…" at bounding box center [668, 276] width 890 height 543
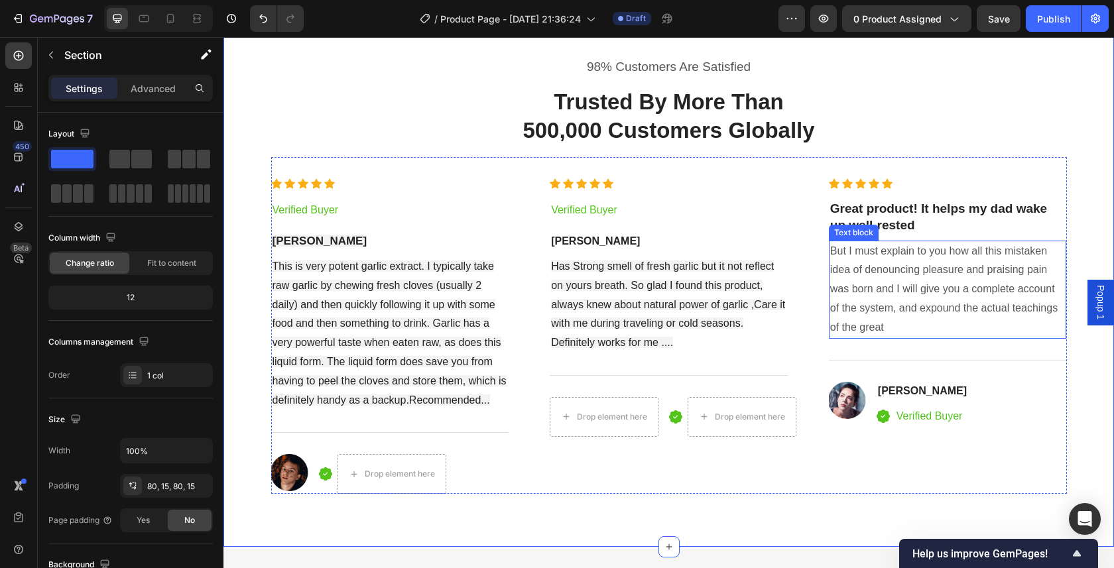
click at [857, 260] on p "But I must explain to you how all this mistaken idea of denouncing pleasure and…" at bounding box center [947, 289] width 235 height 95
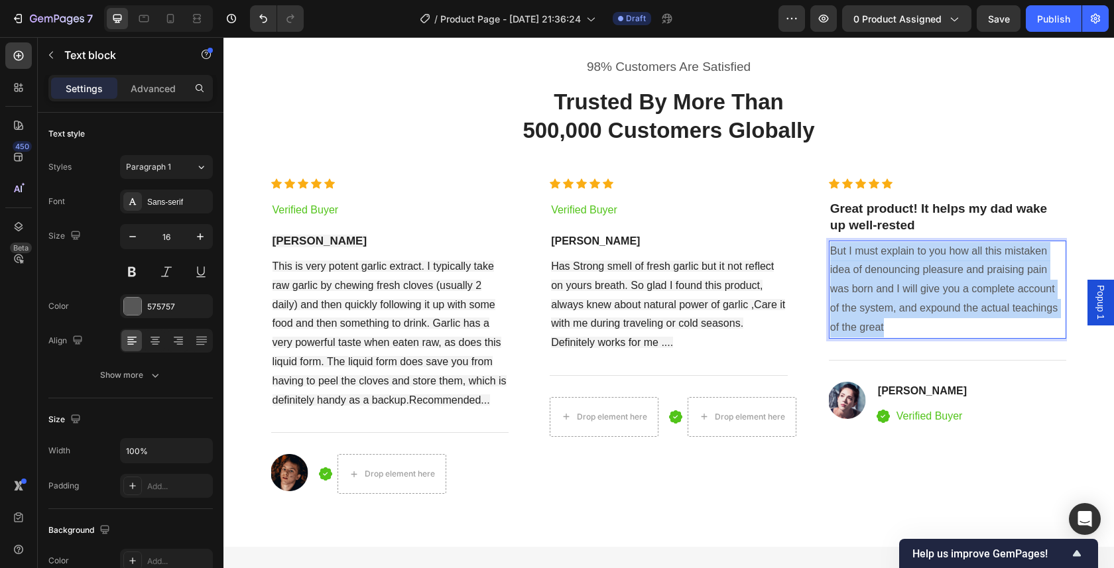
drag, startPoint x: 827, startPoint y: 245, endPoint x: 927, endPoint y: 296, distance: 112.9
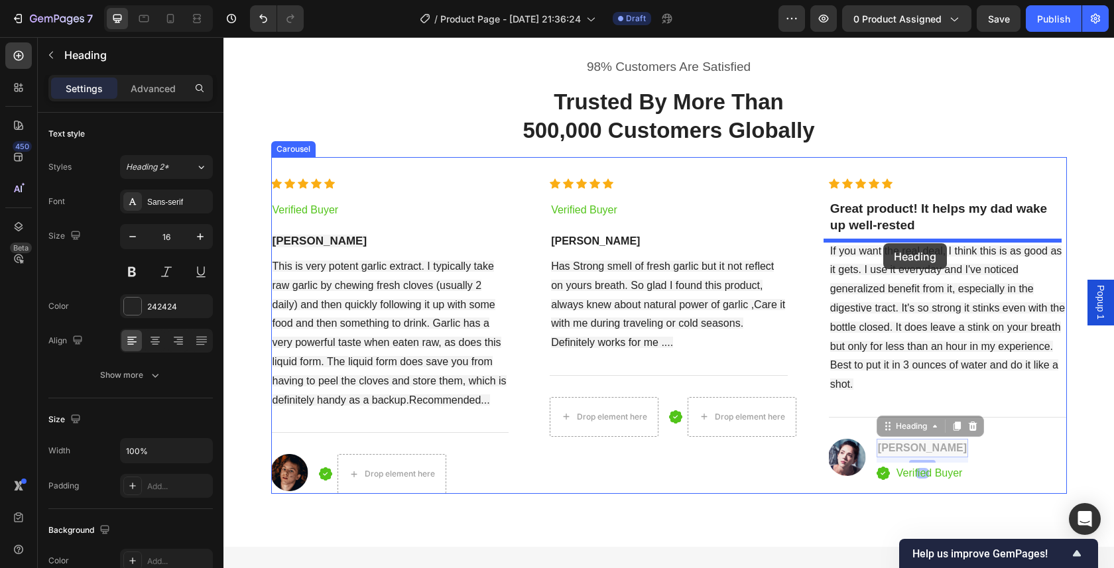
drag, startPoint x: 915, startPoint y: 447, endPoint x: 883, endPoint y: 243, distance: 206.7
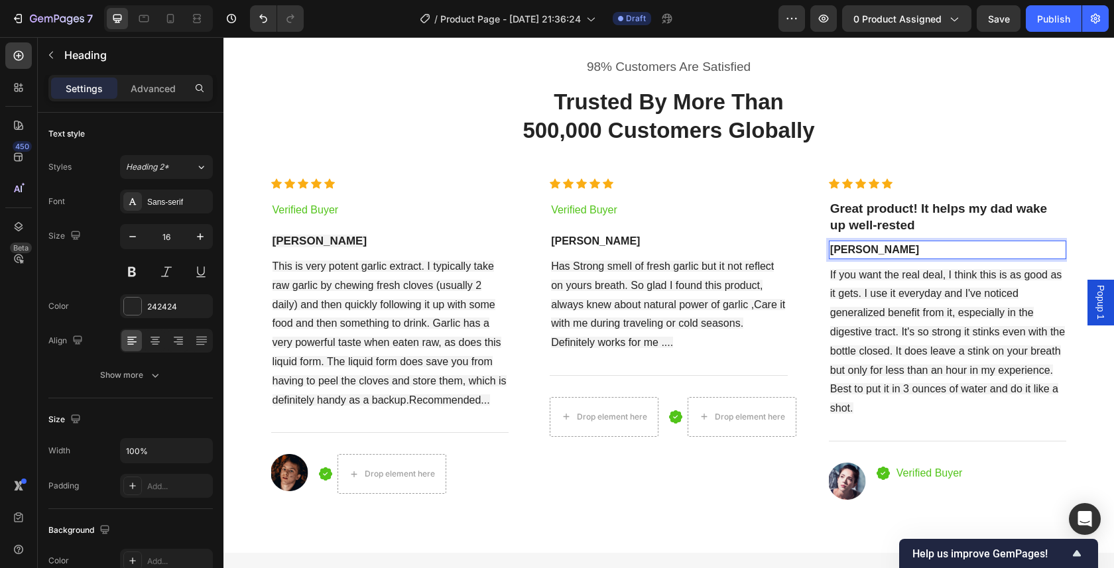
click at [903, 250] on p "[PERSON_NAME]" at bounding box center [947, 250] width 235 height 16
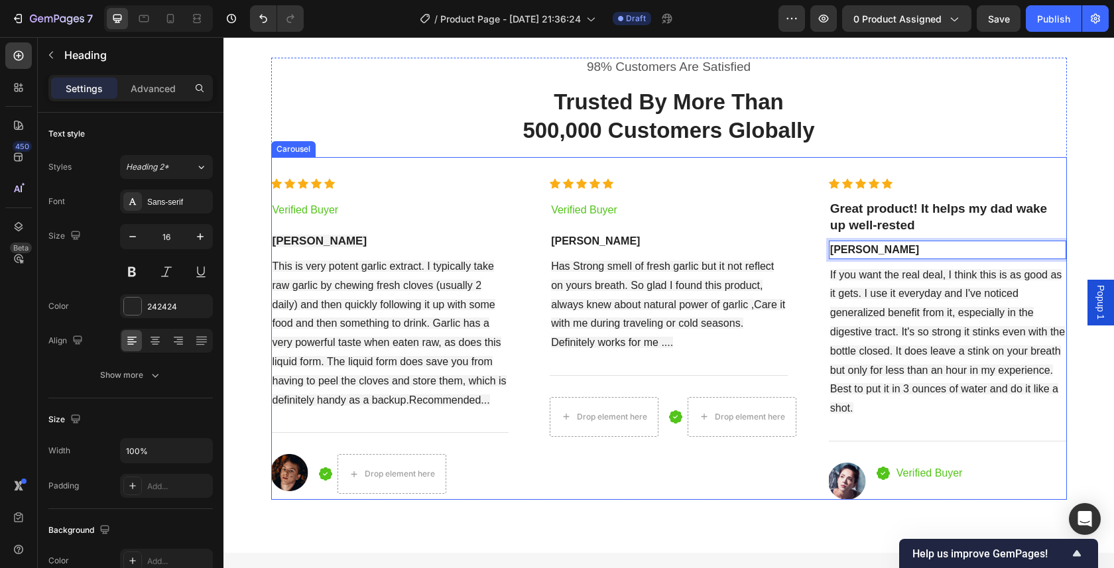
drag, startPoint x: 903, startPoint y: 250, endPoint x: 820, endPoint y: 254, distance: 82.9
click at [820, 254] on div "Icon Icon Icon Icon Icon Icon List Hoz Verified Buyer Text block [PERSON_NAME] …" at bounding box center [668, 338] width 795 height 321
drag, startPoint x: 903, startPoint y: 247, endPoint x: 819, endPoint y: 247, distance: 84.8
click at [817, 248] on div "Icon Icon Icon Icon Icon Icon List Hoz Verified Buyer Text block [PERSON_NAME] …" at bounding box center [668, 338] width 795 height 321
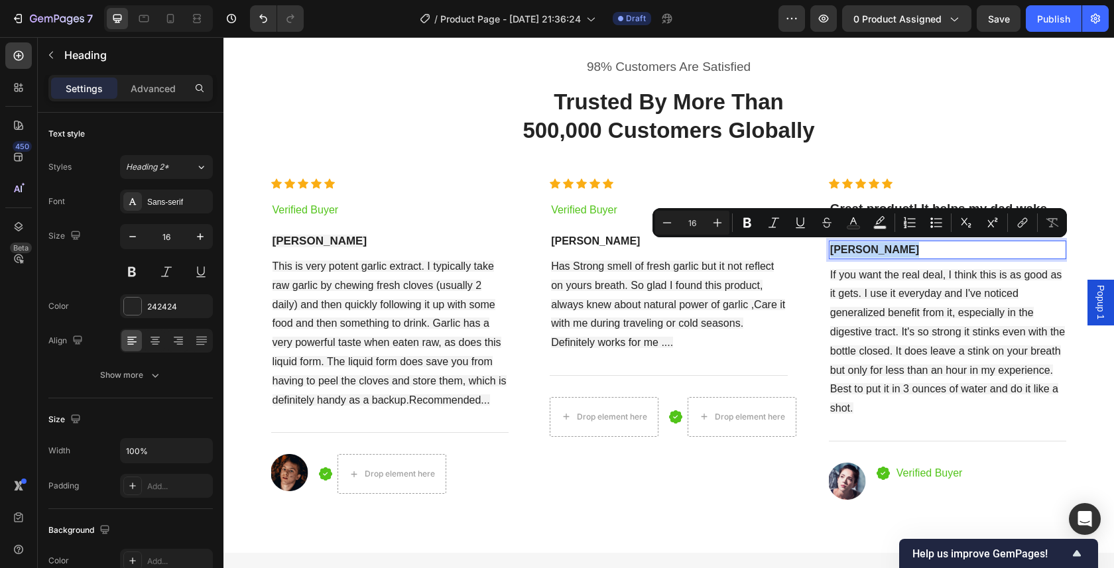
drag, startPoint x: 897, startPoint y: 250, endPoint x: 841, endPoint y: 247, distance: 55.8
click at [830, 245] on p "[PERSON_NAME]" at bounding box center [947, 250] width 235 height 16
copy p "[PERSON_NAME]"
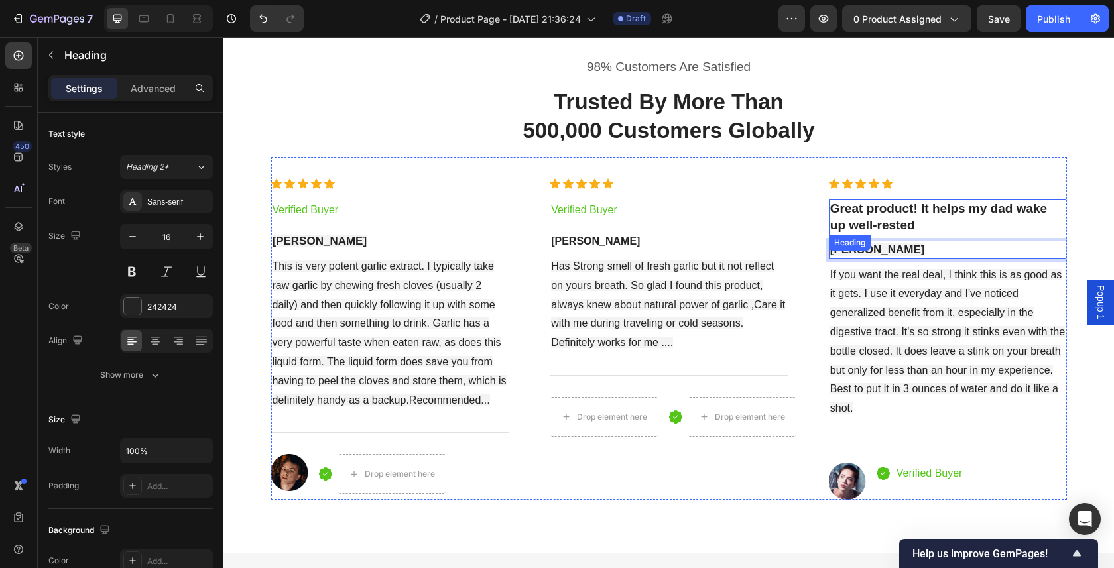
click at [941, 229] on p "Great product! It helps my dad wake up well-rested" at bounding box center [947, 217] width 235 height 32
click at [898, 207] on p "Great product! It helps my dad wake up well-rested" at bounding box center [947, 217] width 235 height 32
click at [943, 223] on p "Great product! It helps my dad wake up well-rested" at bounding box center [947, 217] width 235 height 32
click at [942, 195] on div "Icon Icon Icon Icon Icon Icon List Hoz Great product! It helps my dad wake up w…" at bounding box center [948, 338] width 238 height 321
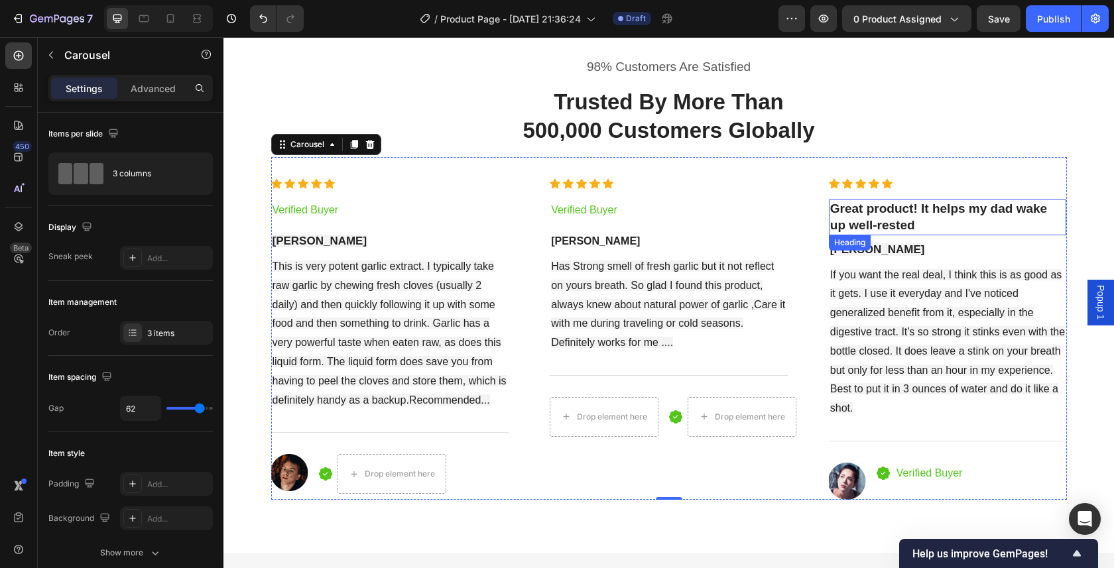
click at [950, 221] on p "Great product! It helps my dad wake up well-rested" at bounding box center [947, 217] width 235 height 32
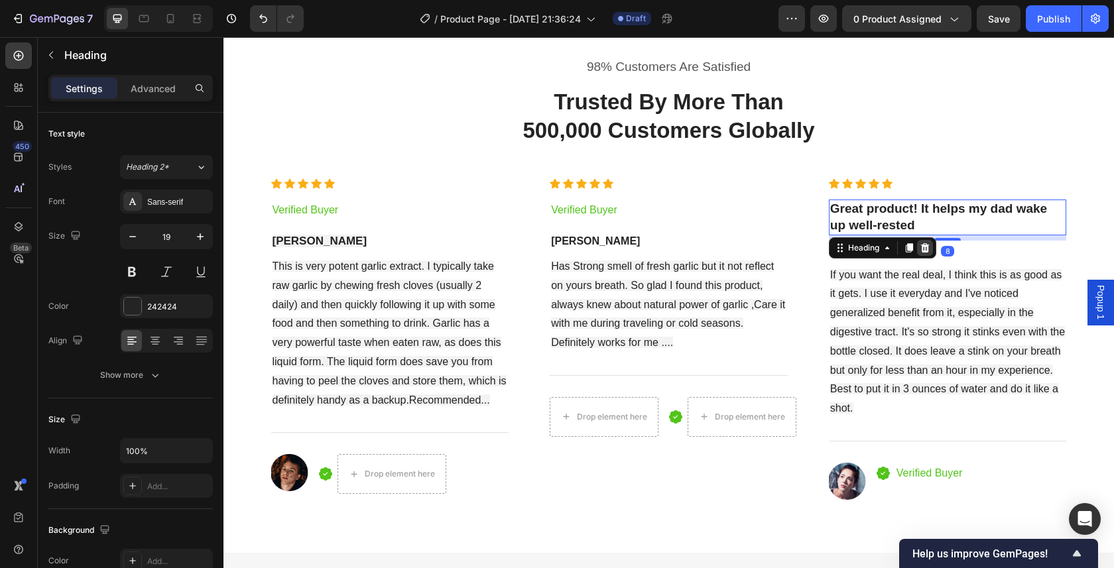
click at [923, 244] on icon at bounding box center [924, 247] width 9 height 9
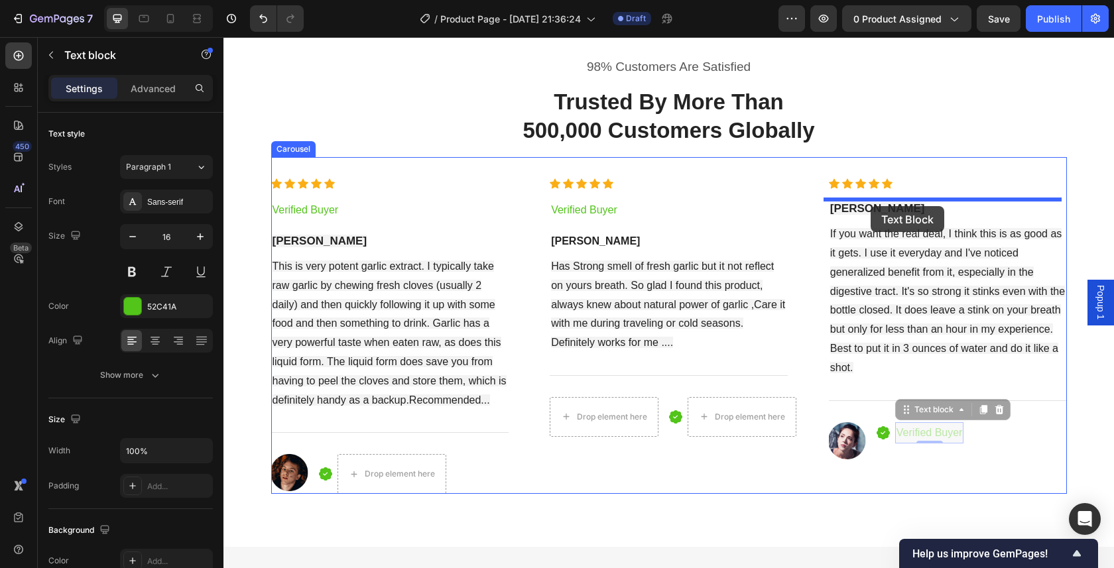
drag, startPoint x: 919, startPoint y: 432, endPoint x: 870, endPoint y: 206, distance: 231.3
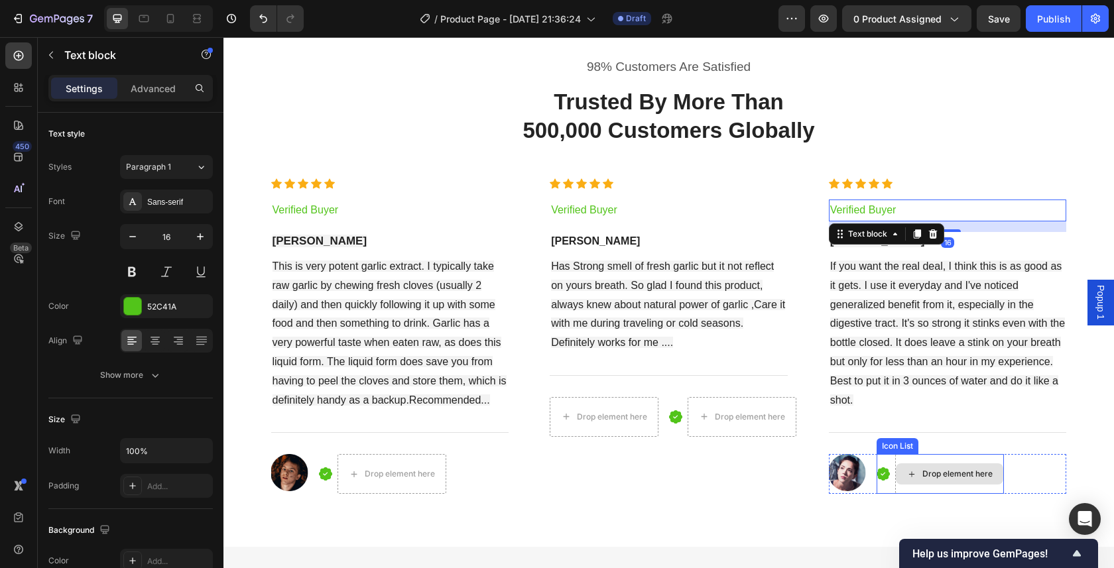
click at [998, 475] on div "Drop element here" at bounding box center [949, 474] width 109 height 40
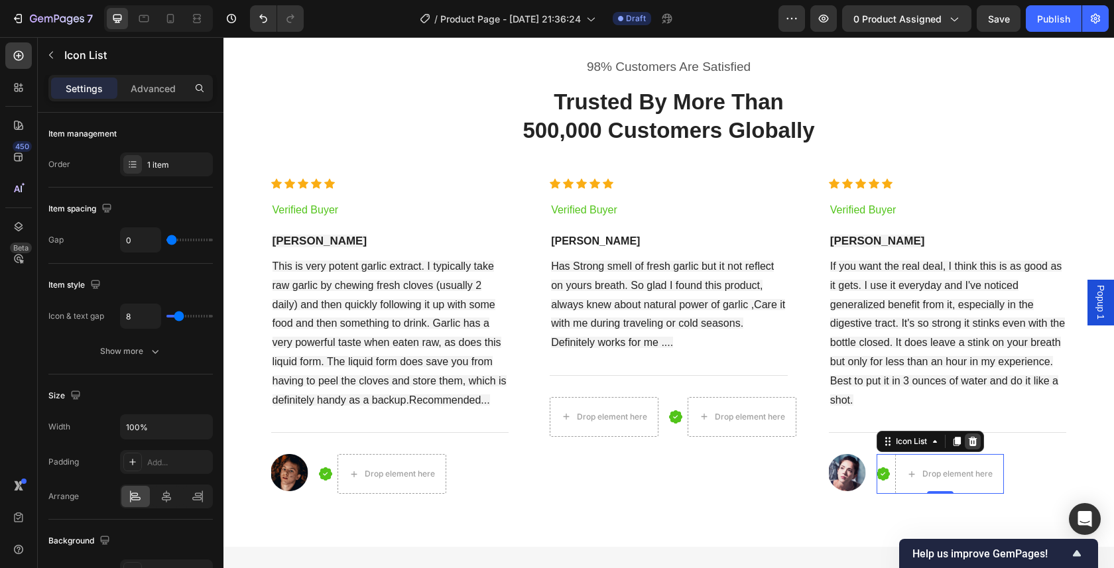
click at [970, 440] on icon at bounding box center [972, 441] width 9 height 9
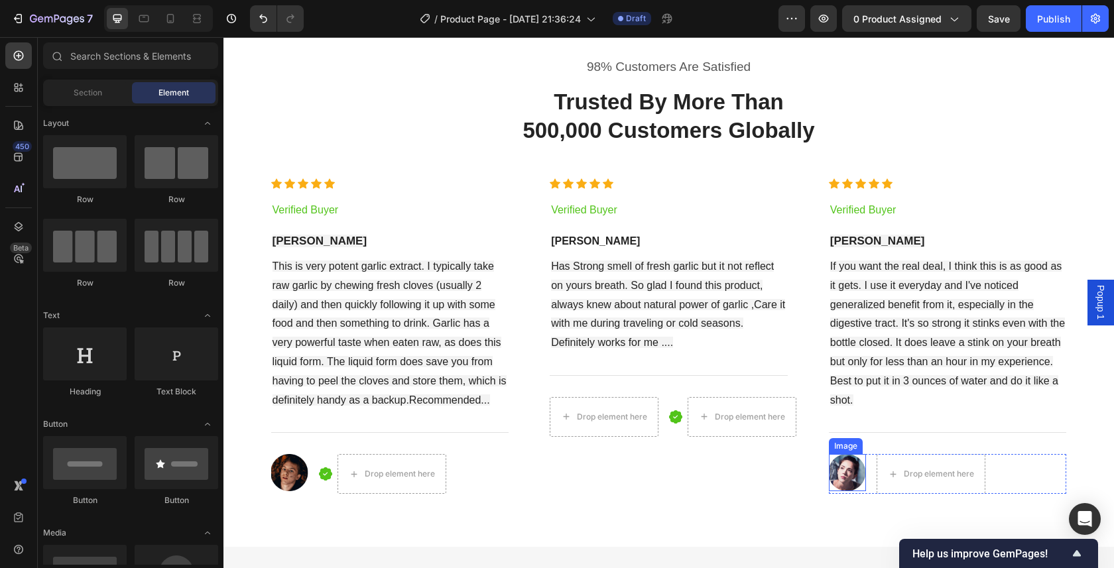
click at [844, 477] on img at bounding box center [847, 472] width 37 height 37
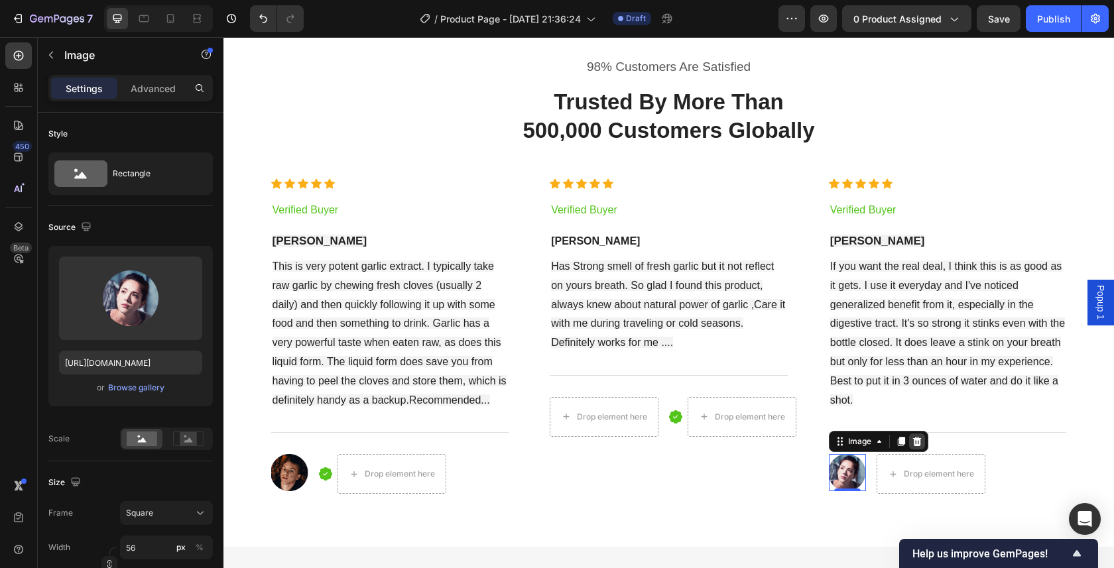
click at [914, 442] on icon at bounding box center [916, 441] width 9 height 9
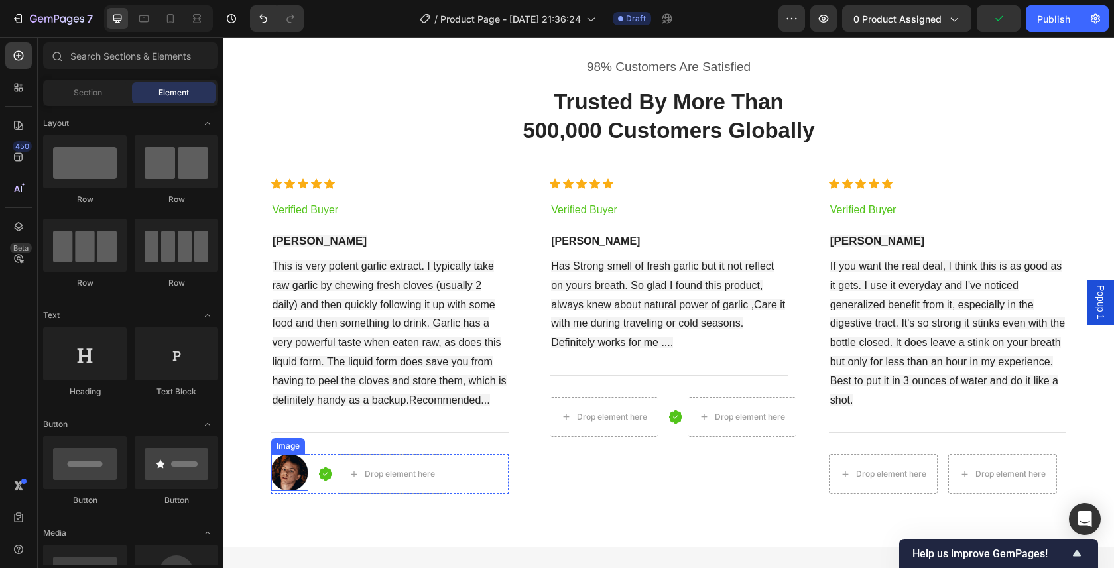
click at [285, 472] on img at bounding box center [289, 472] width 37 height 37
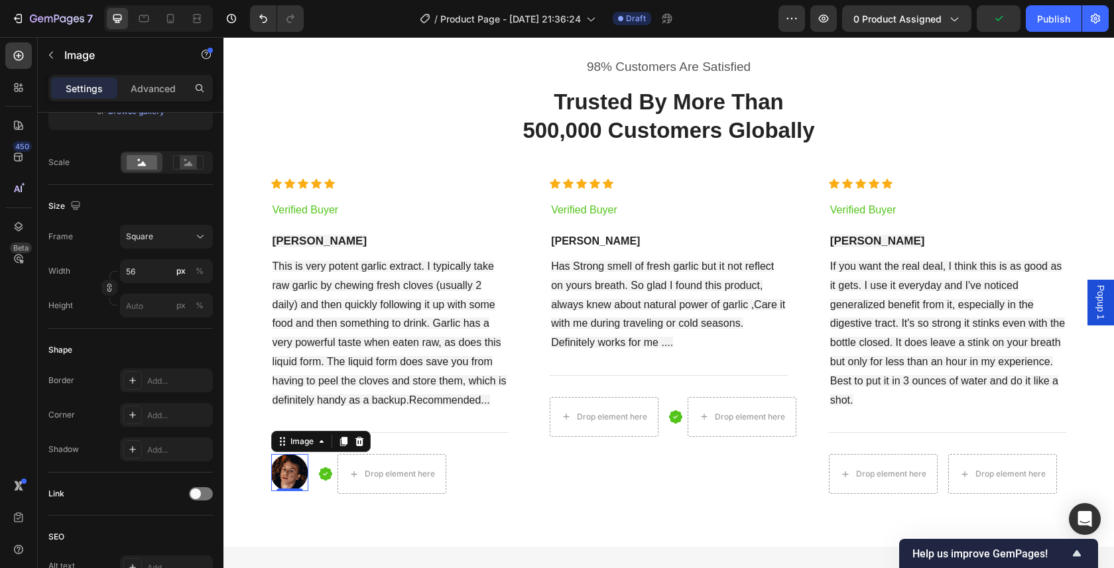
scroll to position [541, 0]
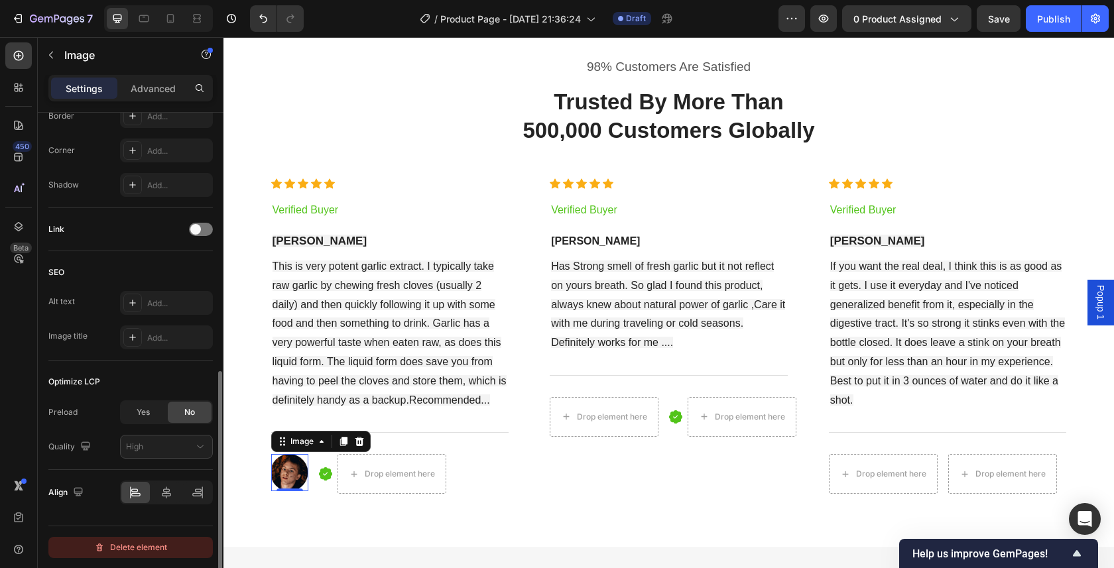
click at [134, 553] on div "Delete element" at bounding box center [130, 548] width 73 height 16
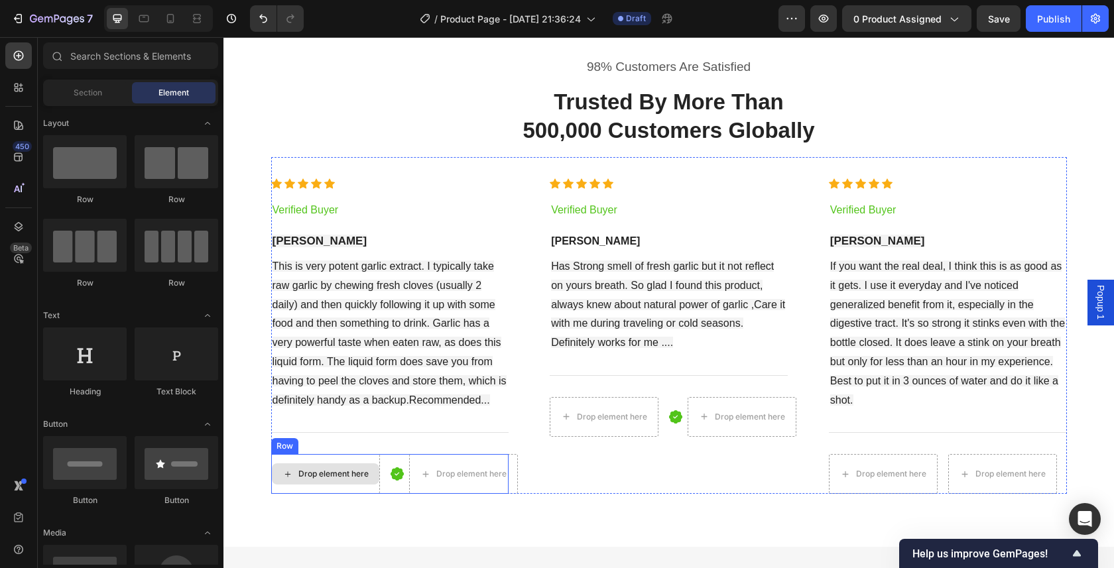
click at [306, 469] on div "Drop element here" at bounding box center [333, 474] width 70 height 11
click at [280, 449] on div "Row" at bounding box center [284, 446] width 27 height 16
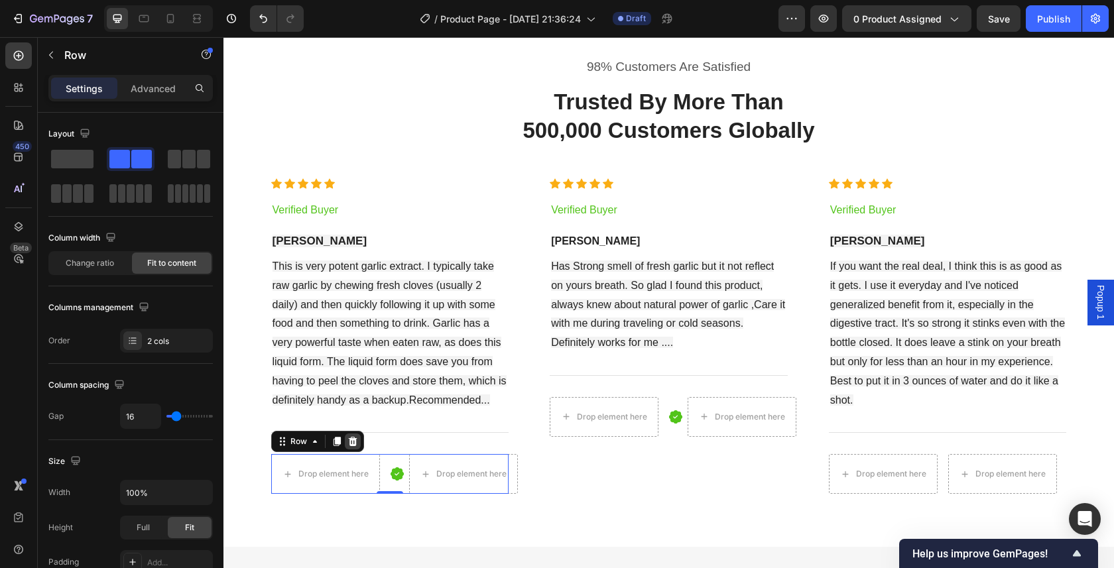
click at [348, 440] on icon at bounding box center [352, 441] width 9 height 9
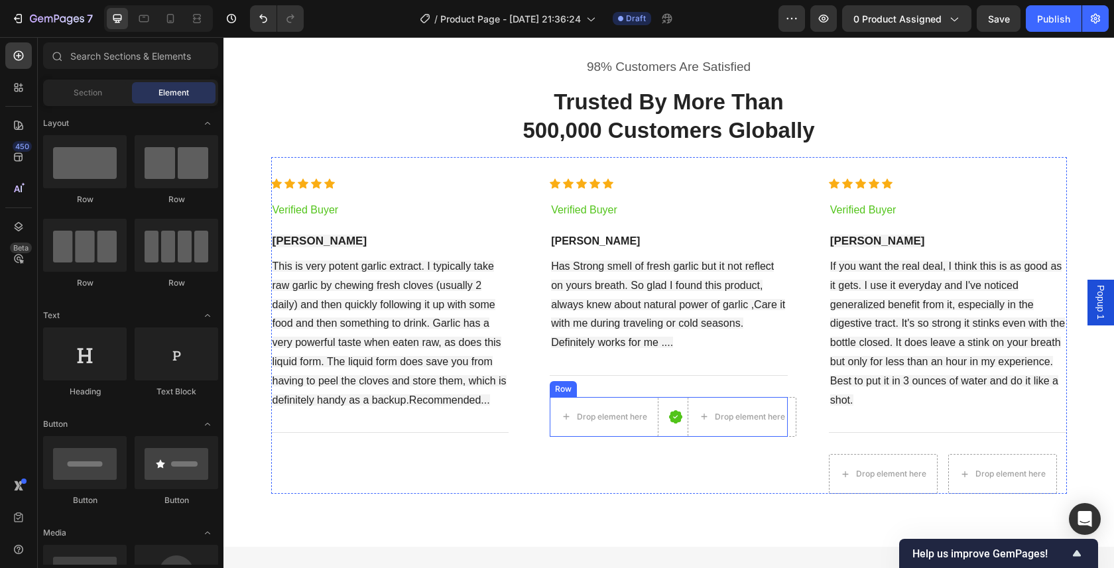
click at [563, 390] on div "Row" at bounding box center [563, 389] width 22 height 12
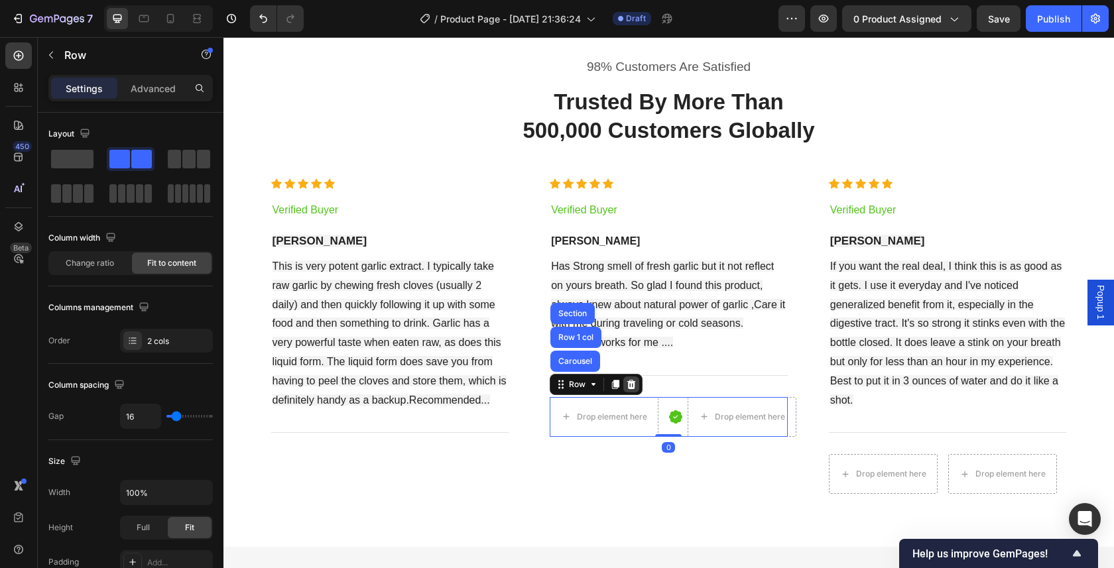
click at [628, 384] on icon at bounding box center [631, 384] width 9 height 9
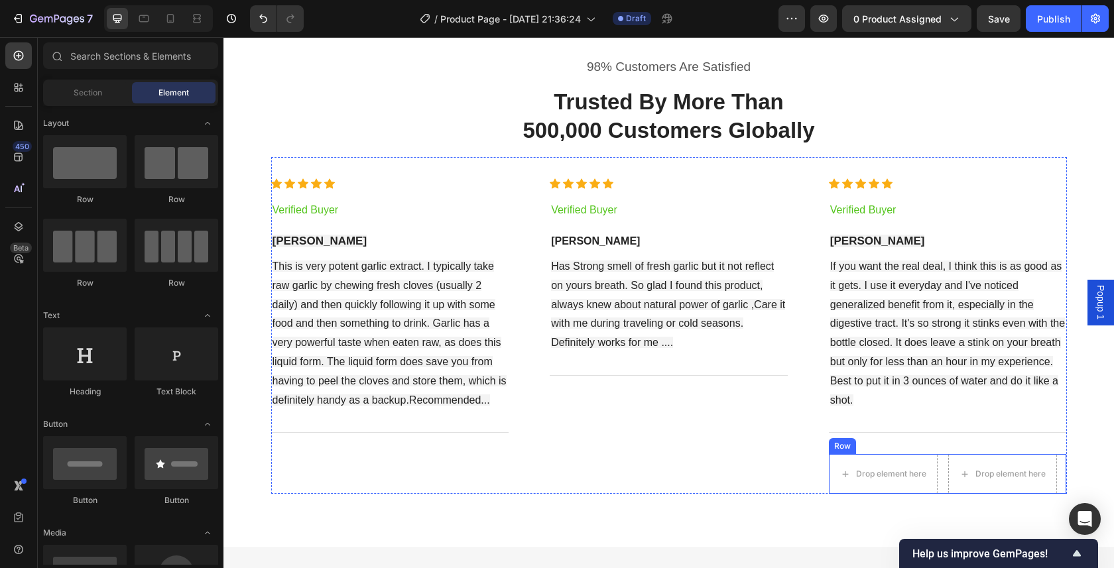
click at [840, 447] on div "Row" at bounding box center [842, 446] width 22 height 12
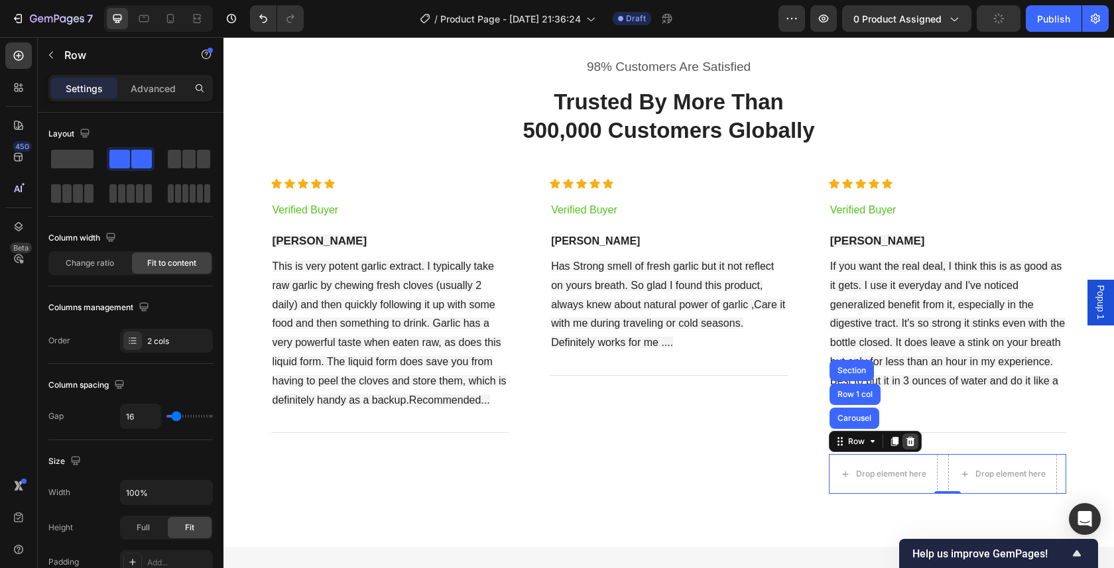
click at [906, 443] on icon at bounding box center [909, 441] width 9 height 9
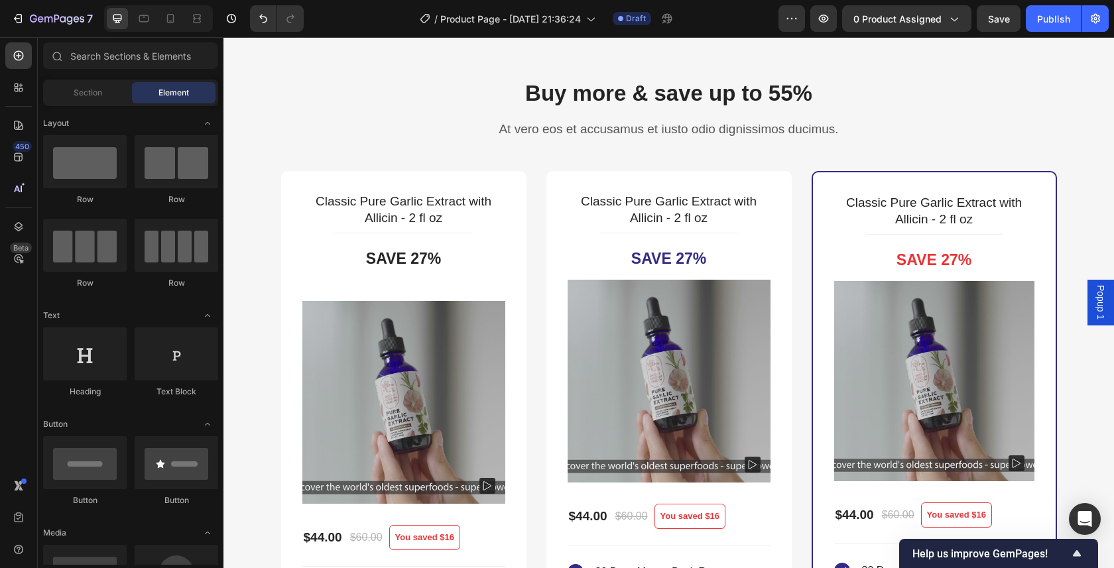
scroll to position [3572, 0]
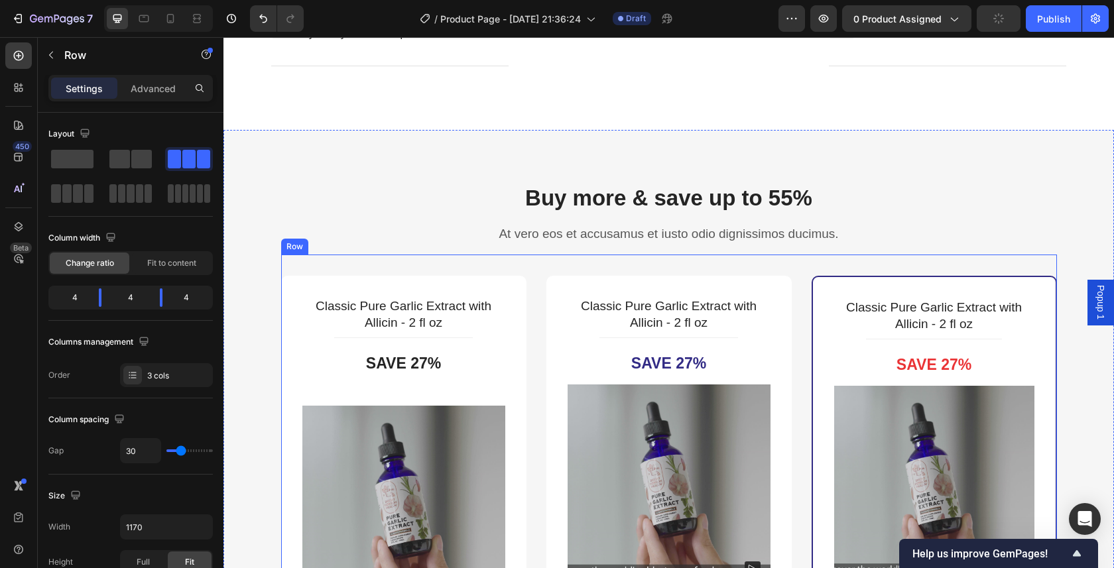
click at [359, 242] on icon at bounding box center [362, 241] width 9 height 9
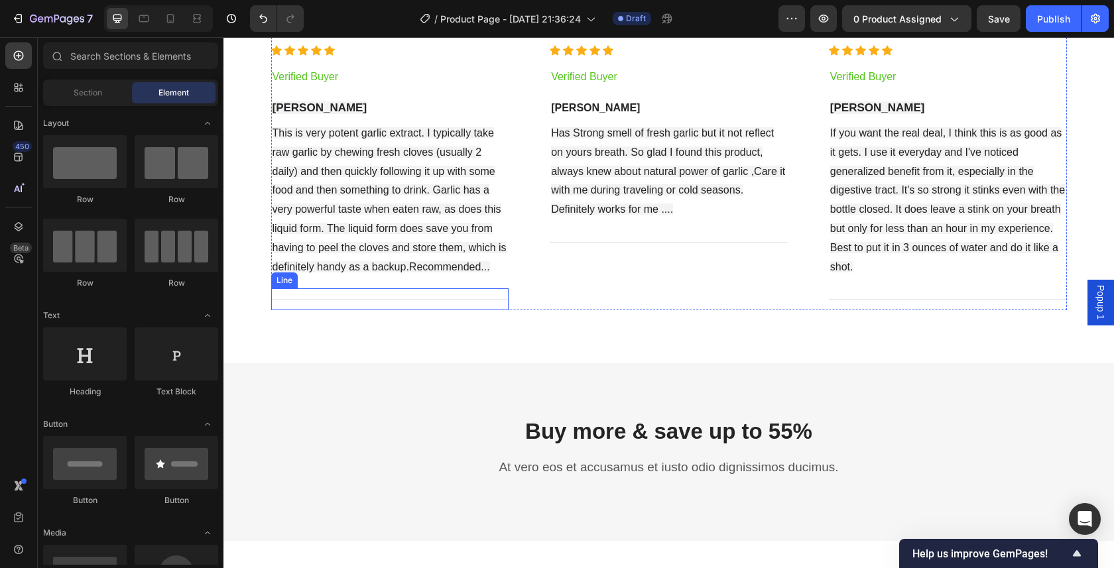
scroll to position [2377, 0]
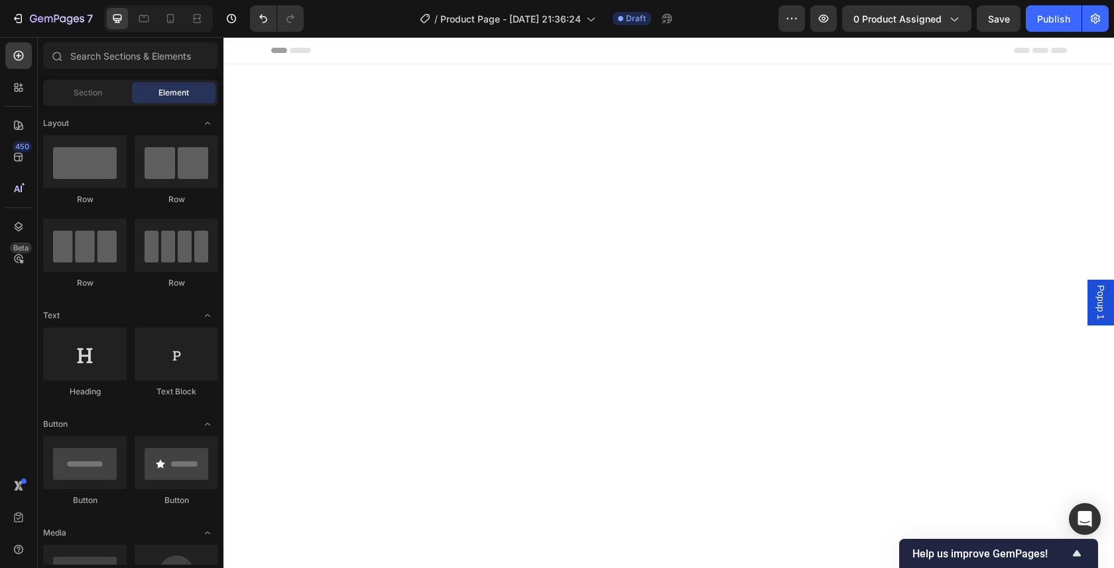
scroll to position [2377, 0]
